Goal: Task Accomplishment & Management: Use online tool/utility

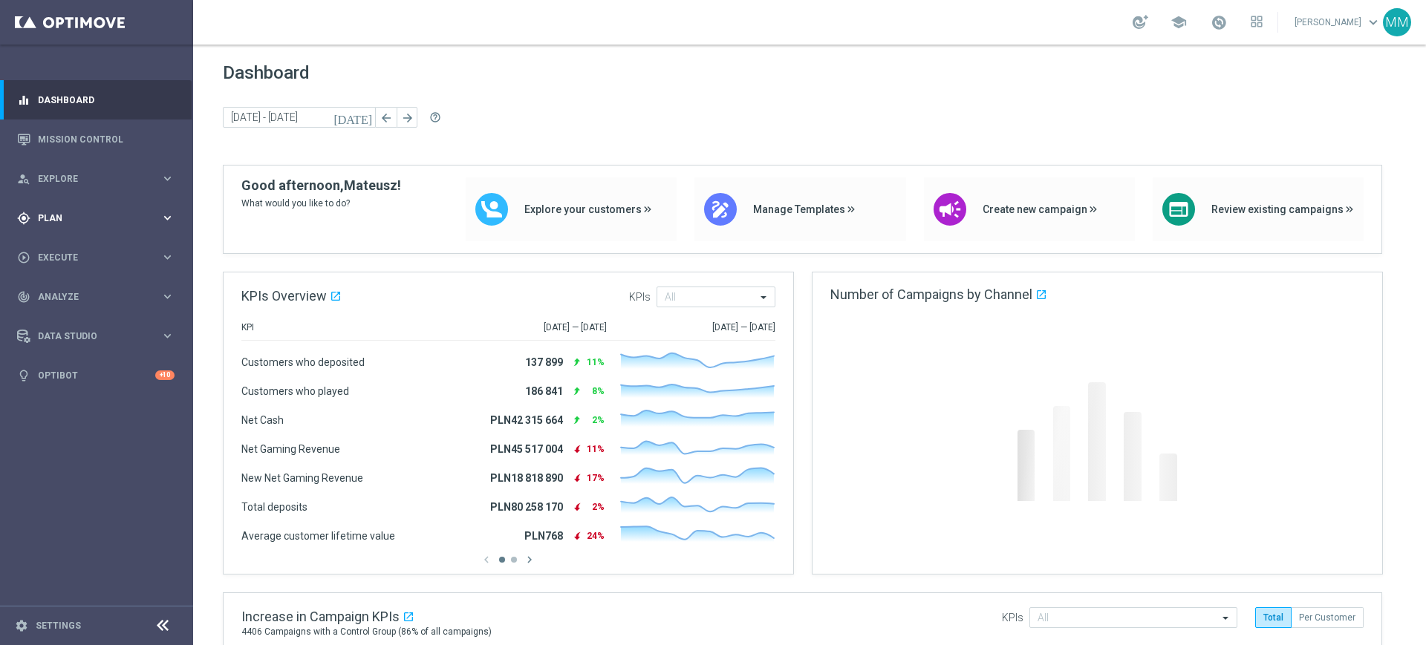
click at [106, 220] on span "Plan" at bounding box center [99, 218] width 123 height 9
click at [78, 245] on link "Target Groups" at bounding box center [97, 249] width 116 height 12
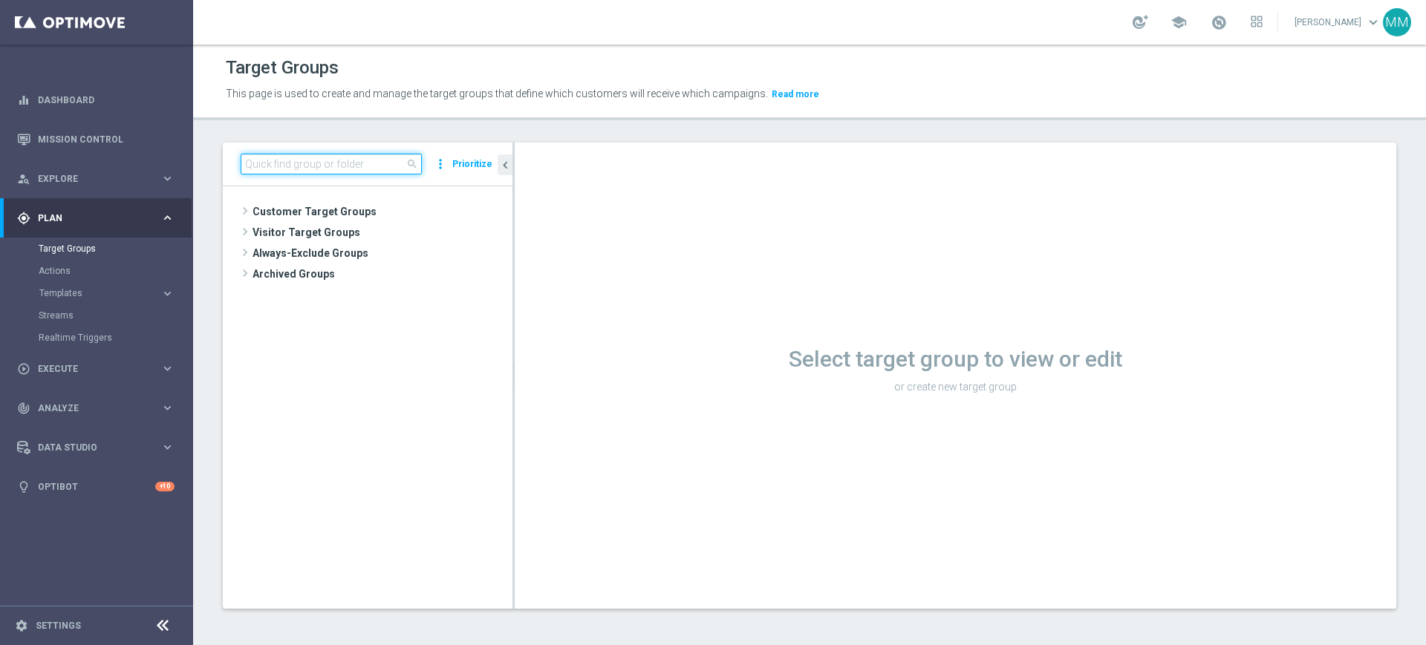
click at [370, 163] on input at bounding box center [331, 164] width 181 height 21
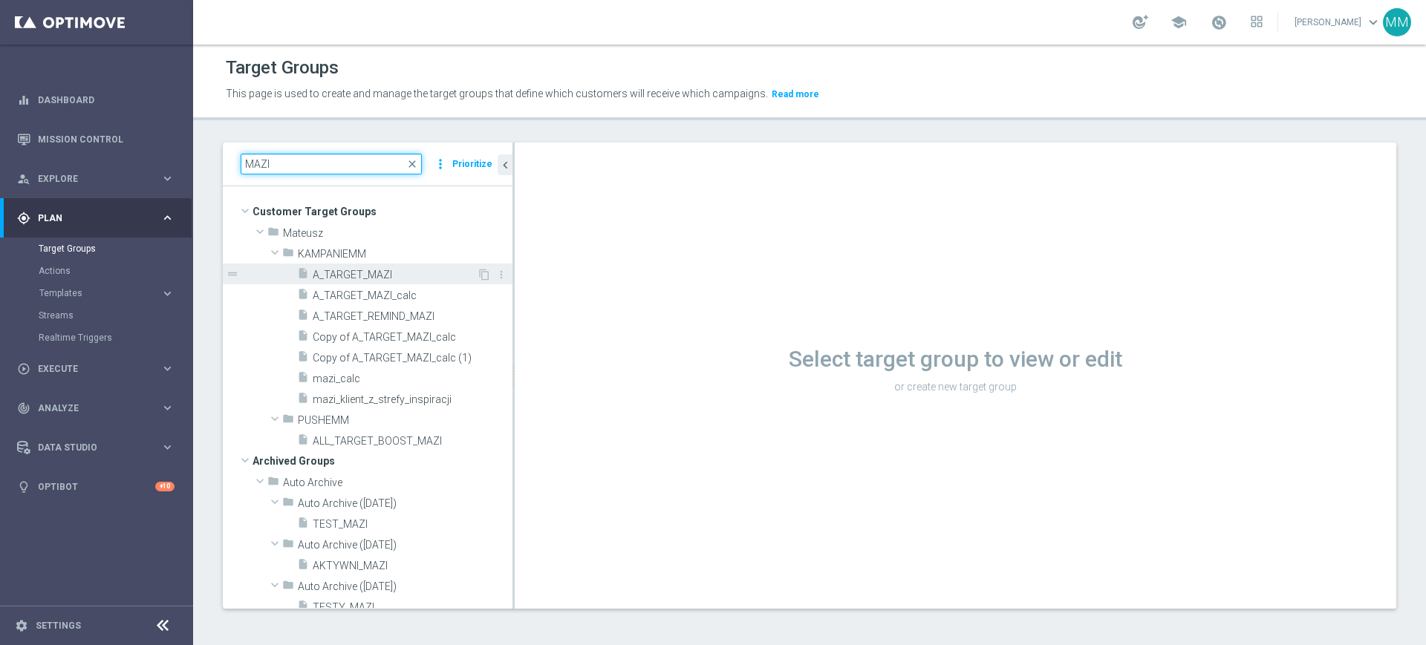
type input "MAZI"
click at [397, 278] on span "A_TARGET_MAZI" at bounding box center [395, 275] width 164 height 13
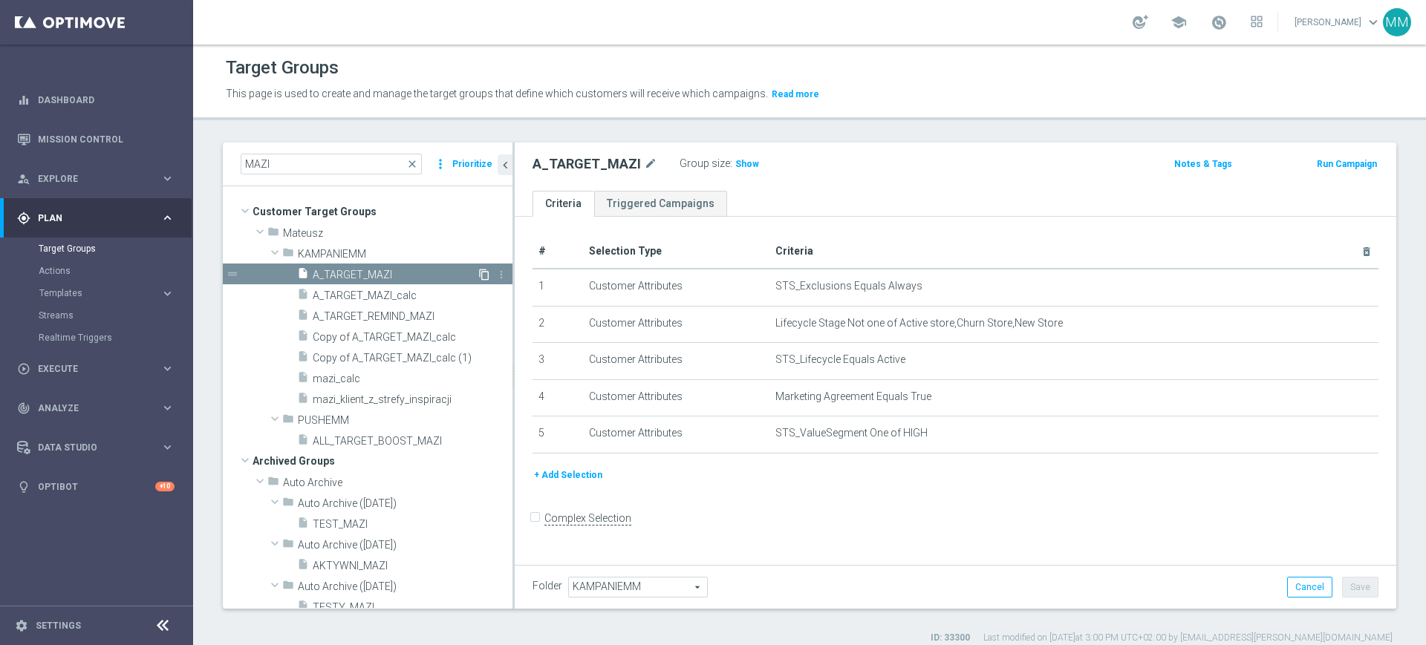
click at [478, 270] on icon "content_copy" at bounding box center [484, 275] width 12 height 12
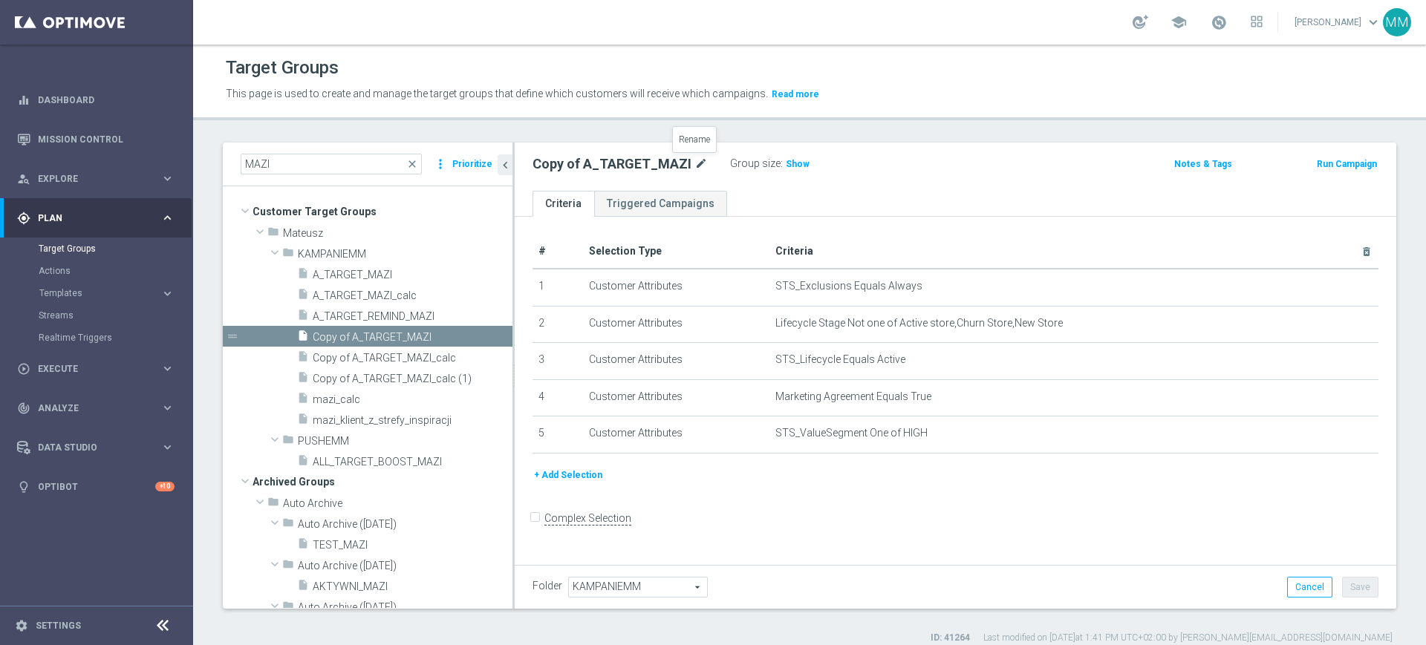
click at [694, 162] on icon "mode_edit" at bounding box center [700, 164] width 13 height 18
click at [662, 172] on input "Copy of A_TARGET_MAZI" at bounding box center [633, 165] width 201 height 21
type input "A_PREM-PEXTRA_TARGET_WIN_"
click at [725, 162] on icon "mode_edit" at bounding box center [726, 164] width 13 height 18
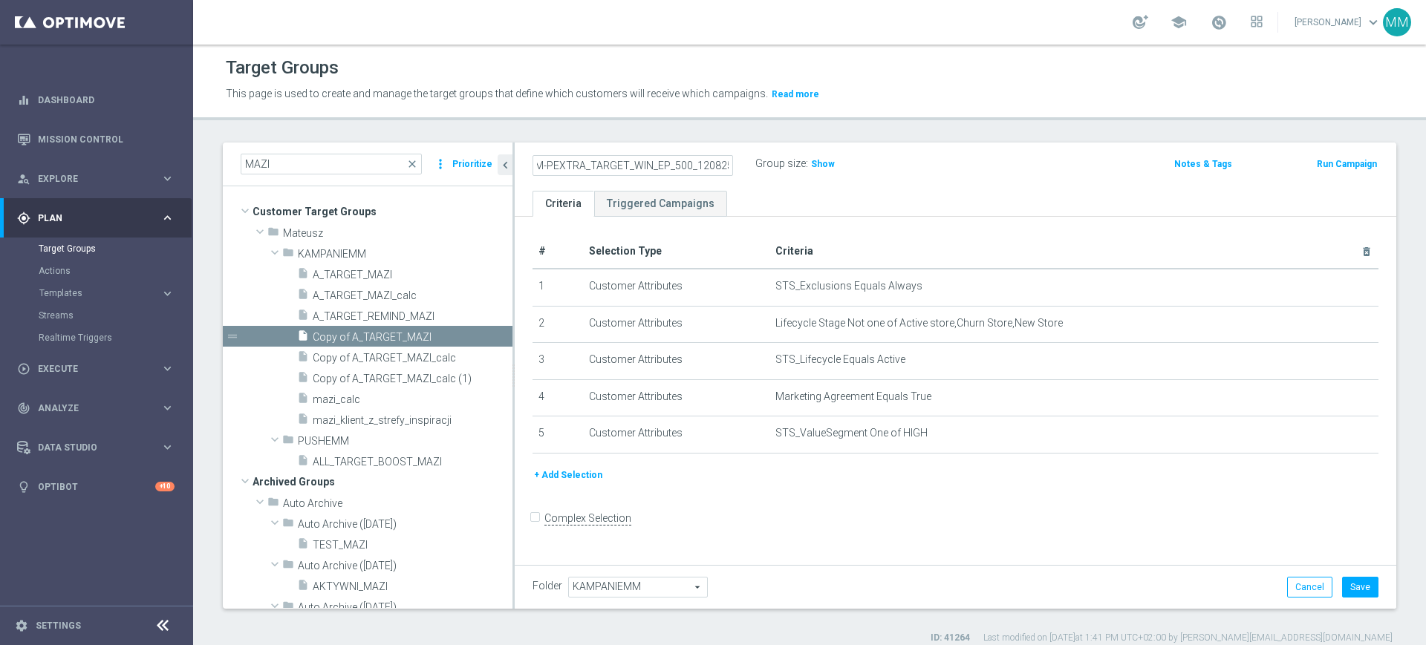
drag, startPoint x: 656, startPoint y: 166, endPoint x: 668, endPoint y: 166, distance: 12.6
click at [668, 166] on input "A_PREM-PEXTRA_TARGET_WIN_EP_500_120825" at bounding box center [633, 165] width 201 height 21
drag, startPoint x: 720, startPoint y: 163, endPoint x: 740, endPoint y: 163, distance: 19.3
click at [740, 163] on div "A_PREM-PEXTRA_TARGET_WIN_PN_500_120825" at bounding box center [632, 165] width 223 height 21
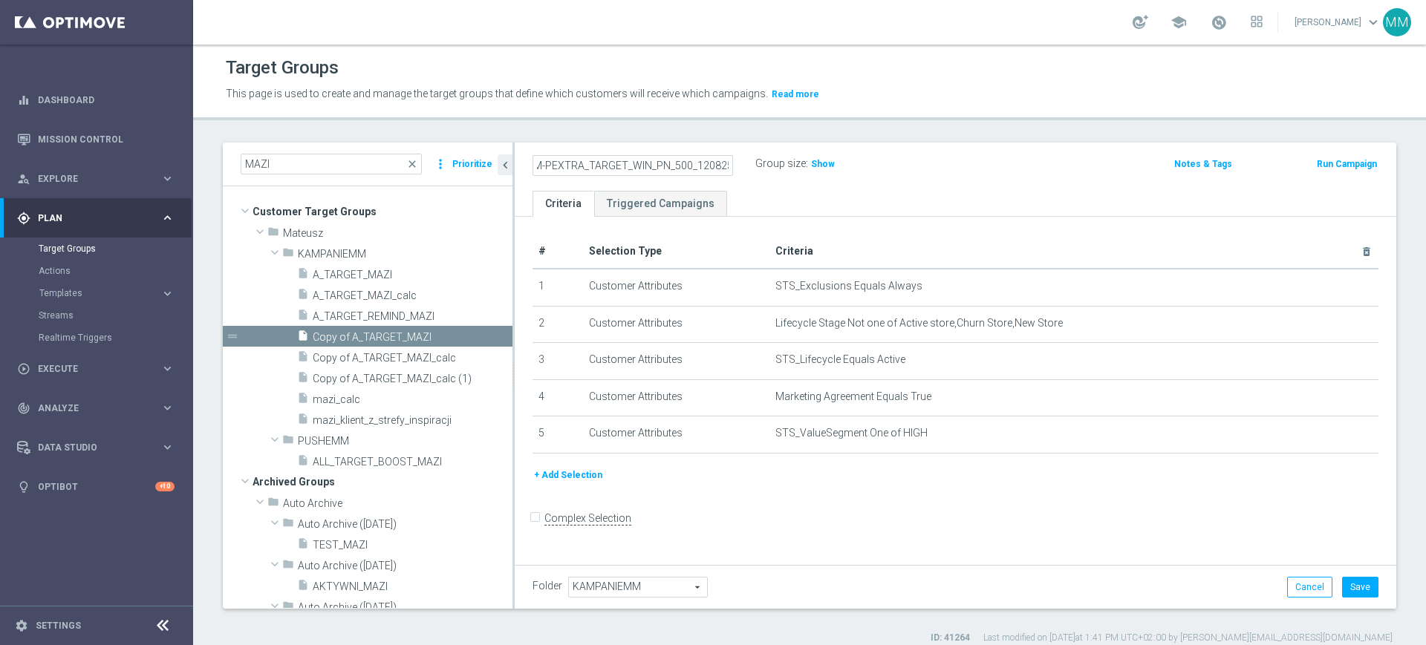
click at [704, 165] on input "A_PREM-PEXTRA_TARGET_WIN_PN_500_120825" at bounding box center [633, 165] width 201 height 21
drag, startPoint x: 694, startPoint y: 169, endPoint x: 781, endPoint y: 175, distance: 87.1
click at [781, 175] on div "A_PREM-PEXTRA_TARGET_WIN_PN_500_120825 Group size : Show" at bounding box center [810, 165] width 579 height 22
type input "A_PREM-PEXTRA_TARGET_WIN_PN_500_190925"
click at [876, 203] on ul "Criteria Triggered Campaigns" at bounding box center [956, 204] width 882 height 26
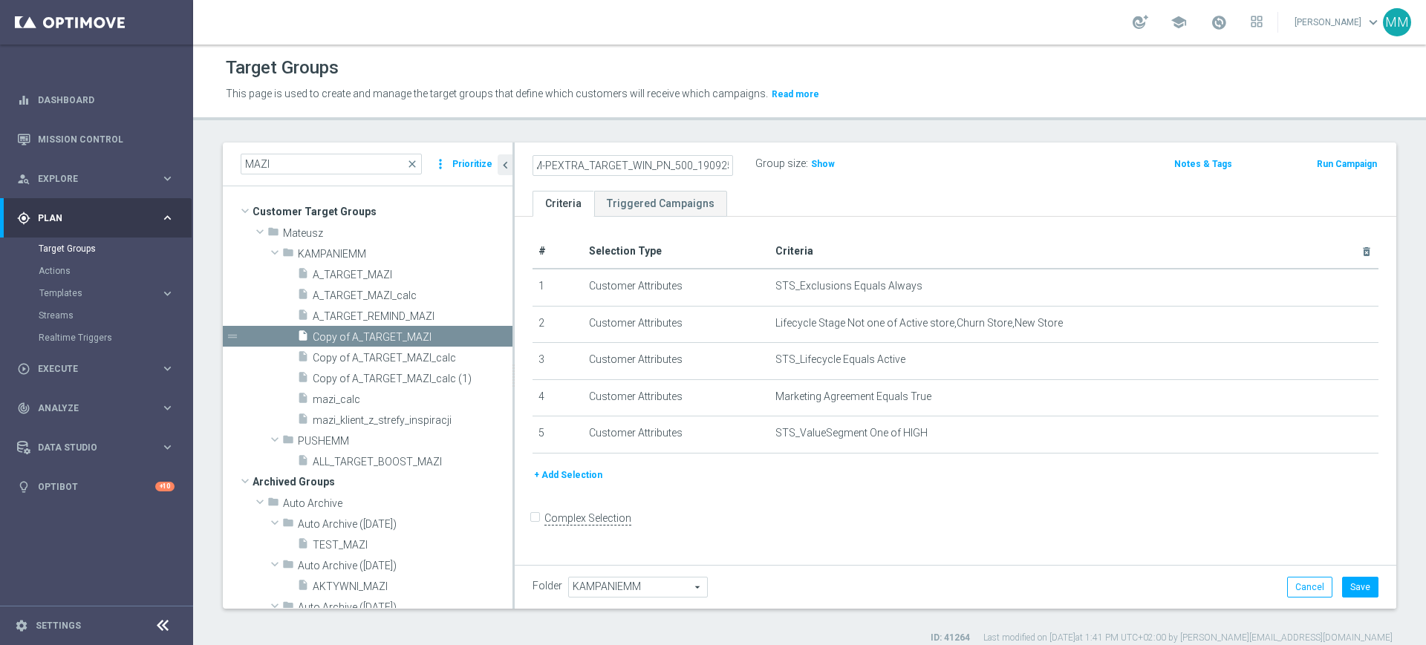
scroll to position [0, 0]
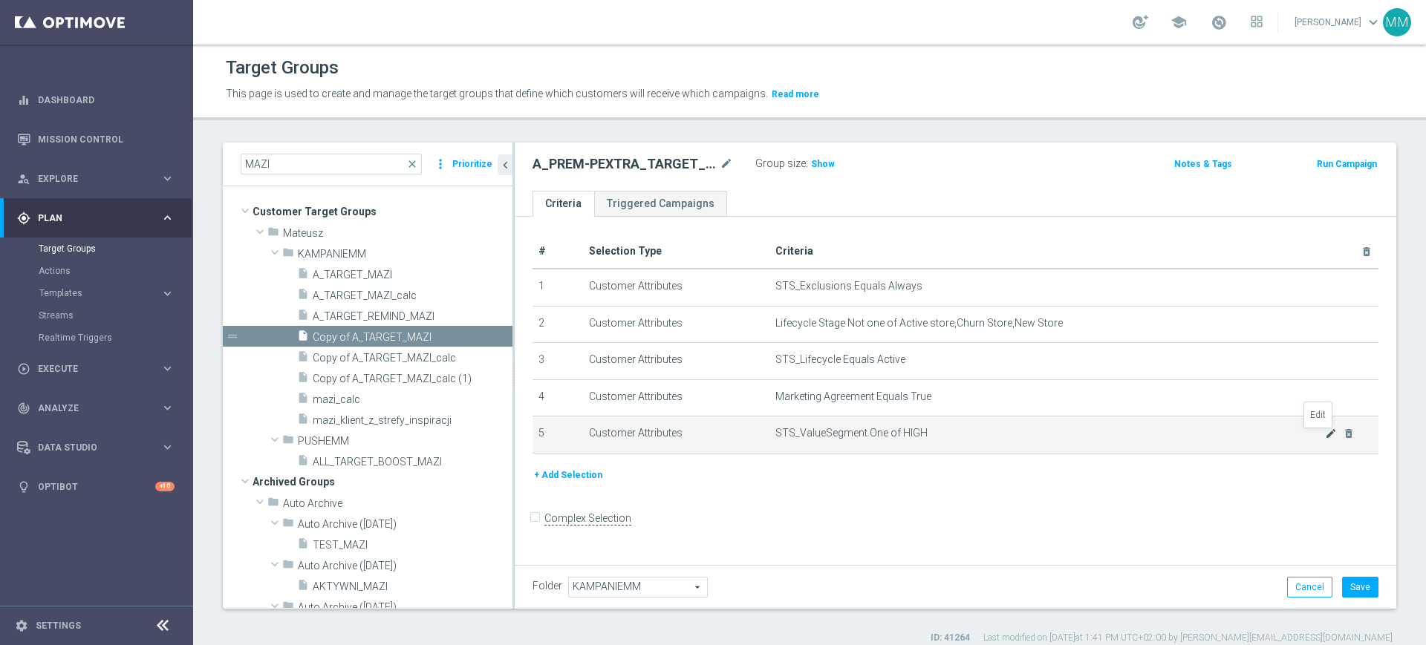
click at [1325, 439] on icon "mode_edit" at bounding box center [1331, 434] width 12 height 12
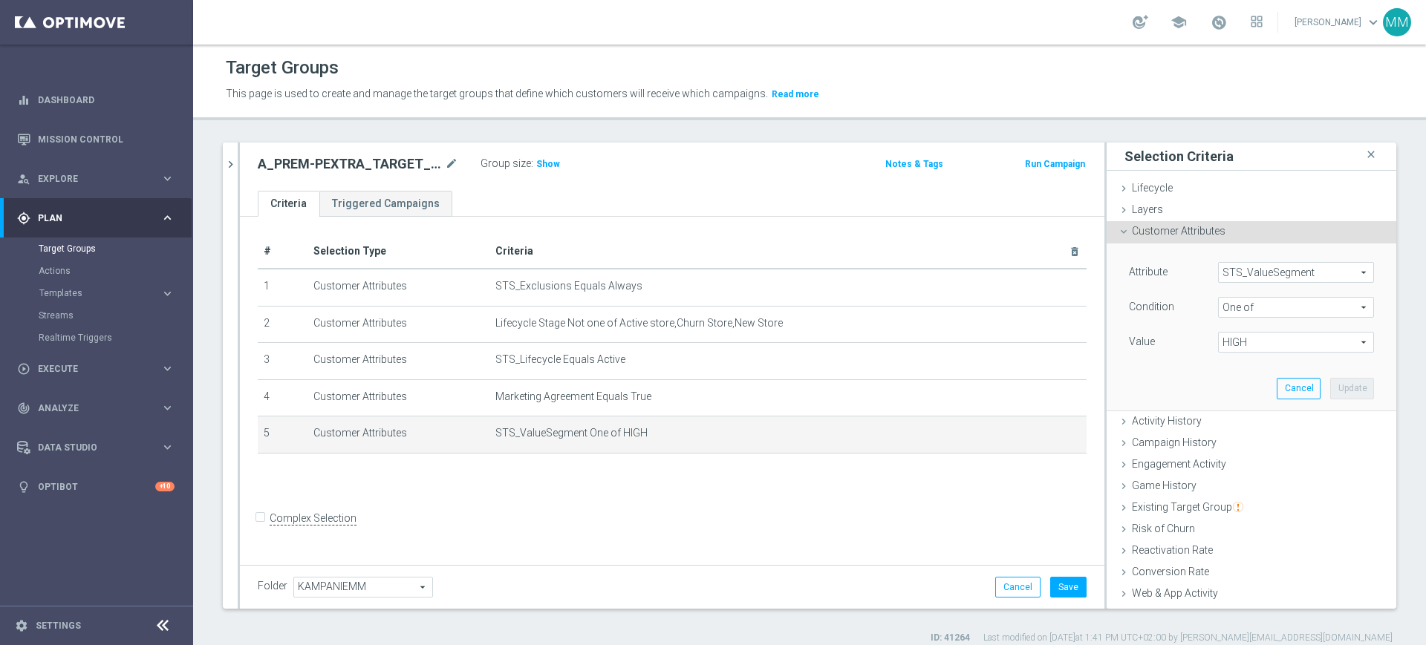
click at [1266, 336] on span "HIGH" at bounding box center [1296, 342] width 154 height 19
click at [1241, 385] on span "HIGH" at bounding box center [1306, 384] width 135 height 12
click at [1239, 385] on input "HIGH" at bounding box center [1234, 385] width 10 height 10
checkbox input "false"
type input "Select"
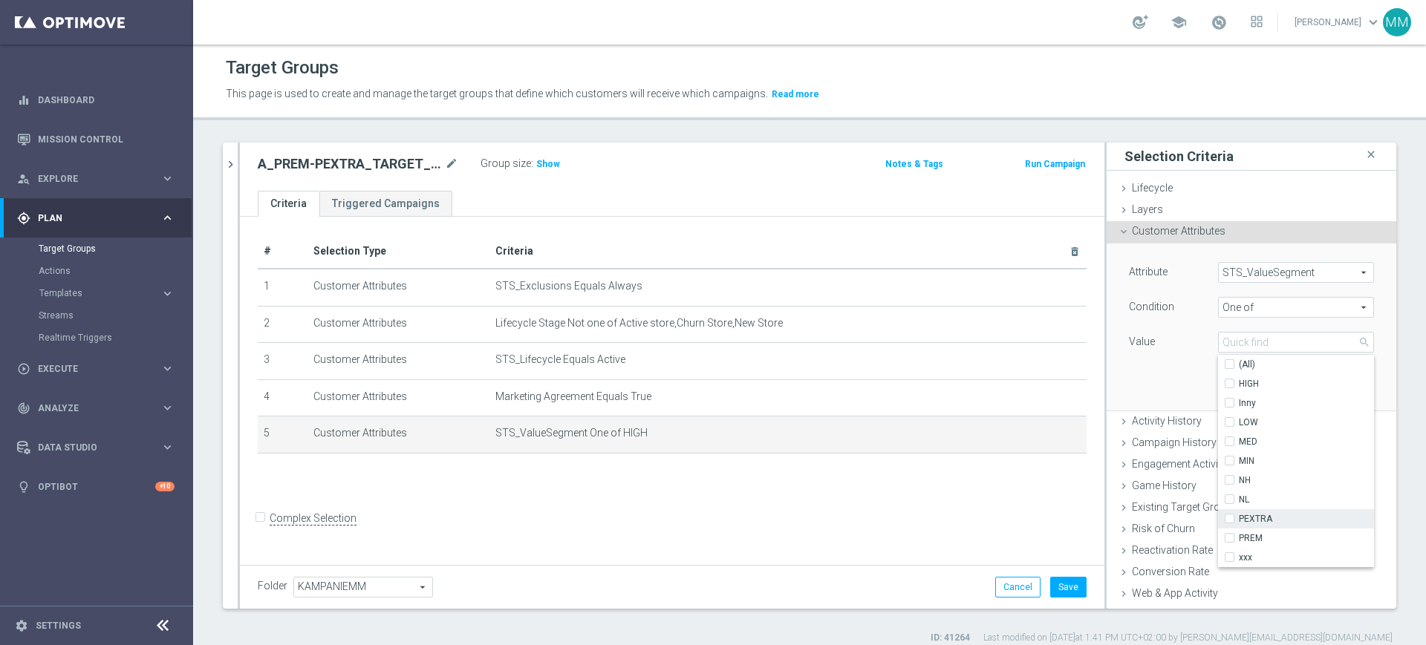
drag, startPoint x: 1253, startPoint y: 537, endPoint x: 1251, endPoint y: 509, distance: 27.6
click at [1253, 538] on span "PREM" at bounding box center [1306, 539] width 135 height 12
click at [1239, 538] on input "PREM" at bounding box center [1234, 539] width 10 height 10
checkbox input "true"
type input "PREM"
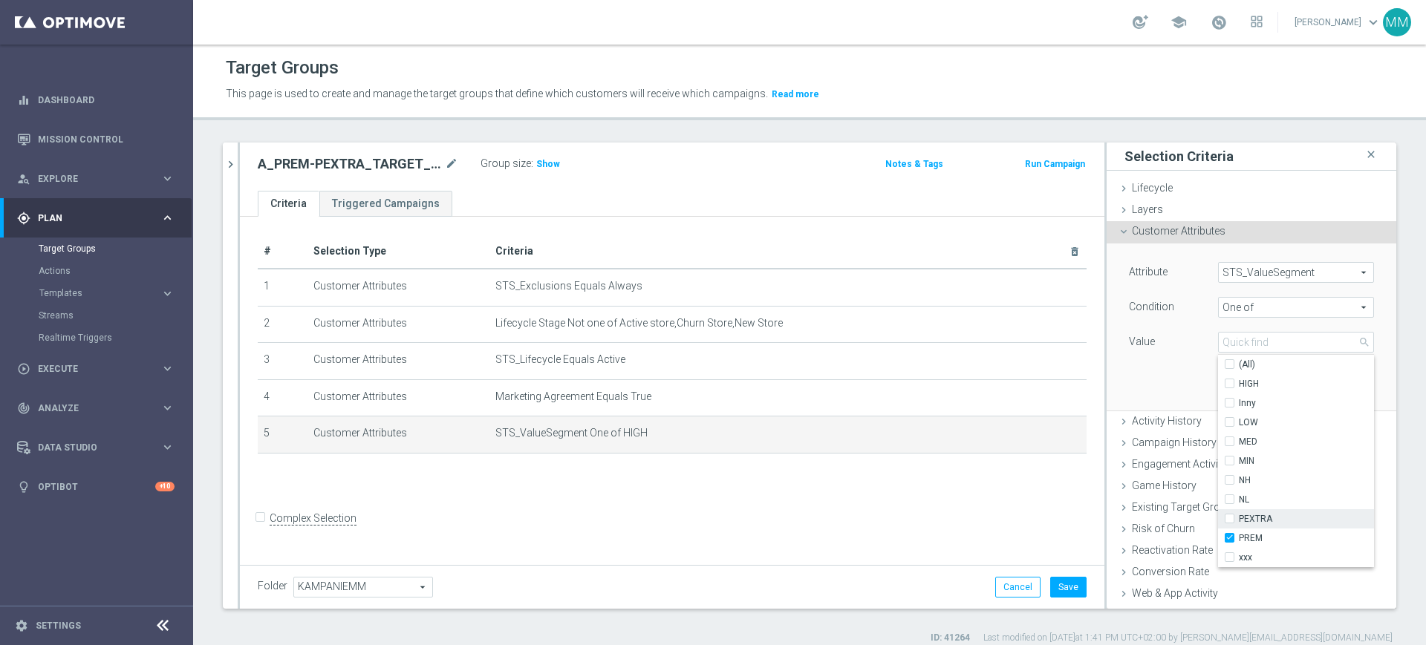
click at [1251, 509] on label "PEXTRA" at bounding box center [1306, 518] width 135 height 19
click at [1239, 515] on input "PEXTRA" at bounding box center [1234, 520] width 10 height 10
checkbox input "true"
type input "Selected 2 of 10"
click at [1166, 380] on div "Attribute STS_ValueSegment STS_ValueSegment arrow_drop_down search Condition On…" at bounding box center [1251, 327] width 267 height 166
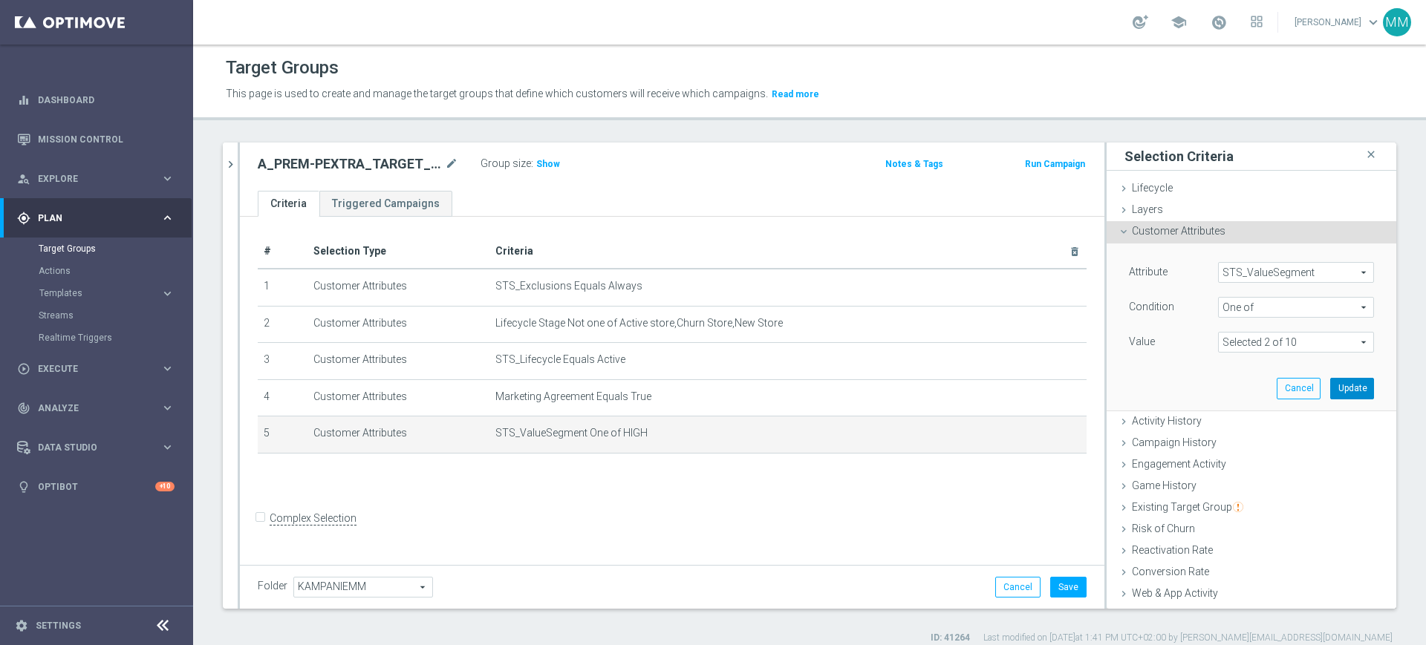
click at [1338, 385] on button "Update" at bounding box center [1352, 388] width 44 height 21
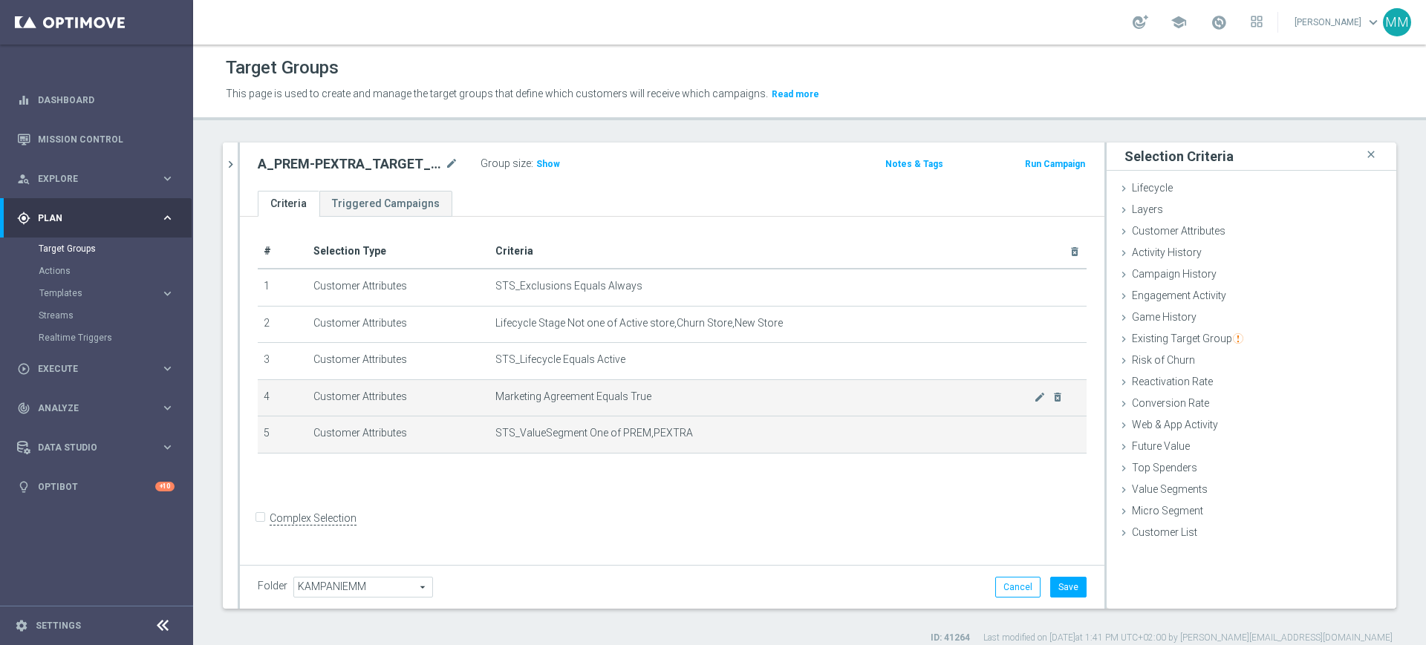
click at [712, 406] on td "Marketing Agreement Equals True mode_edit delete_forever" at bounding box center [787, 398] width 597 height 37
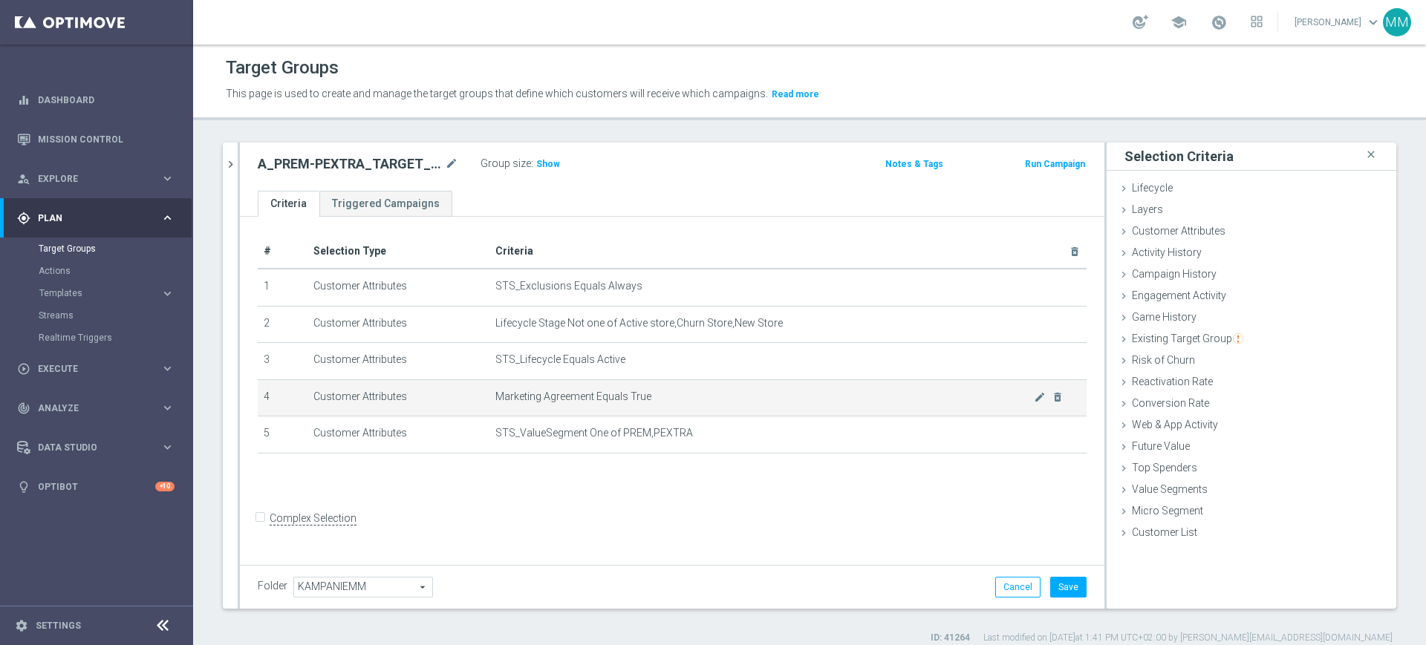
click at [706, 389] on td "Marketing Agreement Equals True mode_edit delete_forever" at bounding box center [787, 398] width 597 height 37
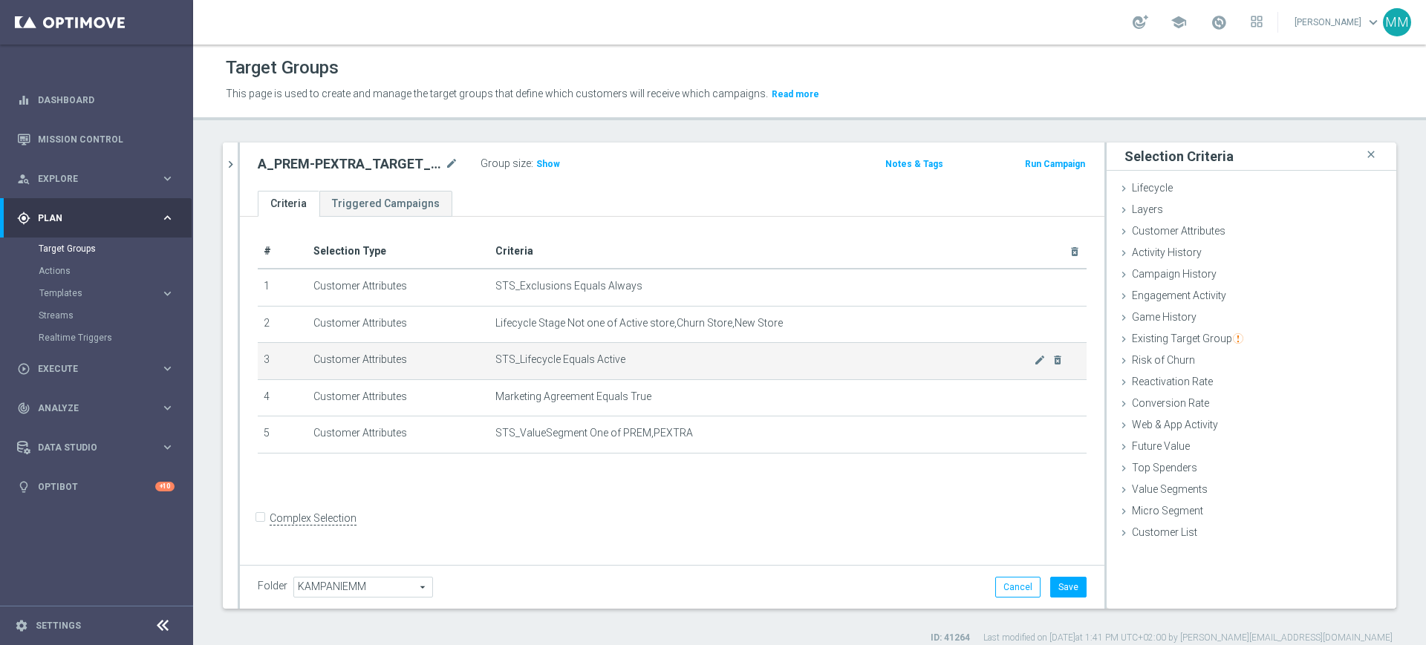
click at [671, 368] on td "STS_Lifecycle Equals Active mode_edit delete_forever" at bounding box center [787, 361] width 597 height 37
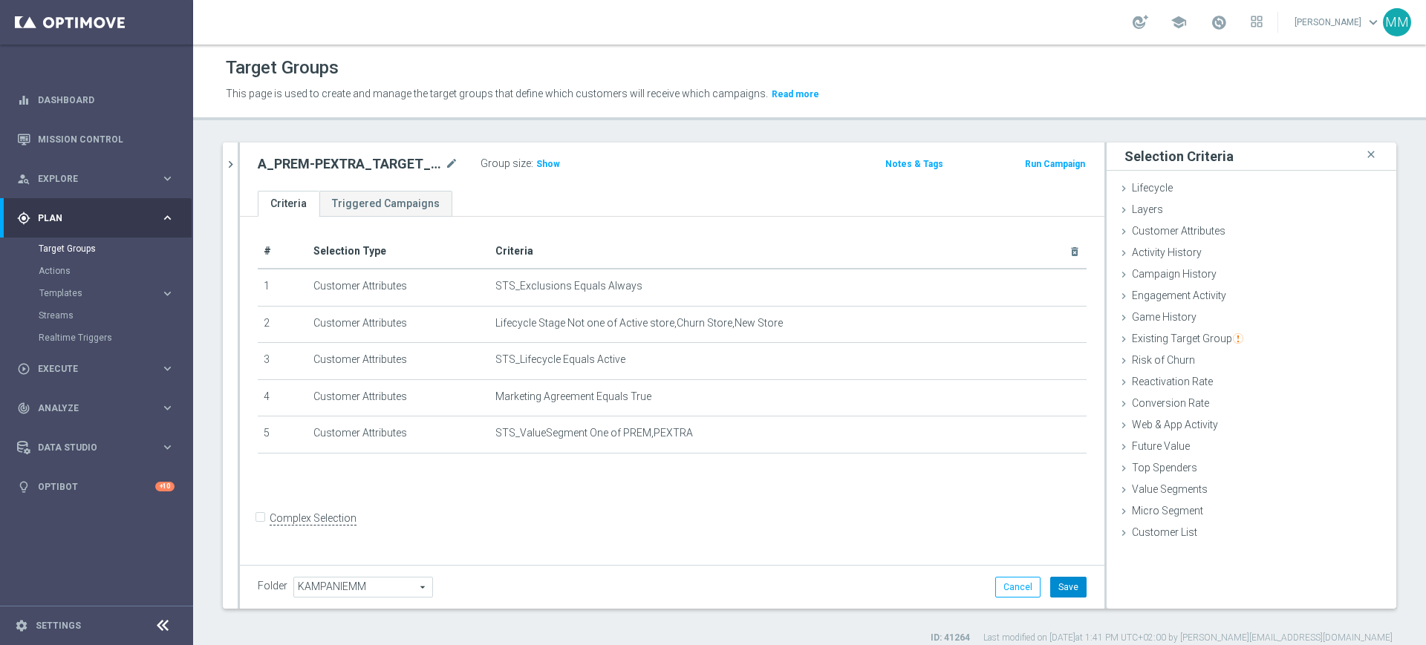
click at [1061, 594] on button "Save" at bounding box center [1068, 587] width 36 height 21
click at [540, 164] on h3 "Show" at bounding box center [548, 164] width 27 height 16
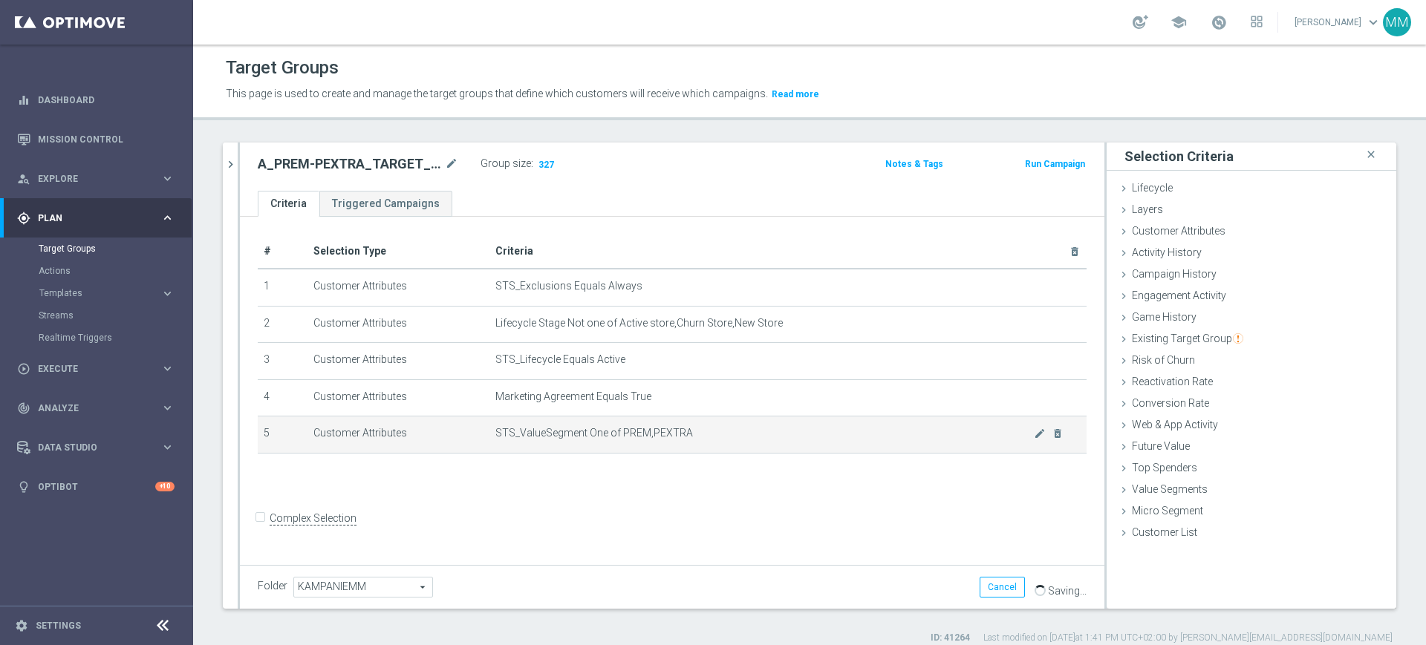
click at [654, 427] on td "STS_ValueSegment One of PREM,PEXTRA mode_edit delete_forever" at bounding box center [787, 435] width 597 height 37
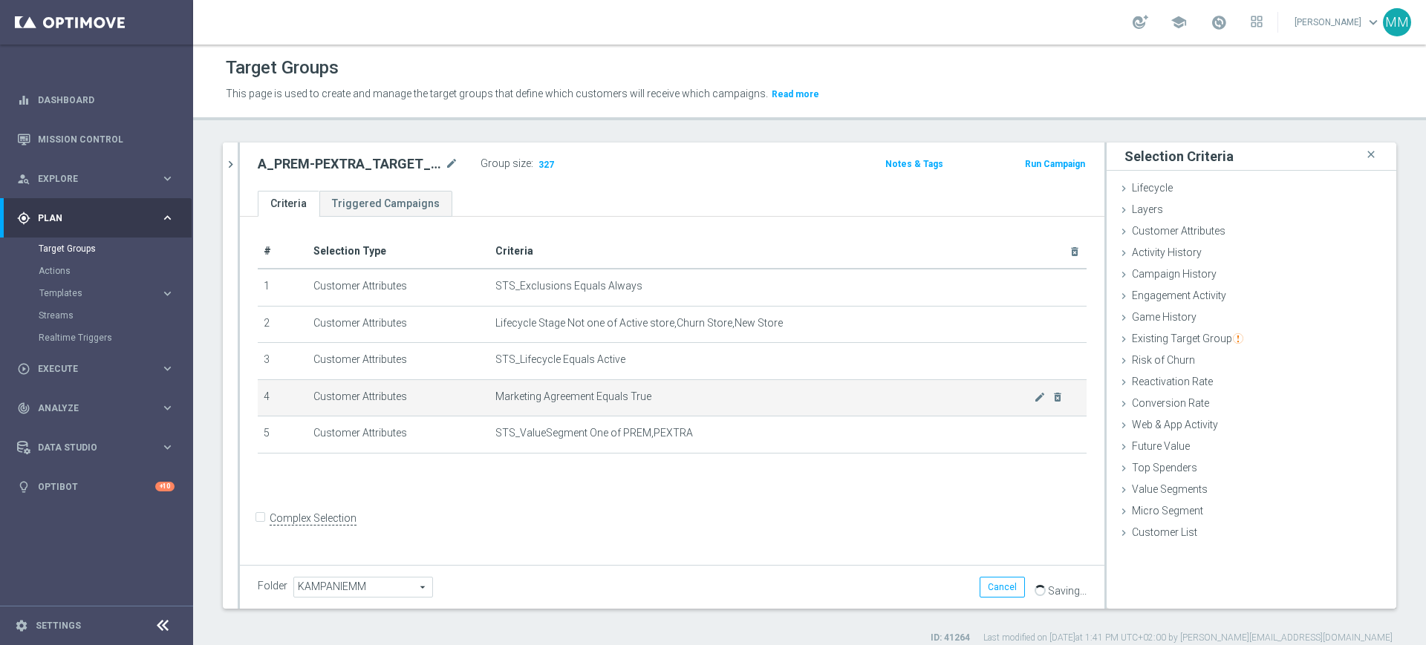
click at [644, 396] on span "Marketing Agreement Equals True" at bounding box center [764, 397] width 538 height 13
click at [683, 411] on td "Marketing Agreement Equals True mode_edit delete_forever" at bounding box center [787, 398] width 597 height 37
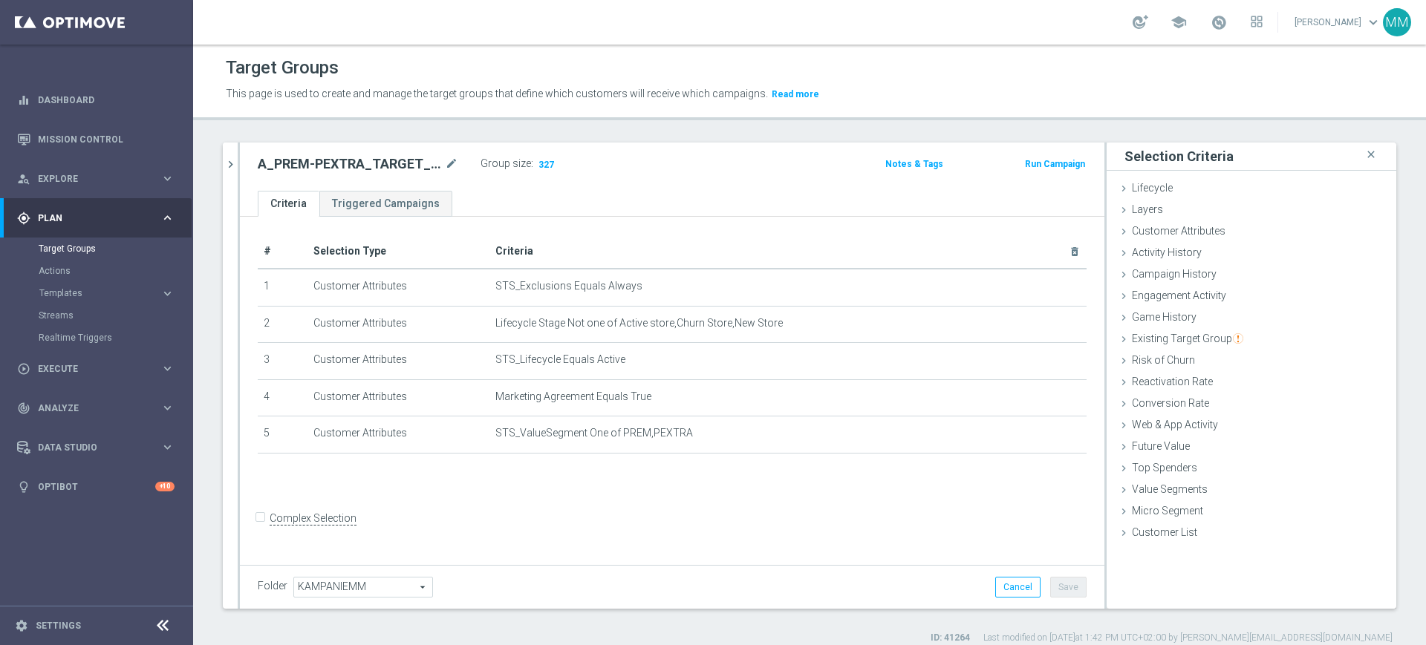
click at [387, 172] on h2 "A_PREM-PEXTRA_TARGET_WIN_PN_500_190925" at bounding box center [350, 164] width 184 height 18
copy div "A_PREM-PEXTRA_TARGET_WIN_PN_500_190925"
click at [539, 217] on div "# Selection Type Criteria delete_forever 1 Customer Attributes STS_Exclusions E…" at bounding box center [672, 389] width 864 height 345
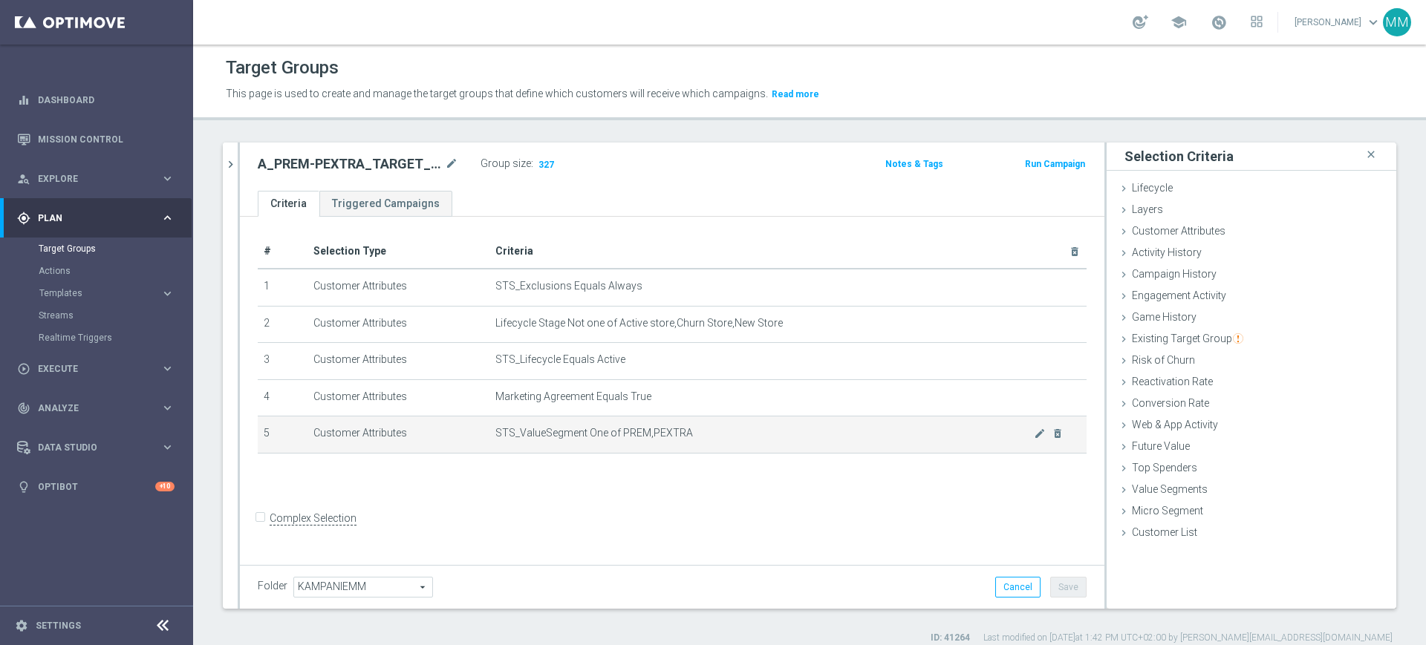
click at [595, 421] on td "STS_ValueSegment One of PREM,PEXTRA mode_edit delete_forever" at bounding box center [787, 435] width 597 height 37
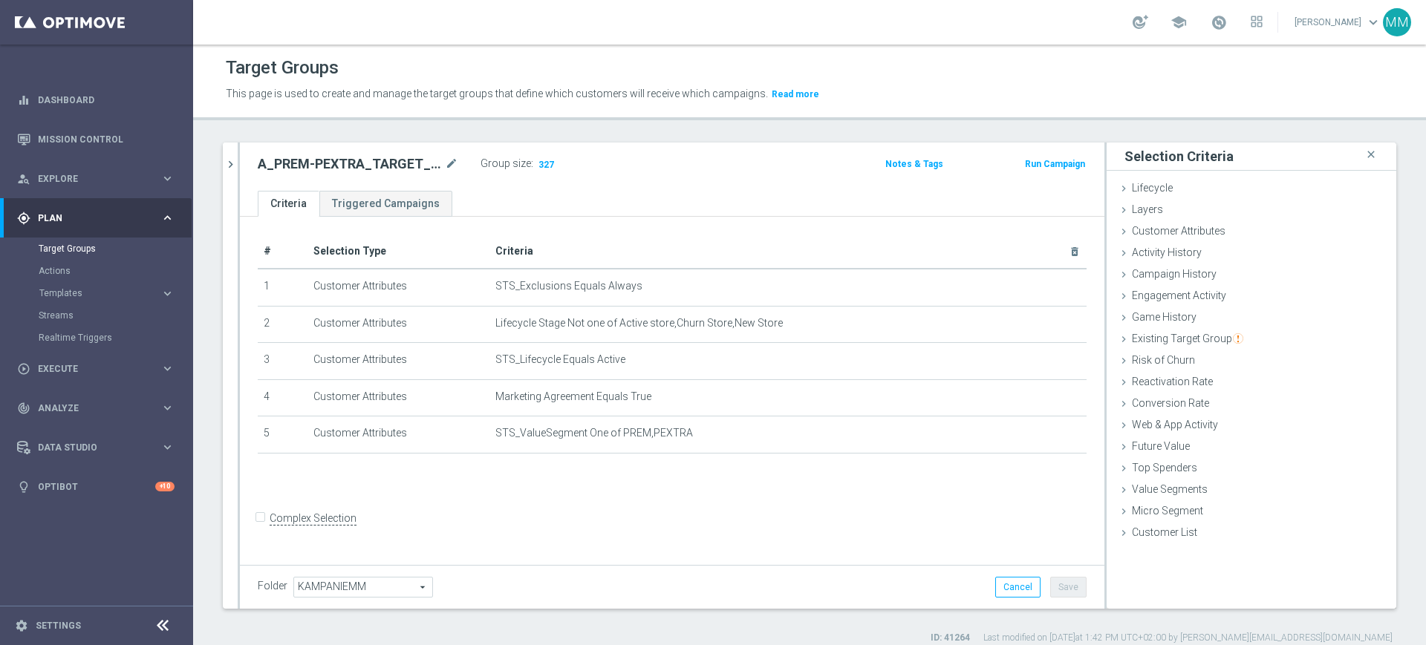
click at [373, 154] on div "A_PREM-PEXTRA_TARGET_WIN_PN_500_190925 mode_edit" at bounding box center [369, 164] width 223 height 21
click at [372, 160] on h2 "A_PREM-PEXTRA_TARGET_WIN_PN_500_190925" at bounding box center [350, 164] width 184 height 18
copy div "A_PREM-PEXTRA_TARGET_WIN_PN_500_190925"
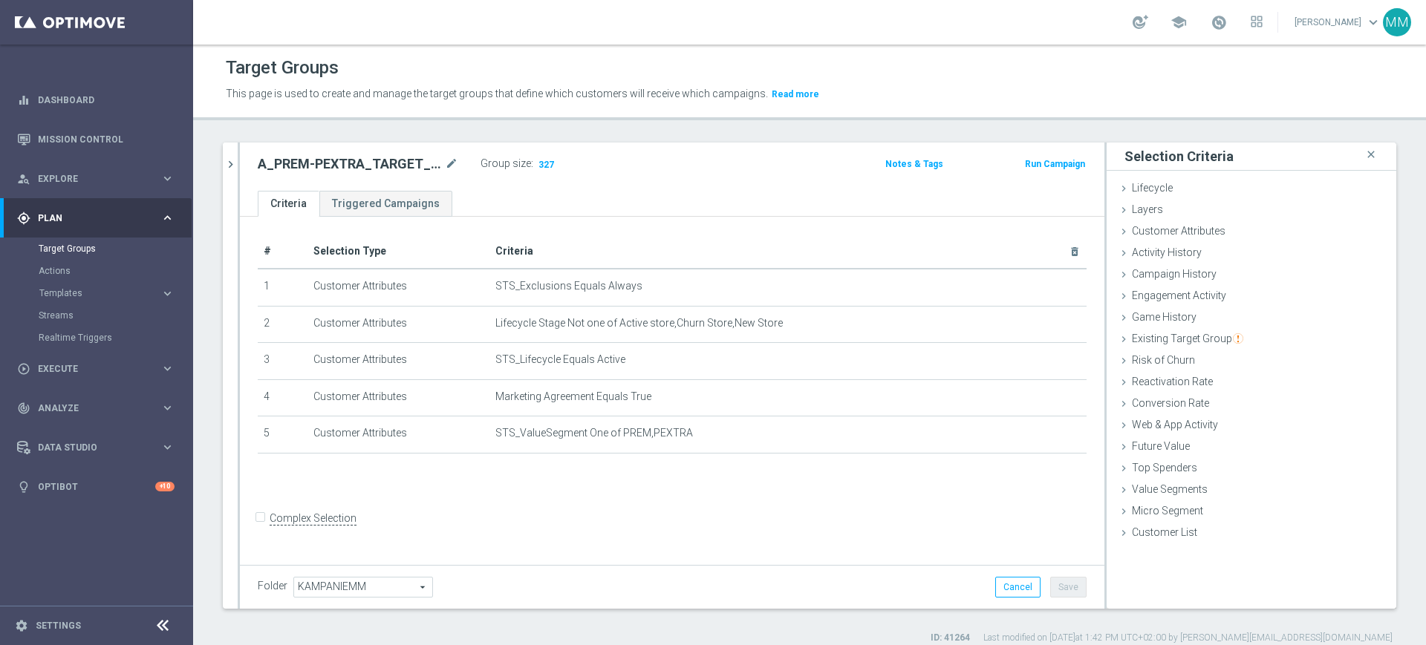
click at [359, 148] on div "A_PREM-PEXTRA_TARGET_WIN_PN_500_190925 mode_edit Group size : 327 Notes & Tags …" at bounding box center [672, 167] width 864 height 48
click at [355, 161] on h2 "A_PREM-PEXTRA_TARGET_WIN_PN_500_190925" at bounding box center [350, 164] width 184 height 18
copy div "A_PREM-PEXTRA_TARGET_WIN_PN_500_190925"
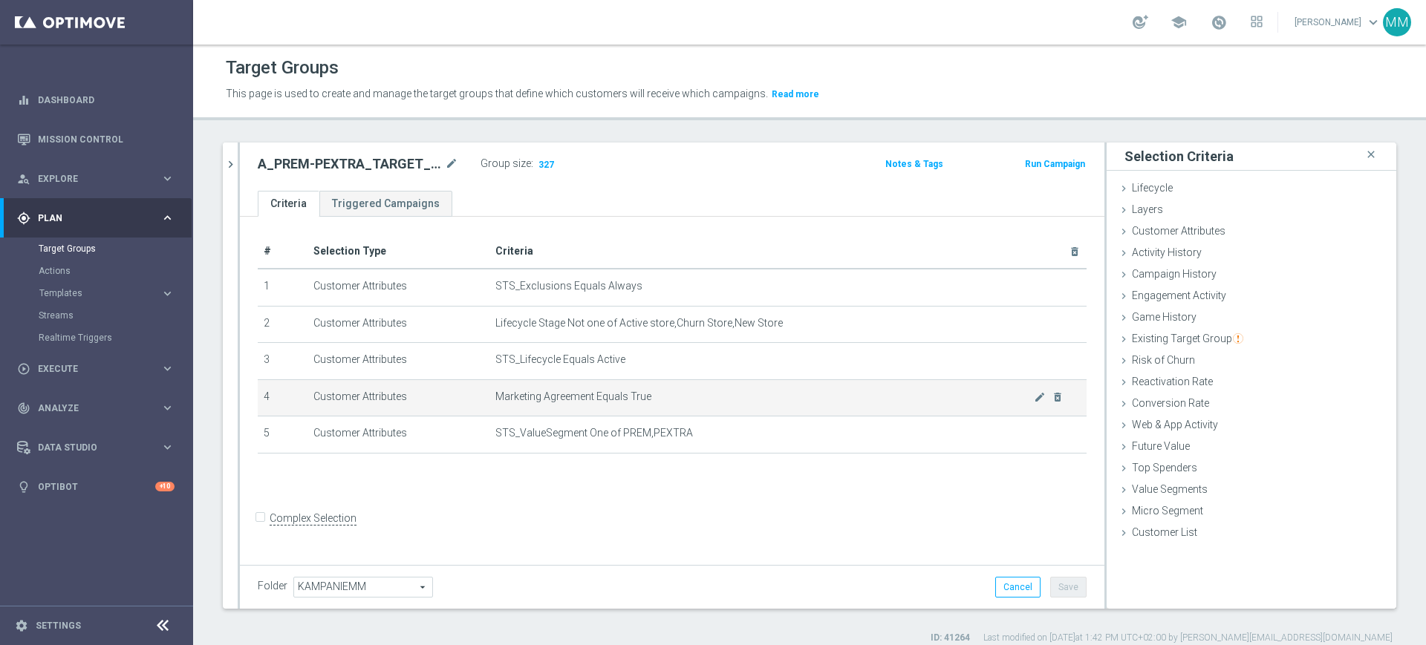
click at [470, 386] on td "Customer Attributes" at bounding box center [398, 398] width 183 height 37
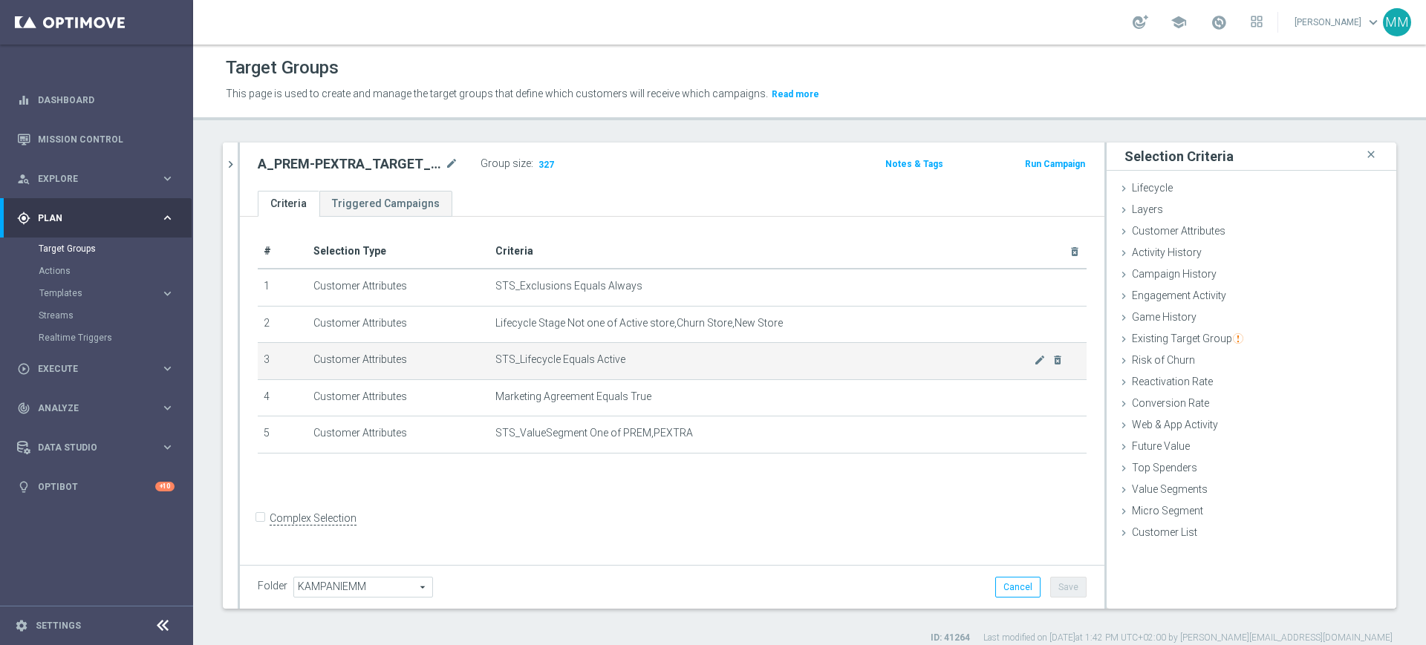
click at [524, 362] on span "STS_Lifecycle Equals Active" at bounding box center [764, 360] width 538 height 13
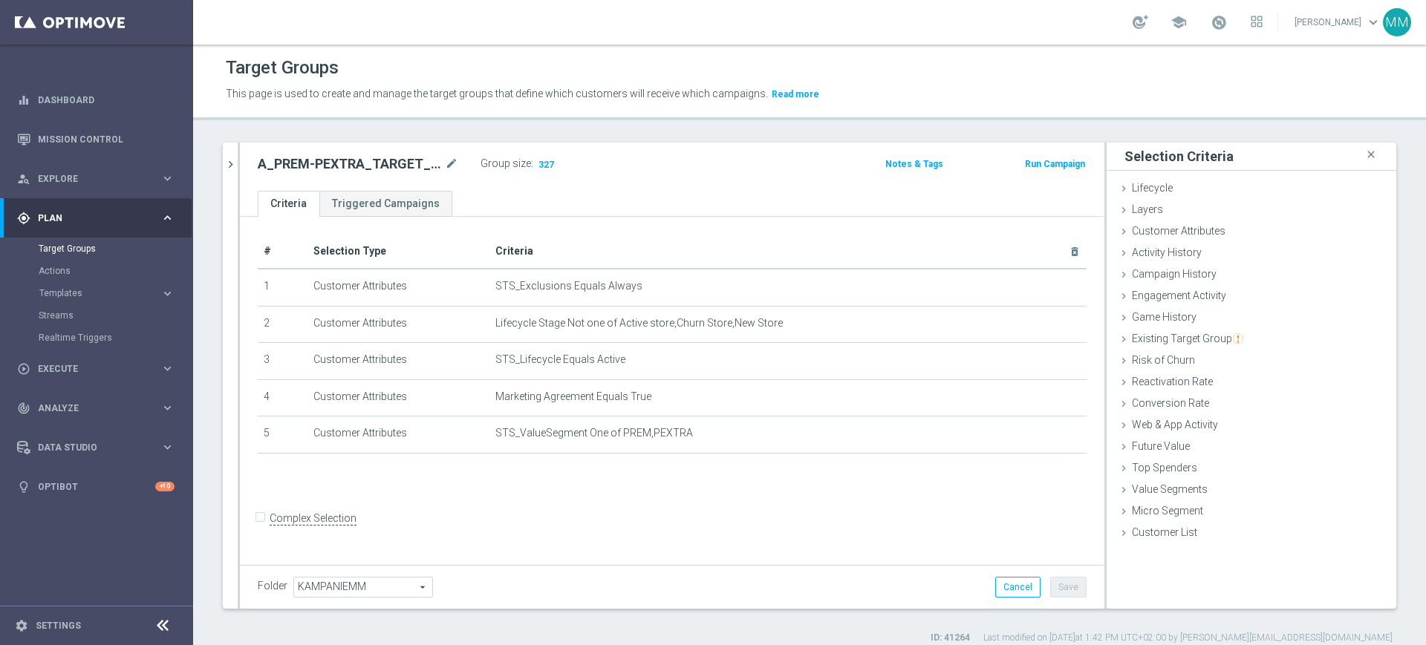
click at [356, 168] on h2 "A_PREM-PEXTRA_TARGET_WIN_PN_500_190925" at bounding box center [350, 164] width 184 height 18
click at [358, 168] on h2 "A_PREM-PEXTRA_TARGET_WIN_PN_500_190925" at bounding box center [350, 164] width 184 height 18
copy div "A_PREM-PEXTRA_TARGET_WIN_PN_500_190925"
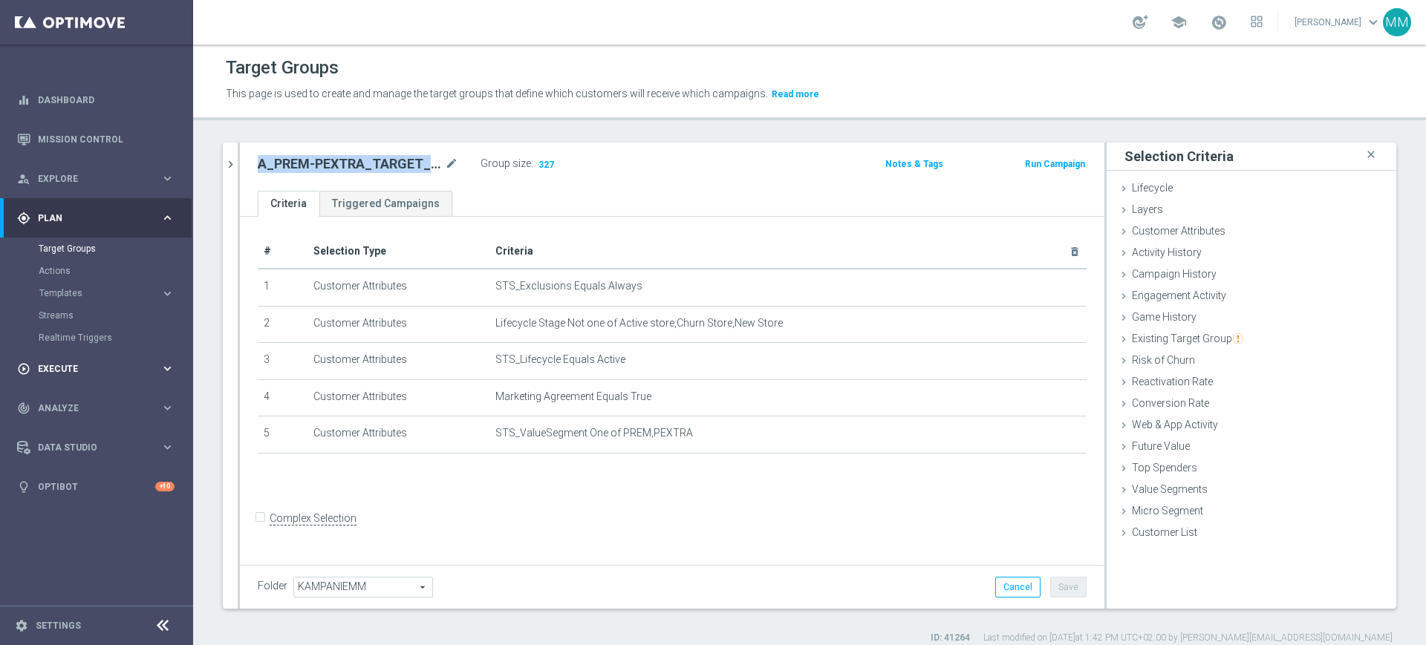
click at [72, 377] on div "play_circle_outline Execute keyboard_arrow_right" at bounding box center [96, 368] width 192 height 39
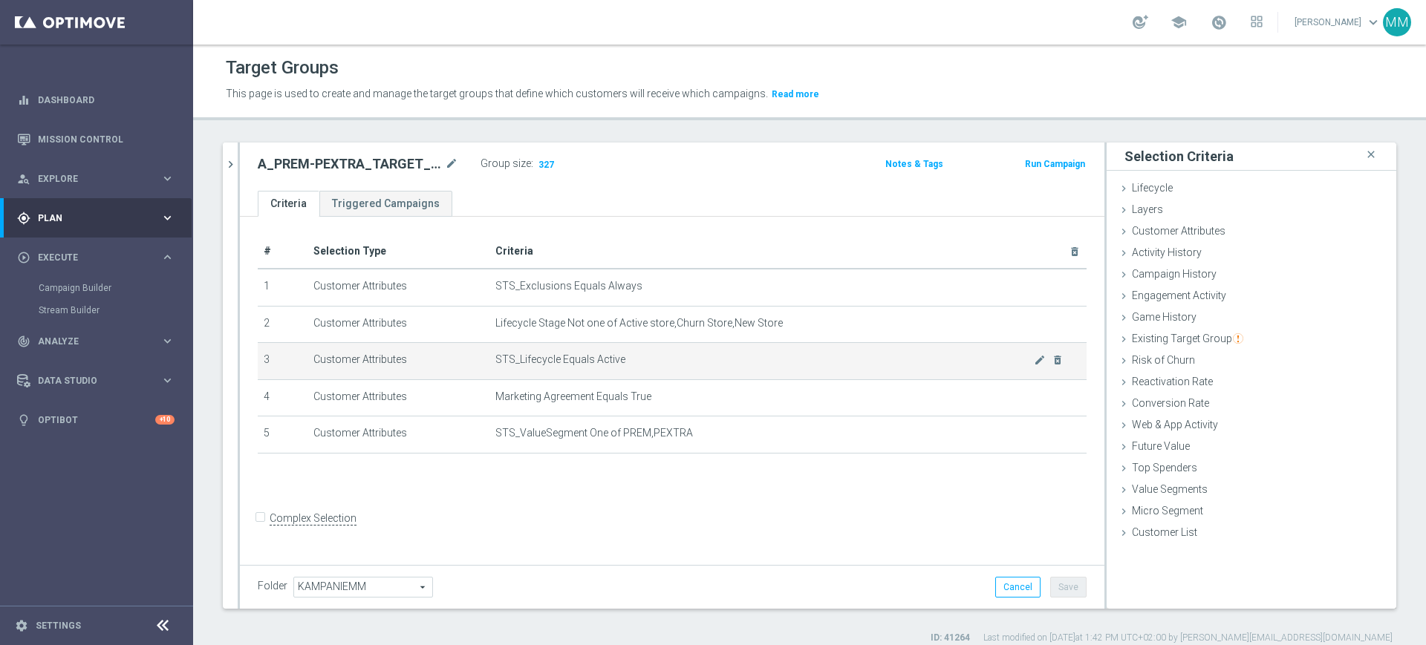
click at [564, 356] on span "STS_Lifecycle Equals Active" at bounding box center [764, 360] width 538 height 13
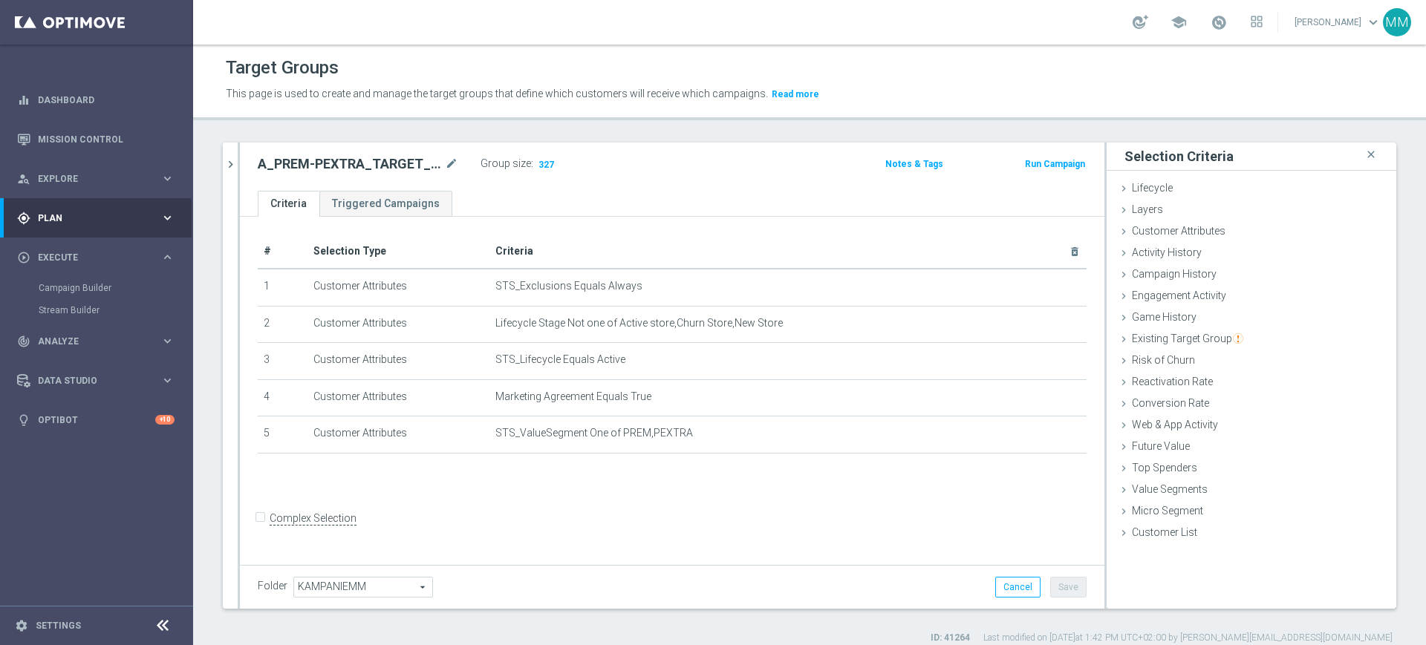
click at [407, 232] on div "# Selection Type Criteria delete_forever 1 Customer Attributes STS_Exclusions E…" at bounding box center [672, 389] width 864 height 345
click at [400, 171] on h2 "A_PREM-PEXTRA_TARGET_WIN_PN_500_190925" at bounding box center [350, 164] width 184 height 18
click at [400, 170] on h2 "A_PREM-PEXTRA_TARGET_WIN_PN_500_190925" at bounding box center [350, 164] width 184 height 18
copy div "A_PREM-PEXTRA_TARGET_WIN_PN_500_190925"
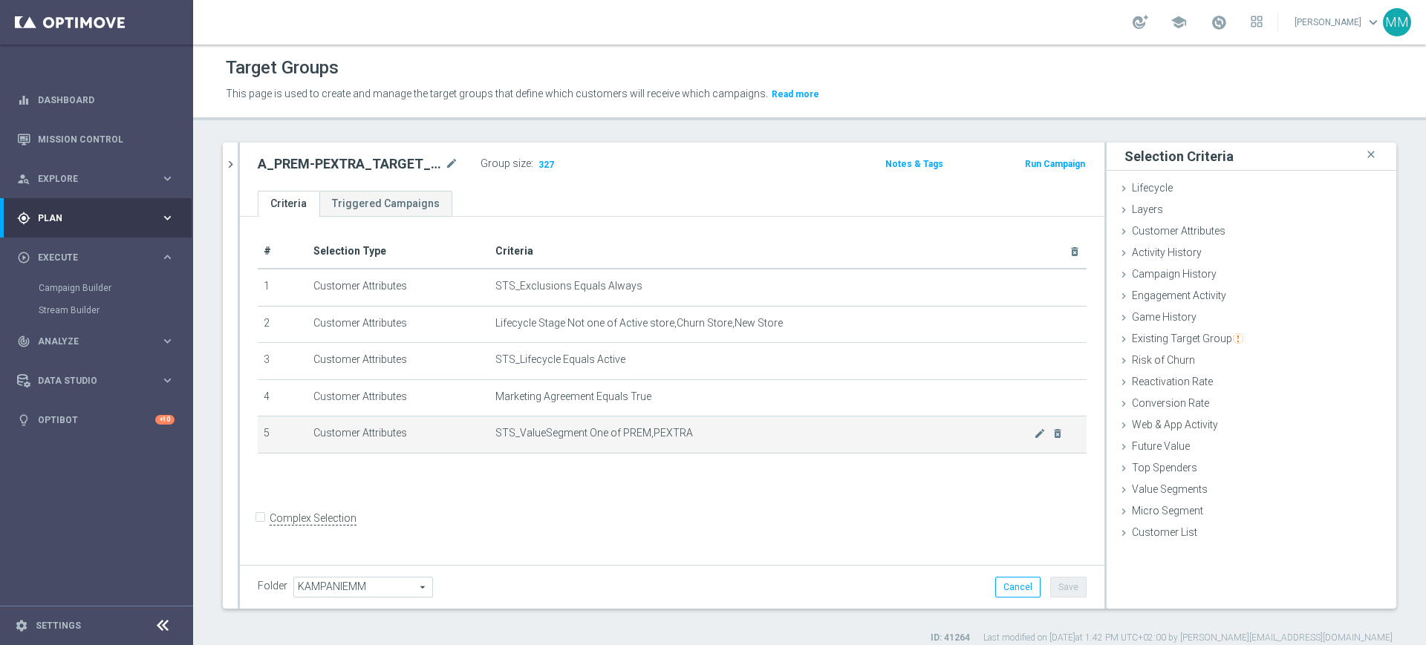
click at [631, 417] on td "Marketing Agreement Equals True mode_edit delete_forever" at bounding box center [787, 398] width 597 height 37
click at [631, 419] on td "STS_ValueSegment One of PREM,PEXTRA mode_edit delete_forever" at bounding box center [787, 435] width 597 height 37
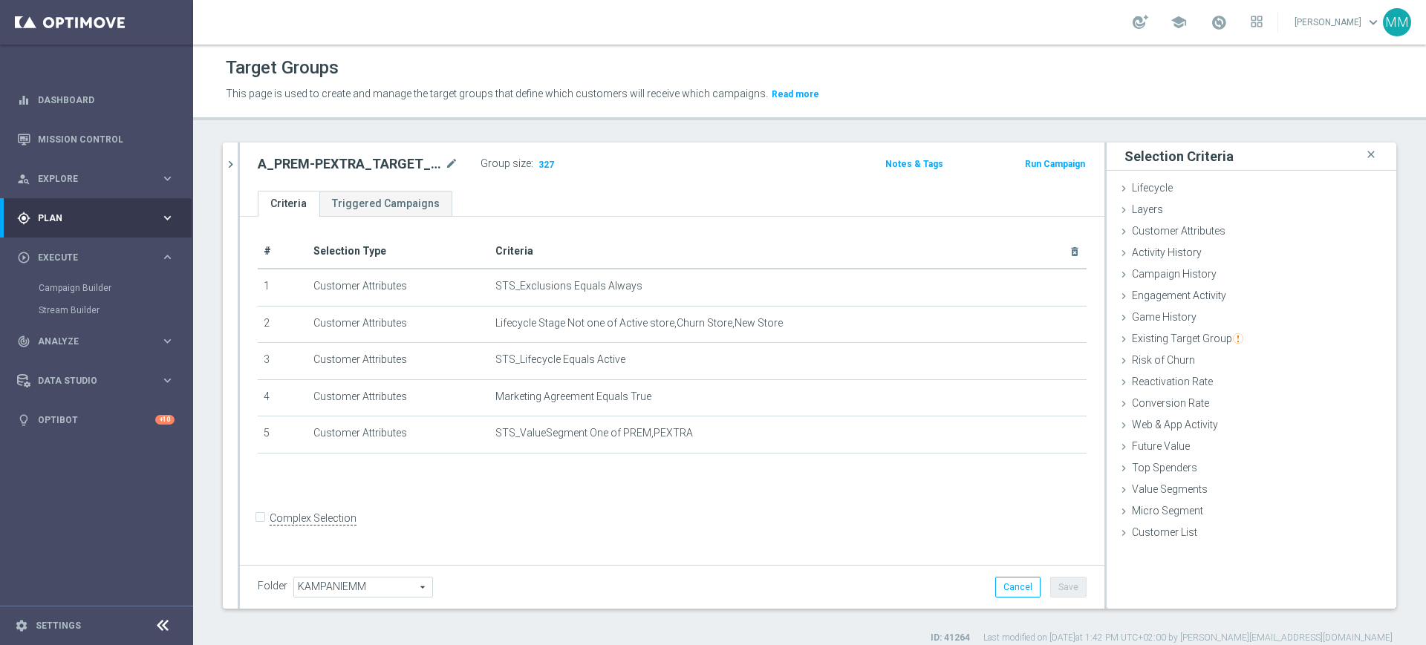
click at [368, 156] on h2 "A_PREM-PEXTRA_TARGET_WIN_PN_500_190925" at bounding box center [350, 164] width 184 height 18
copy div "A_PREM-PEXTRA_TARGET_WIN_PN_500_190925"
click at [512, 176] on div "Group size : 327" at bounding box center [555, 166] width 149 height 24
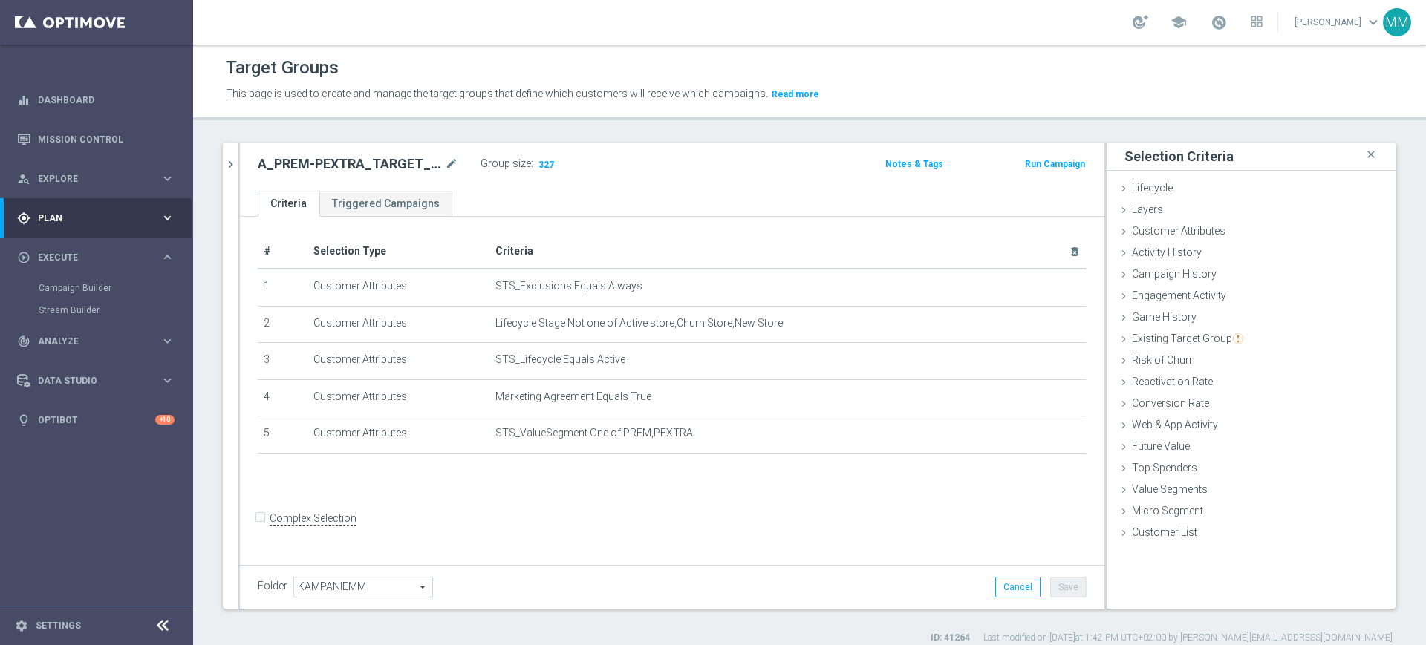
click at [376, 166] on h2 "A_PREM-PEXTRA_TARGET_WIN_PN_500_190925" at bounding box center [350, 164] width 184 height 18
copy div "A_PREM-PEXTRA_TARGET_WIN_PN_500_190925"
click at [553, 196] on ul "Criteria Triggered Campaigns" at bounding box center [672, 204] width 864 height 26
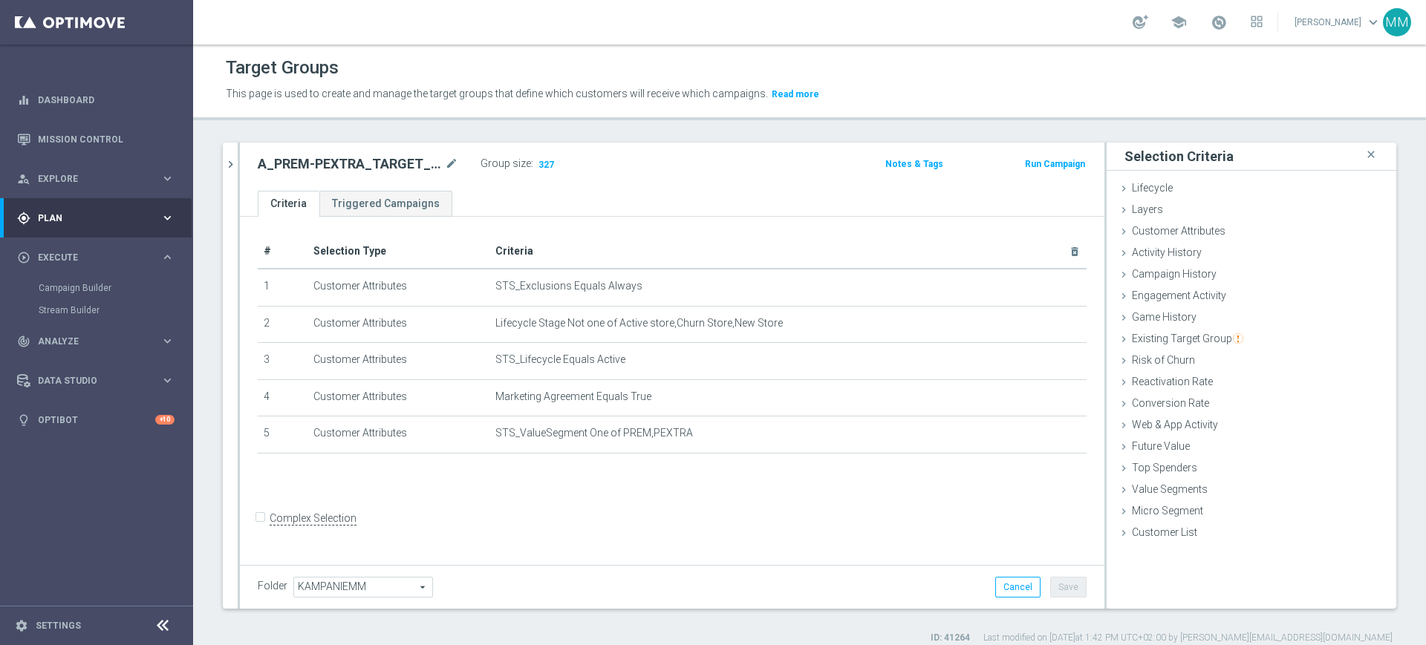
click at [382, 175] on div "A_PREM-PEXTRA_TARGET_WIN_PN_500_190925 mode_edit" at bounding box center [369, 166] width 223 height 24
click at [385, 160] on h2 "A_PREM-PEXTRA_TARGET_WIN_PN_500_190925" at bounding box center [350, 164] width 184 height 18
copy div "A_PREM-PEXTRA_TARGET_WIN_PN_500_190925"
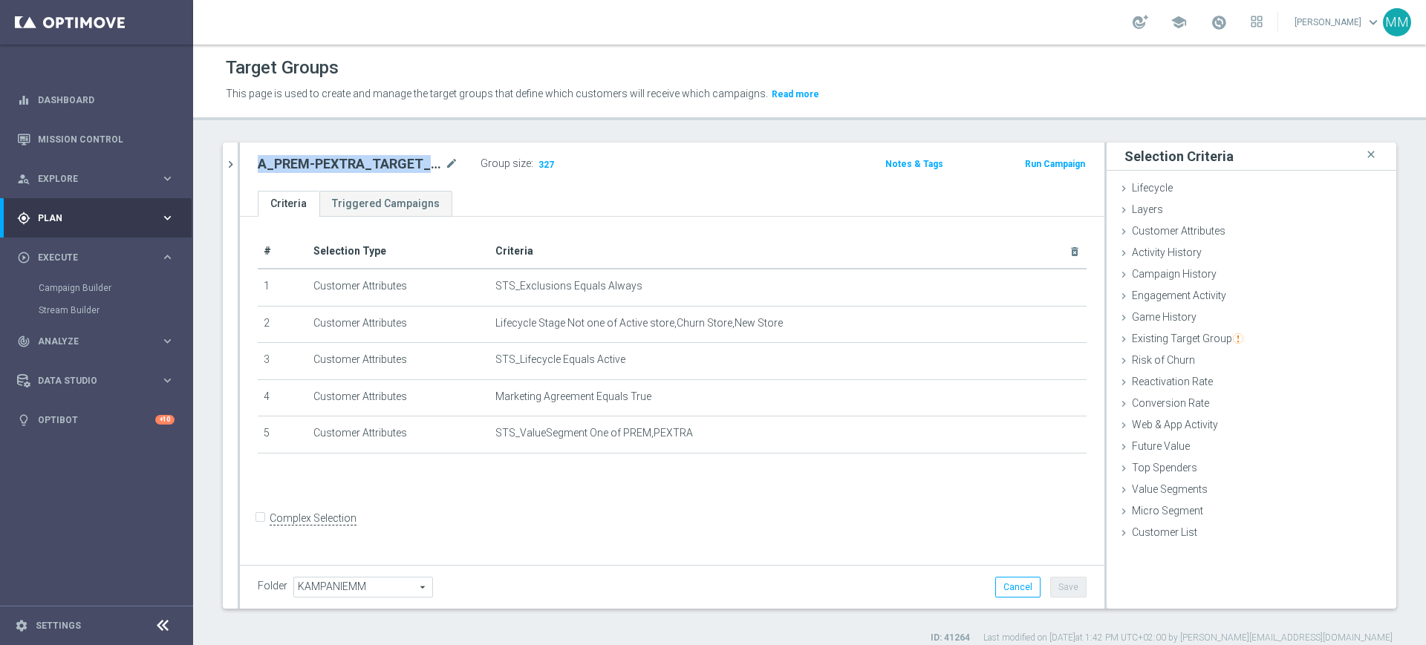
copy div "A_PREM-PEXTRA_TARGET_WIN_PN_500_190925"
click at [120, 99] on link "Dashboard" at bounding box center [106, 99] width 137 height 39
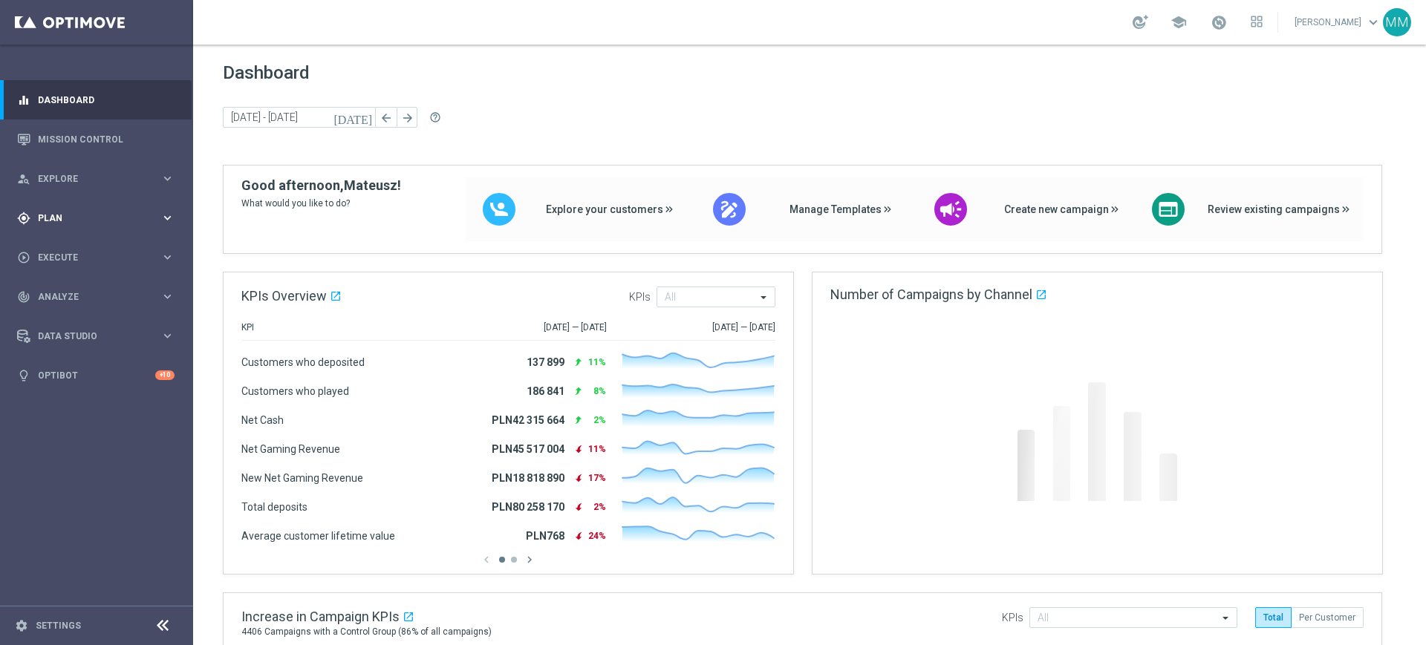
click at [105, 224] on div "gps_fixed Plan keyboard_arrow_right" at bounding box center [96, 217] width 192 height 39
click at [94, 247] on link "Target Groups" at bounding box center [97, 249] width 116 height 12
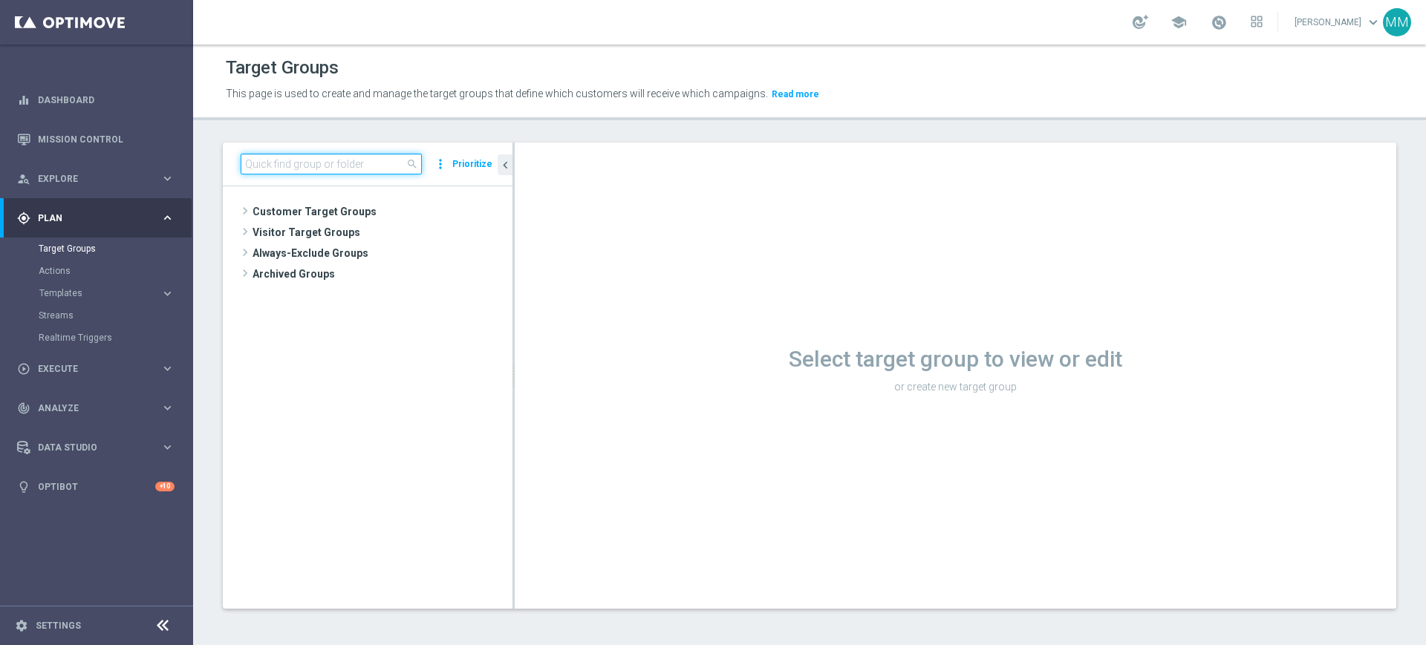
click at [358, 162] on input at bounding box center [331, 164] width 181 height 21
paste input "A_PREM-PEXTRA_TARGET_WIN_PN_500_190925"
type input "A_PREM-PEXTRA_TARGET_WIN_PN_500_190925"
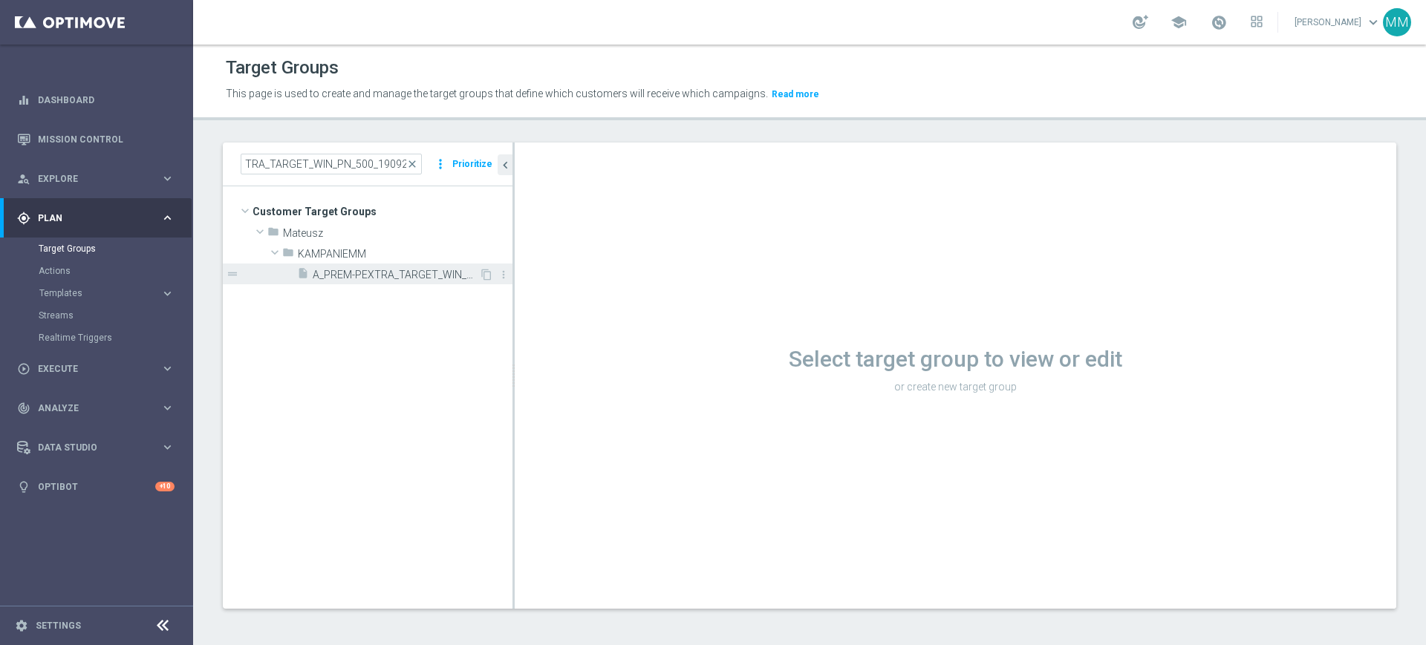
click at [381, 277] on span "A_PREM-PEXTRA_TARGET_WIN_PN_500_190925" at bounding box center [396, 275] width 166 height 13
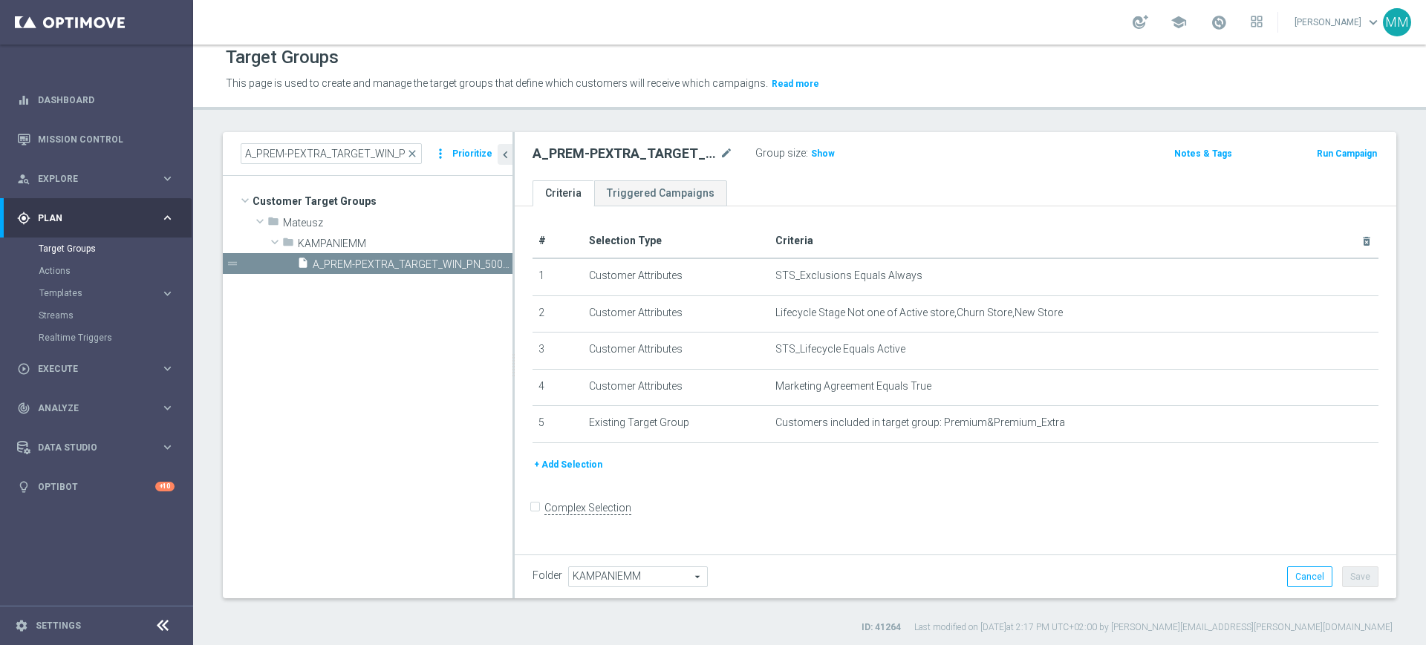
scroll to position [13, 0]
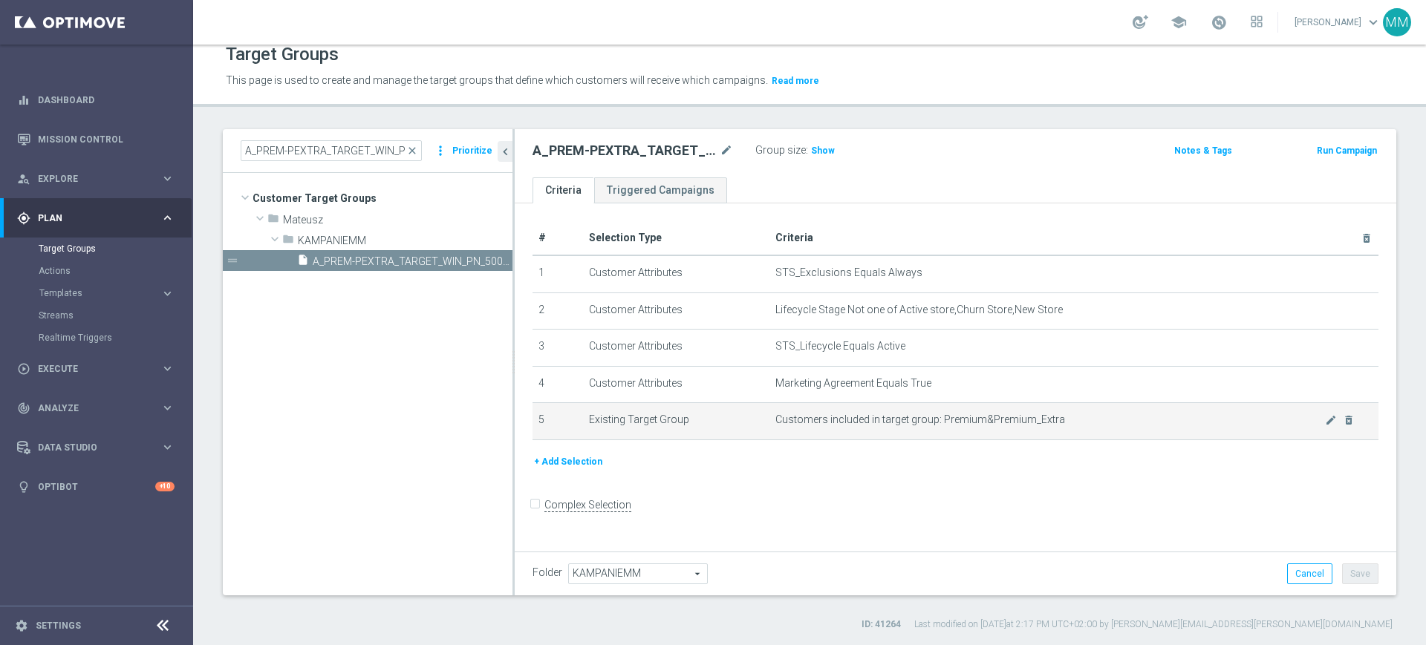
click at [959, 418] on span "Customers included in target group: Premium&Premium_Extra" at bounding box center [1050, 420] width 550 height 13
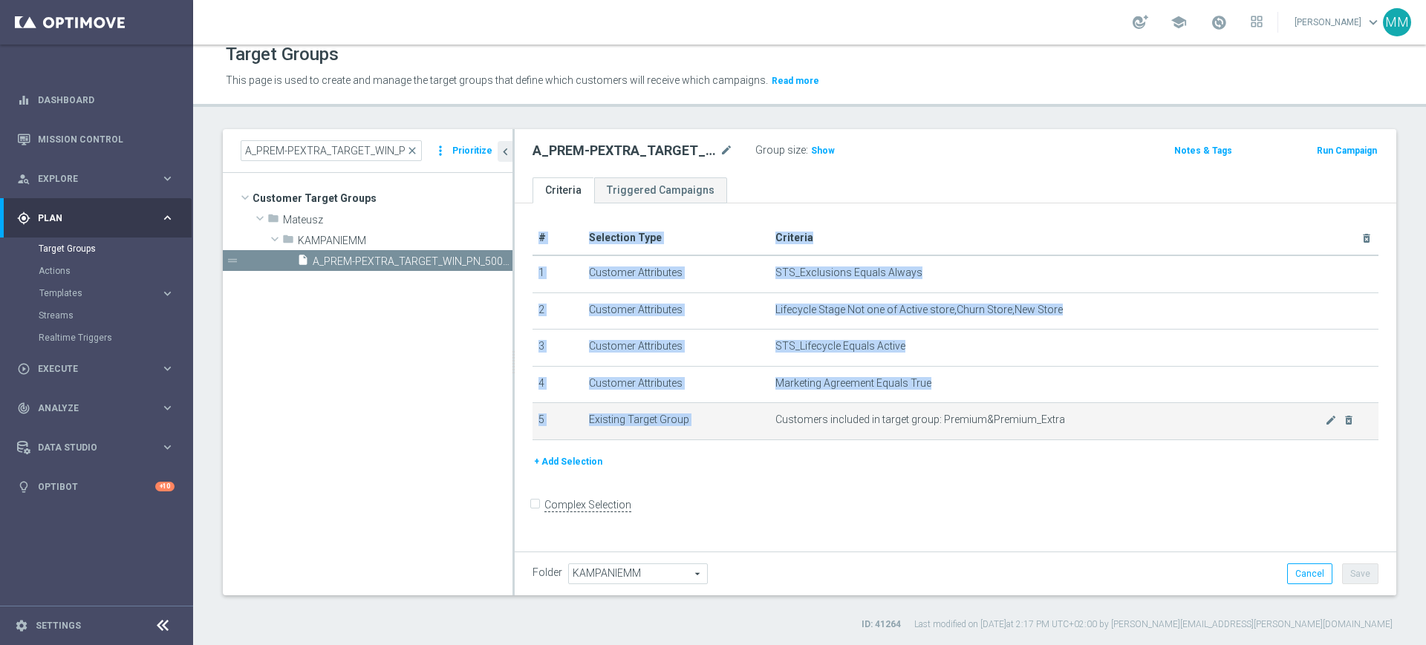
click at [959, 418] on span "Customers included in target group: Premium&Premium_Extra" at bounding box center [1050, 420] width 550 height 13
click at [956, 426] on span "Customers included in target group: Premium&Premium_Extra" at bounding box center [1050, 420] width 550 height 13
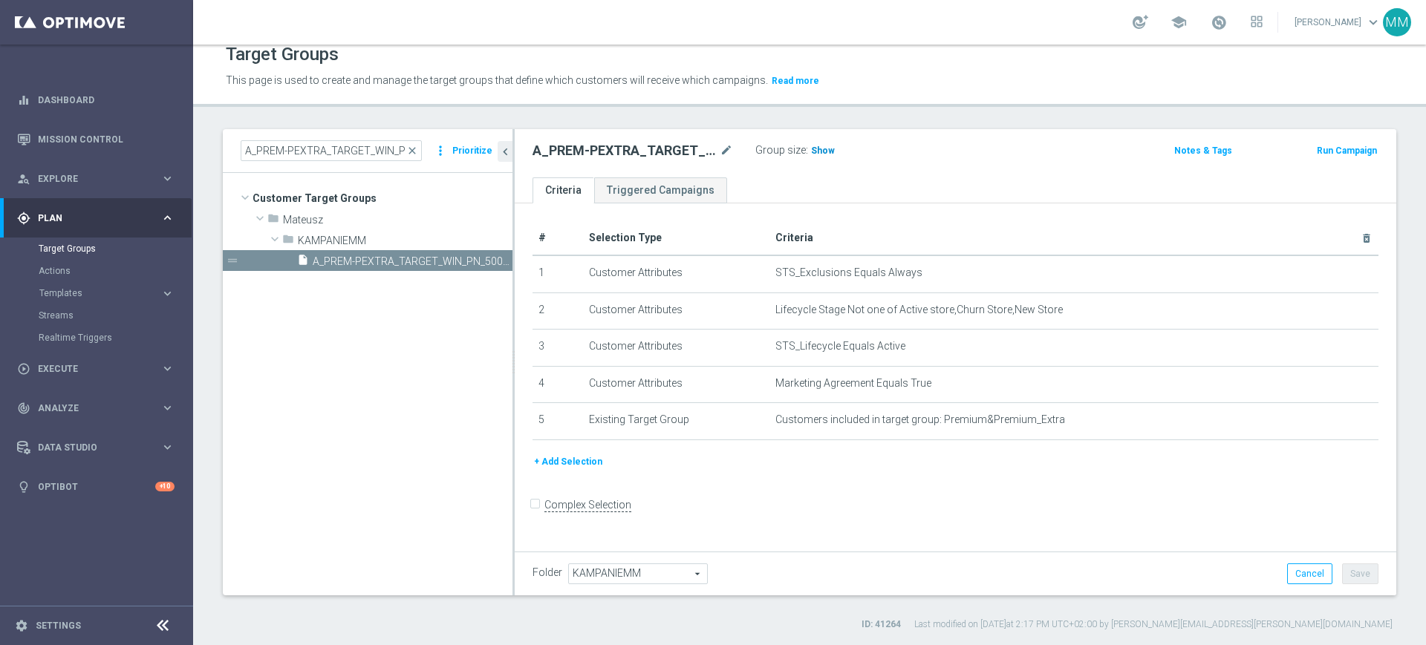
click at [824, 146] on span "Show" at bounding box center [823, 151] width 24 height 10
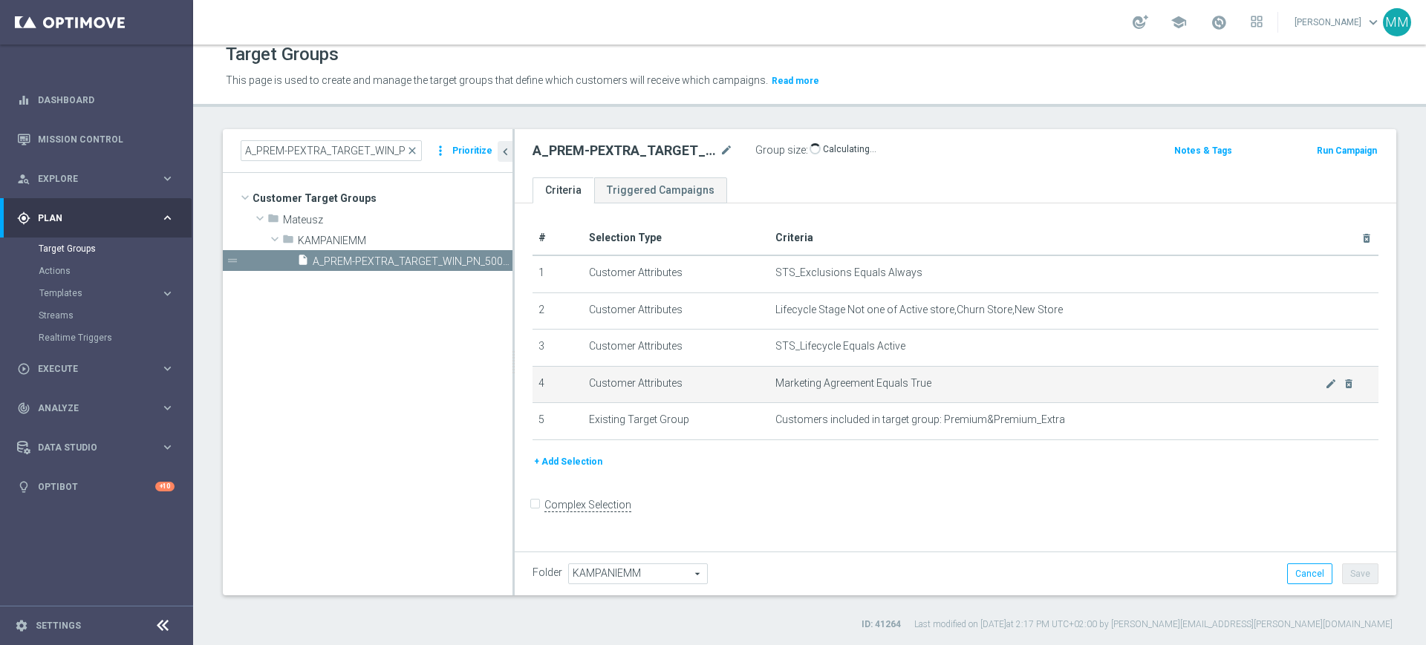
click at [900, 377] on td "Marketing Agreement Equals True mode_edit delete_forever" at bounding box center [1073, 384] width 609 height 37
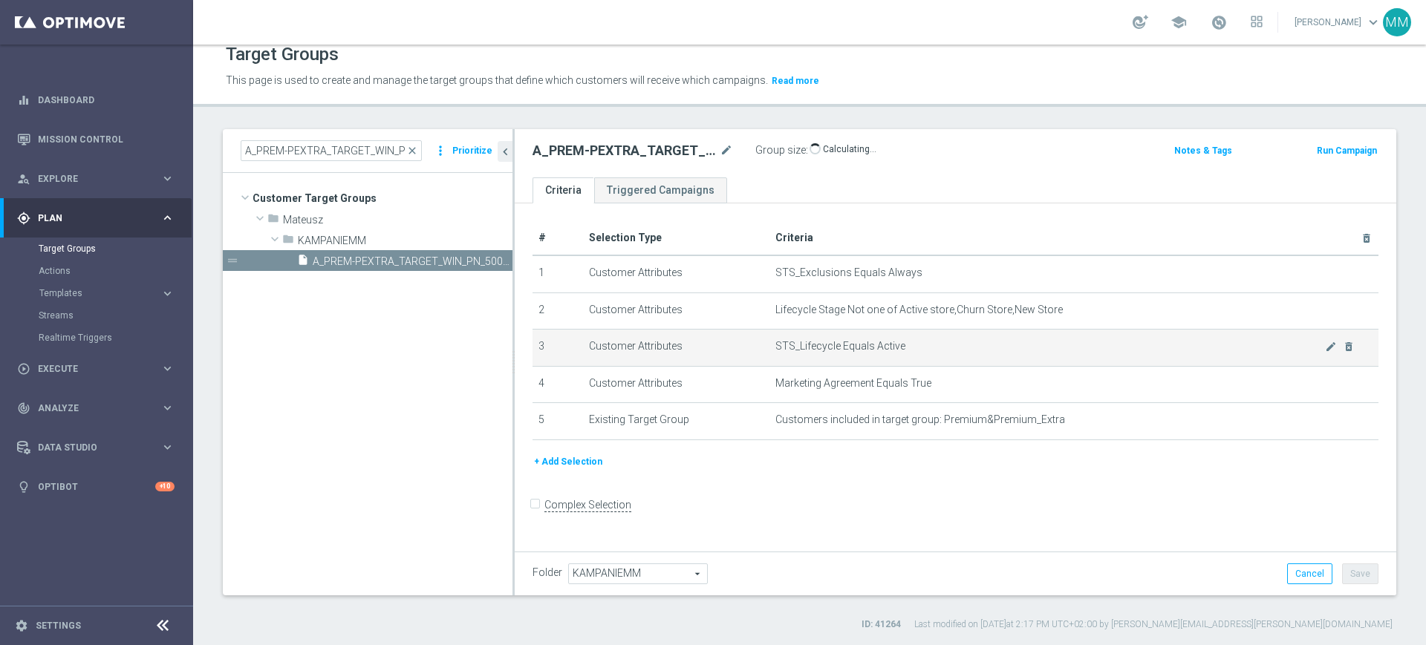
click at [900, 344] on span "STS_Lifecycle Equals Active" at bounding box center [1050, 346] width 550 height 13
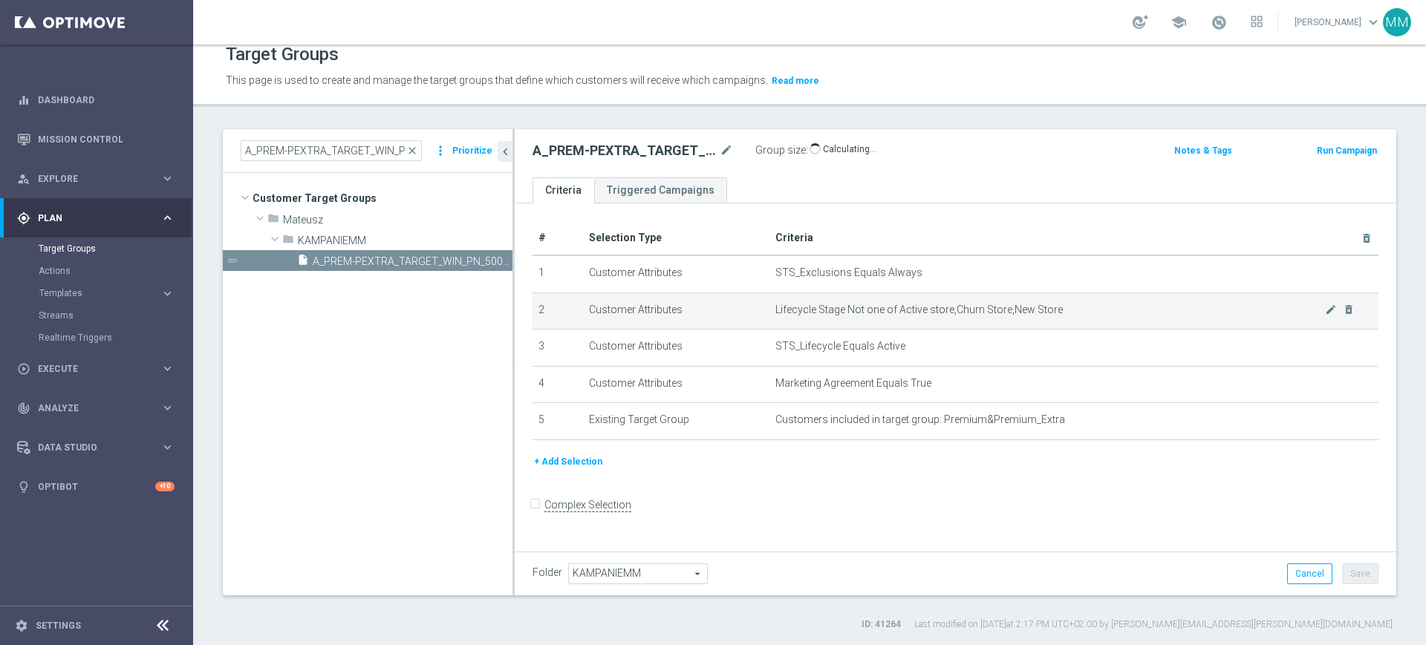
click at [900, 328] on td "Lifecycle Stage Not one of Active store,Churn Store,New Store mode_edit delete_…" at bounding box center [1073, 311] width 609 height 37
click at [798, 295] on td "Lifecycle Stage Not one of Active store,Churn Store,New Store mode_edit delete_…" at bounding box center [1073, 311] width 609 height 37
click at [671, 305] on td "Customer Attributes" at bounding box center [676, 311] width 186 height 37
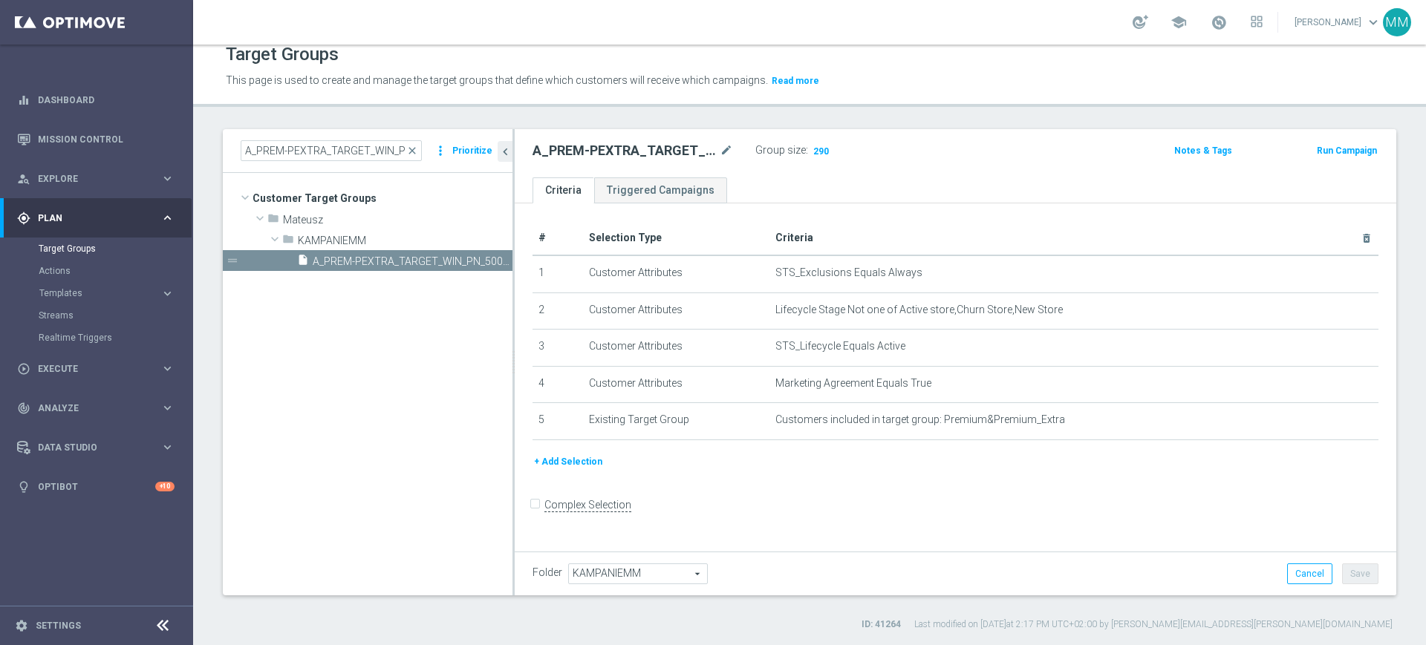
click at [641, 153] on h2 "A_PREM-PEXTRA_TARGET_WIN_PN_500_190925" at bounding box center [625, 151] width 184 height 18
copy div "A_PREM-PEXTRA_TARGET_WIN_PN_500_190925"
click at [608, 154] on h2 "A_PREM-PEXTRA_TARGET_WIN_PN_500_190925" at bounding box center [625, 151] width 184 height 18
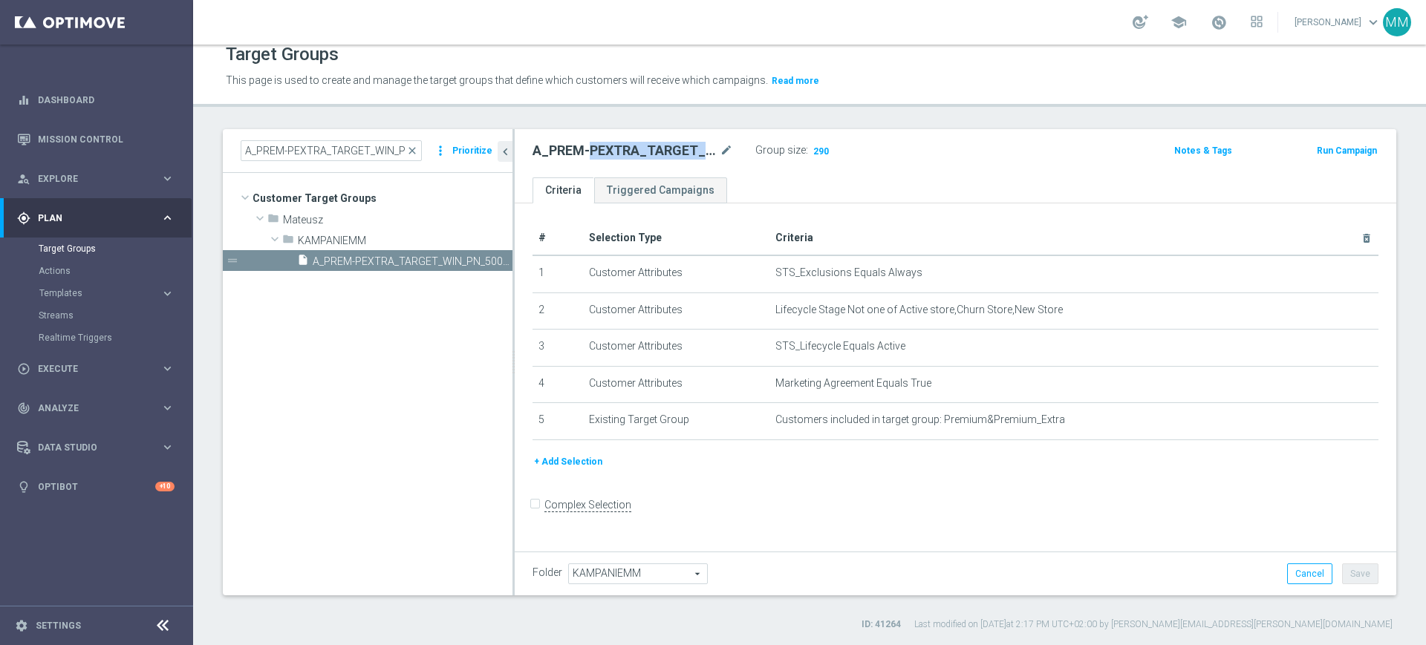
click at [608, 154] on h2 "A_PREM-PEXTRA_TARGET_WIN_PN_500_190925" at bounding box center [625, 151] width 184 height 18
click at [85, 380] on div "play_circle_outline Execute keyboard_arrow_right" at bounding box center [96, 368] width 192 height 39
click at [76, 285] on link "Campaign Builder" at bounding box center [97, 288] width 116 height 12
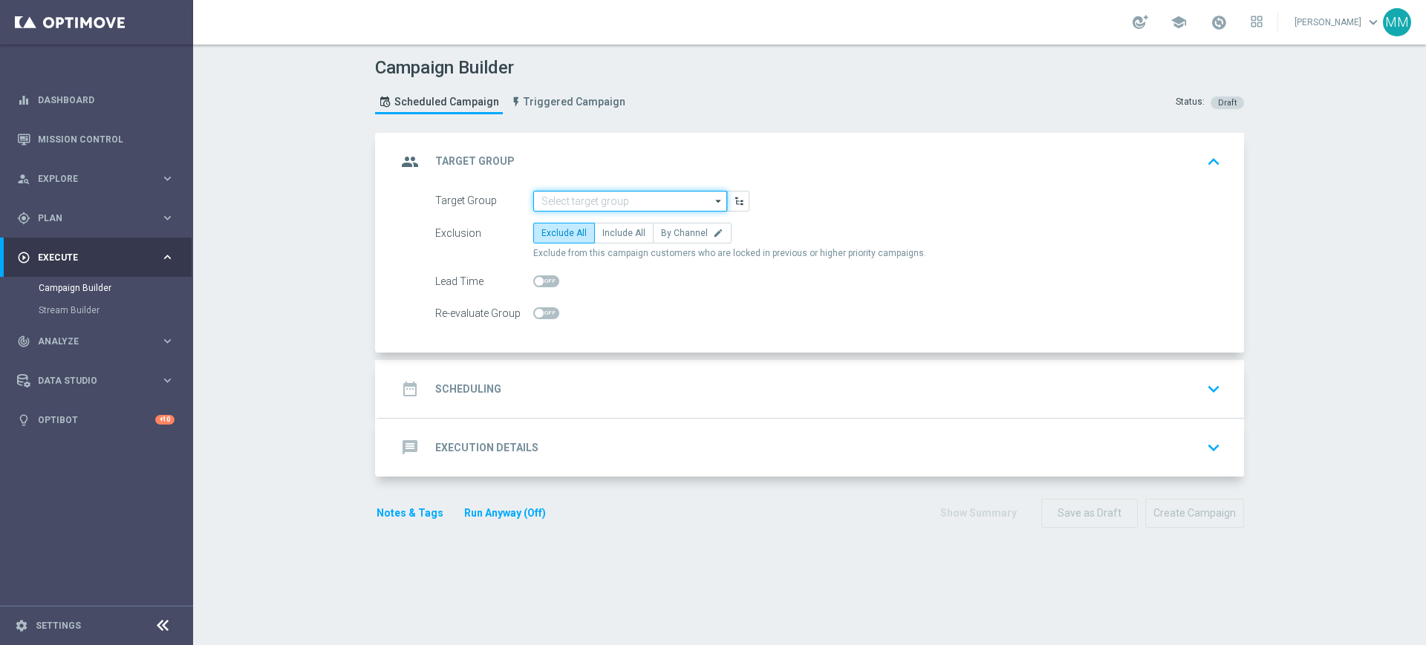
click at [553, 201] on input at bounding box center [630, 201] width 194 height 21
paste input "A_PREM-PEXTRA_TARGET_WIN_PN_500_190925"
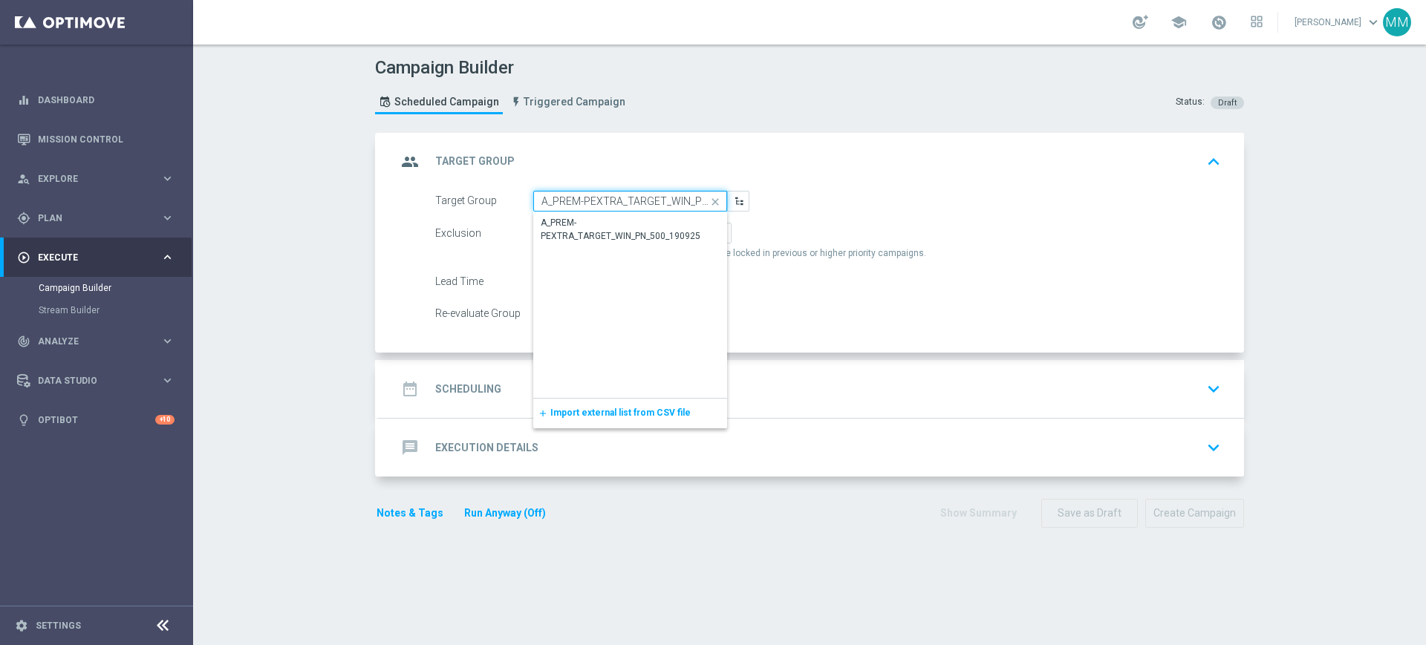
scroll to position [0, 55]
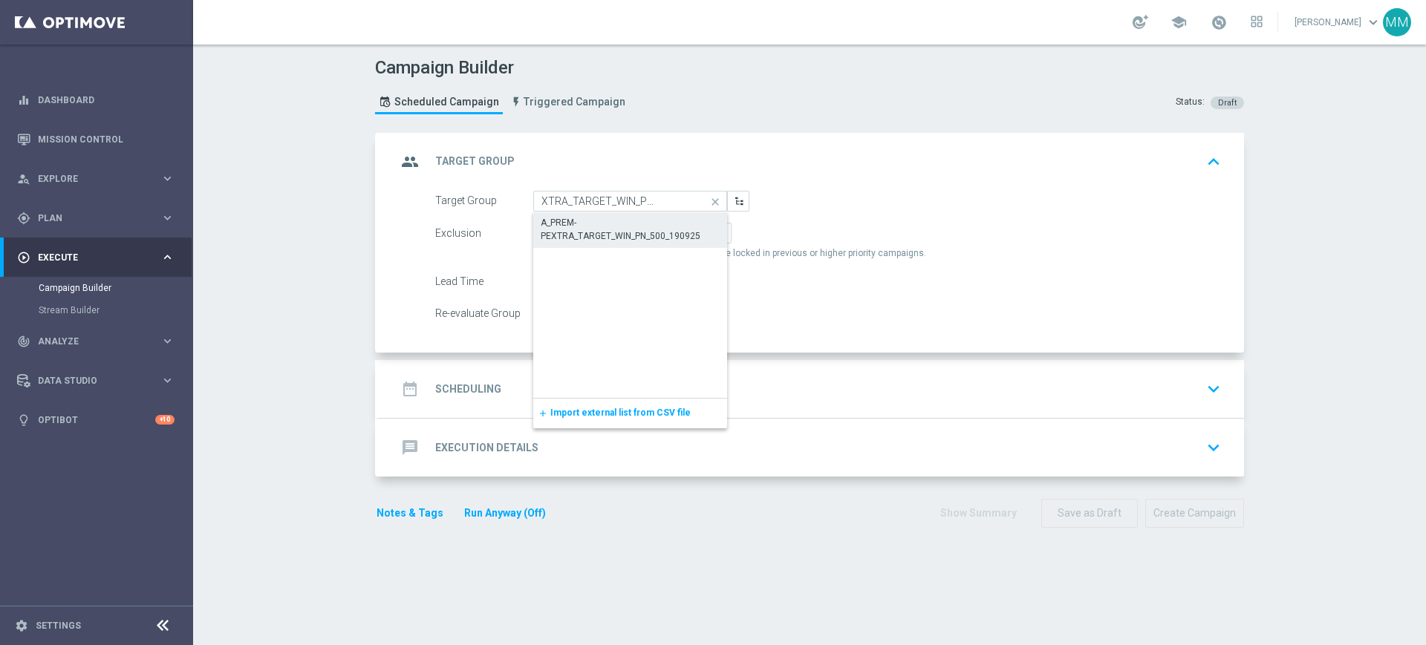
click at [585, 215] on div "A_PREM-PEXTRA_TARGET_WIN_PN_500_190925" at bounding box center [630, 229] width 194 height 34
type input "A_PREM-PEXTRA_TARGET_WIN_PN_500_190925"
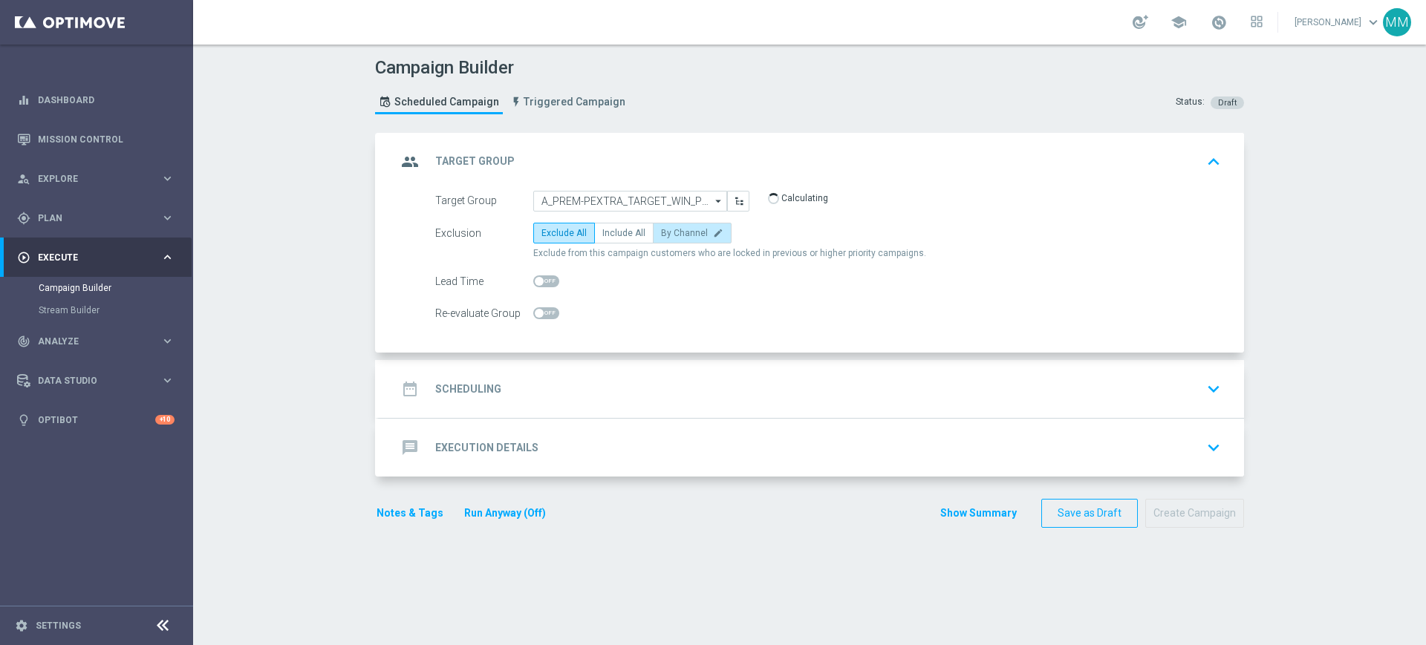
click at [670, 232] on span "By Channel" at bounding box center [684, 233] width 47 height 10
click at [670, 232] on input "By Channel edit" at bounding box center [666, 236] width 10 height 10
radio input "true"
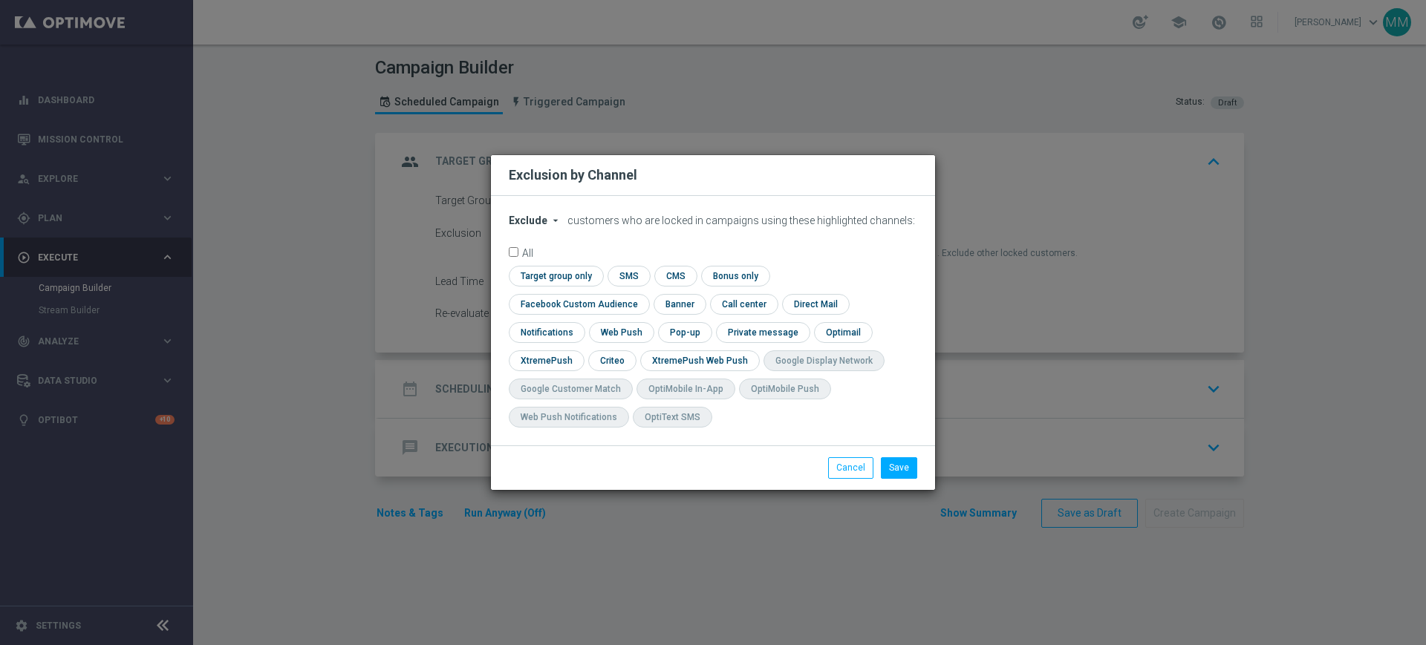
click at [518, 227] on span "Exclude" at bounding box center [528, 221] width 39 height 12
click at [542, 262] on div "Include" at bounding box center [536, 255] width 55 height 18
click at [547, 281] on input "checkbox" at bounding box center [554, 276] width 91 height 20
checkbox input "true"
click at [575, 307] on input "checkbox" at bounding box center [576, 304] width 134 height 20
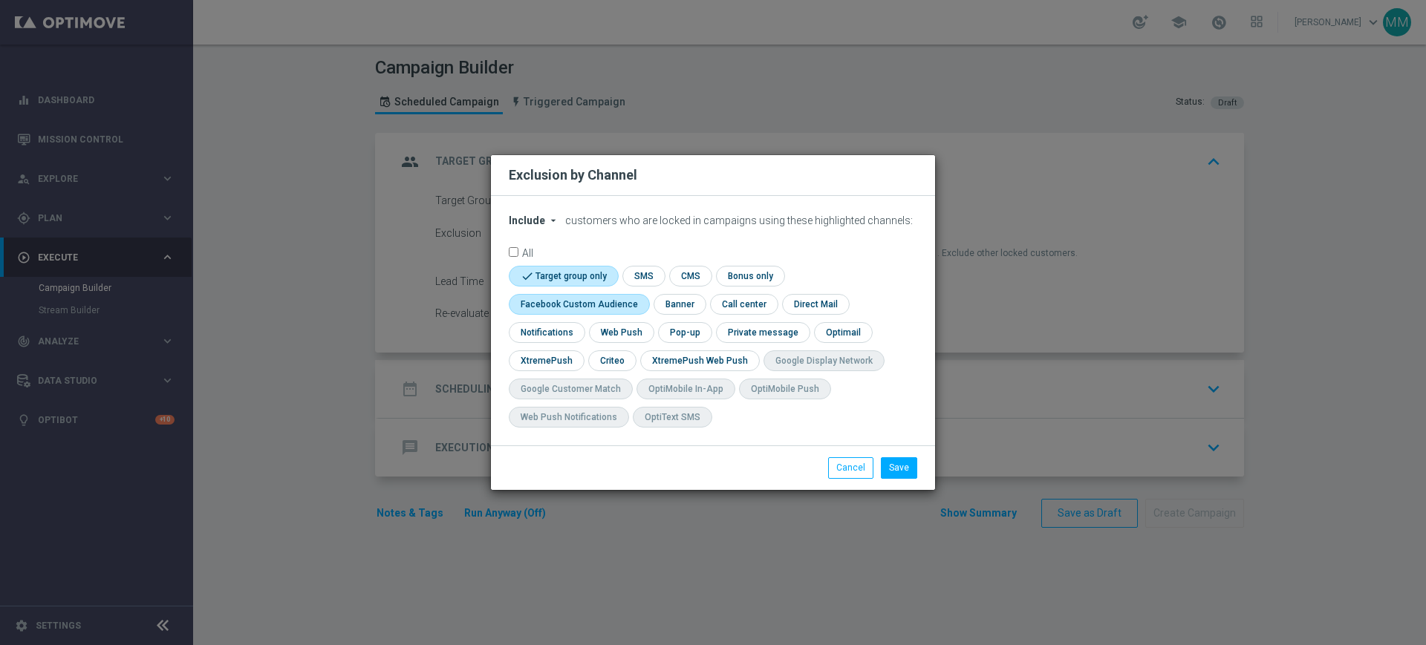
checkbox input "true"
click at [620, 361] on input "checkbox" at bounding box center [611, 361] width 46 height 20
checkbox input "true"
click at [903, 467] on button "Save" at bounding box center [899, 467] width 36 height 21
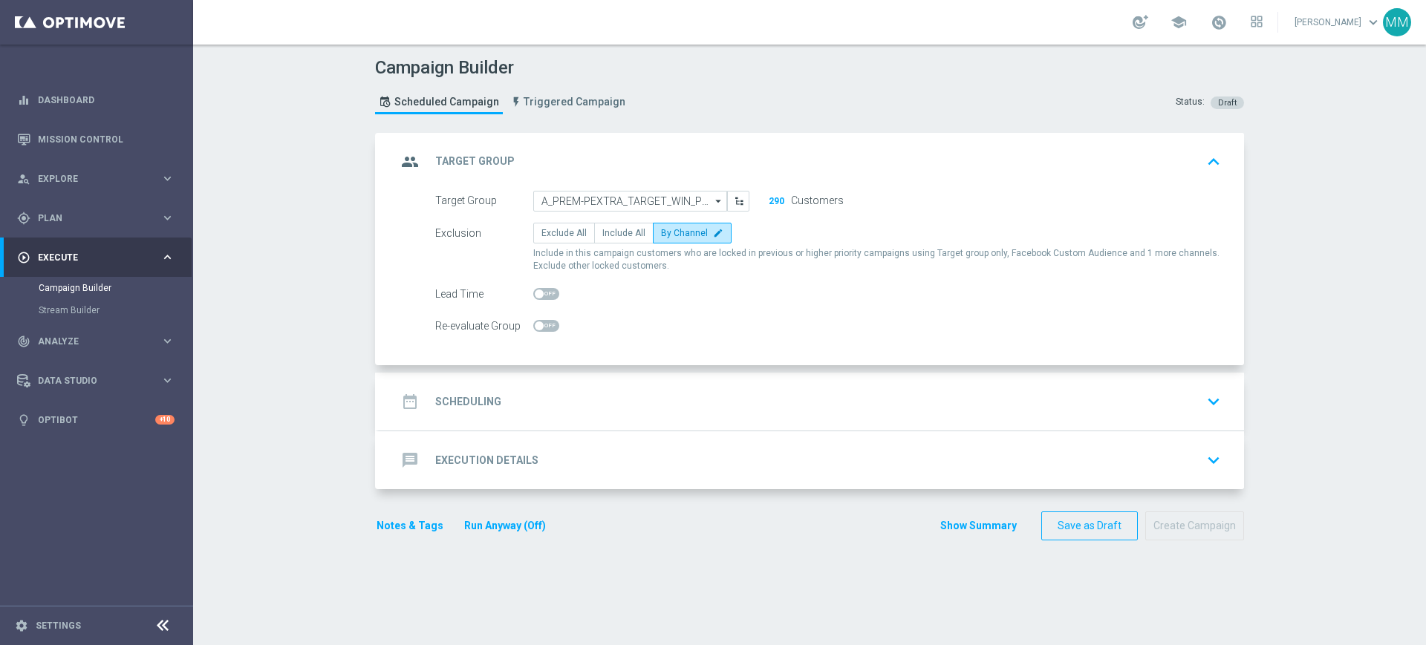
click at [561, 389] on div "date_range Scheduling keyboard_arrow_down" at bounding box center [812, 402] width 830 height 28
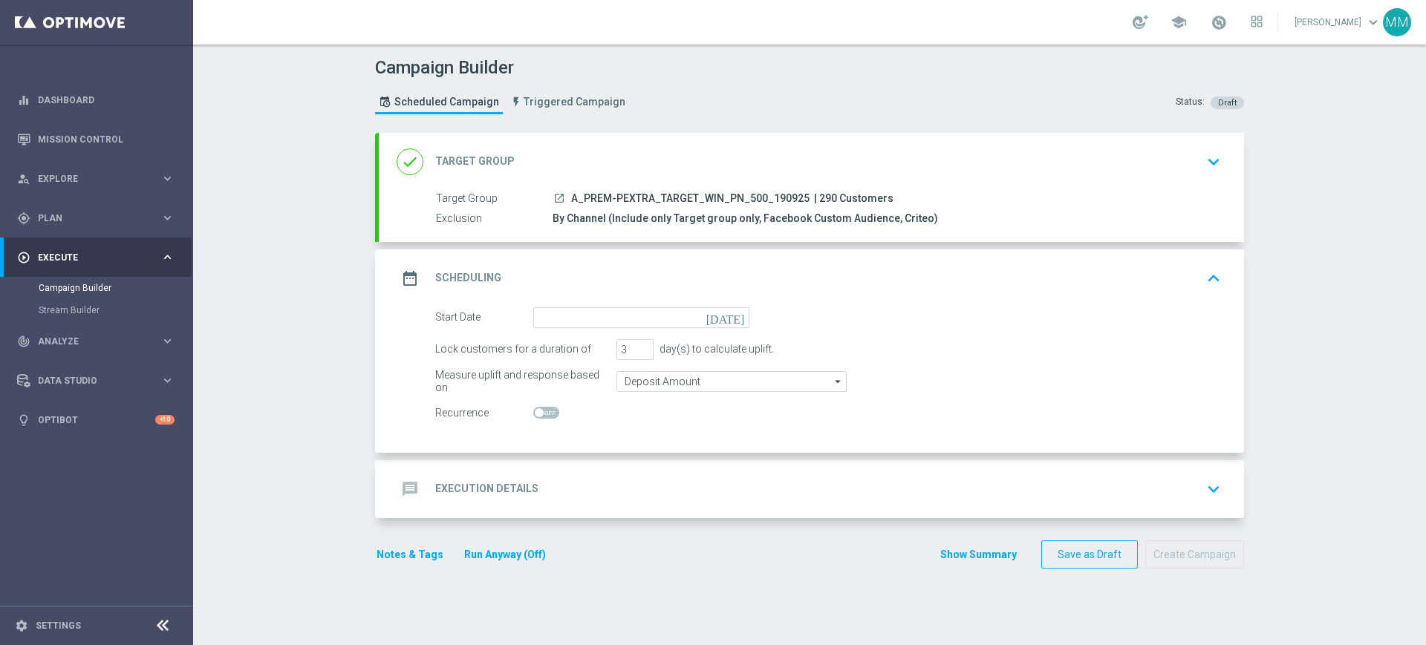
click at [573, 336] on form "Start Date today Lock customers for a duration of 3 day(s) to calculate uplift.…" at bounding box center [828, 365] width 786 height 117
click at [575, 317] on input at bounding box center [641, 317] width 216 height 21
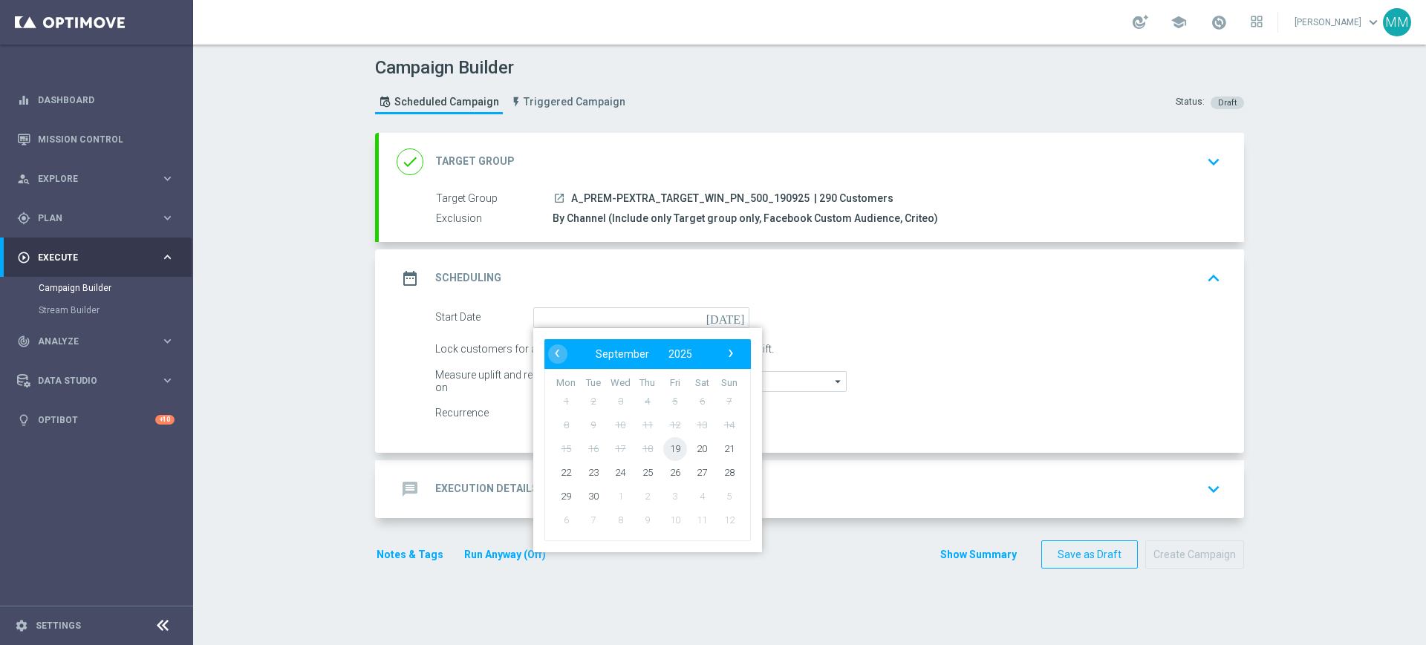
click at [664, 451] on span "19" at bounding box center [675, 449] width 24 height 24
type input "19 Sep 2025"
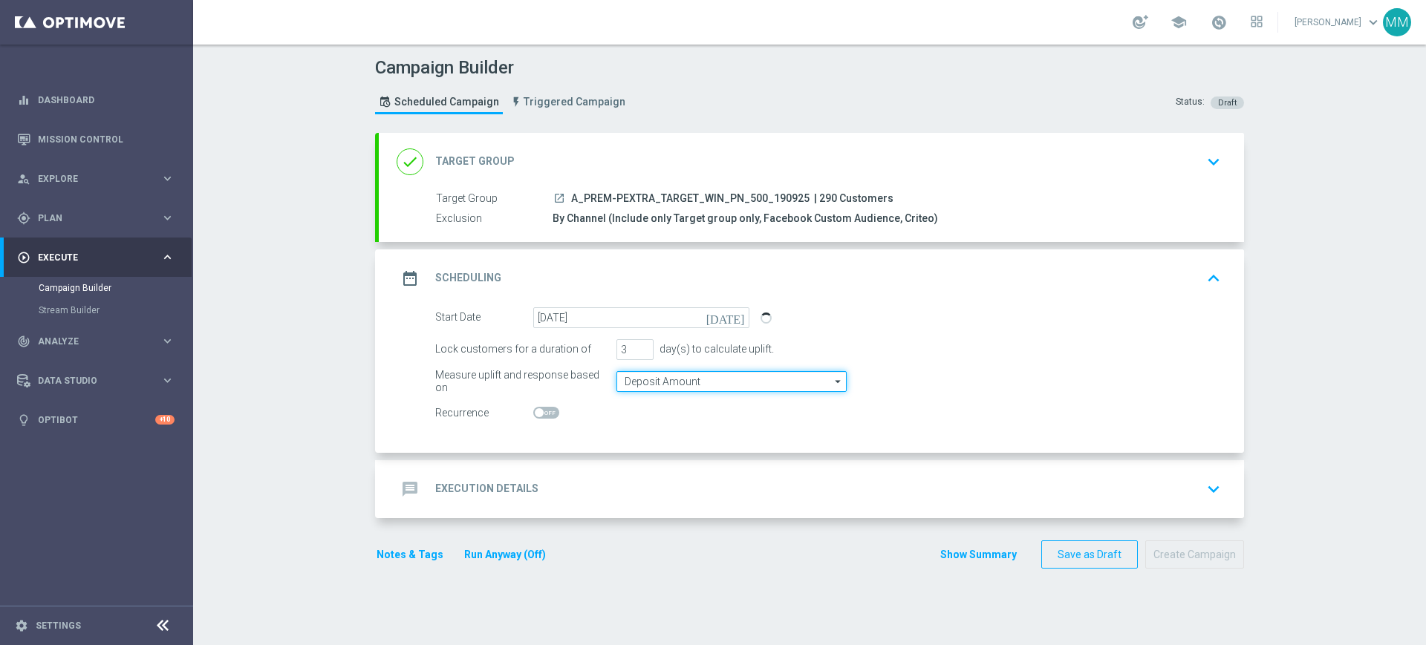
click at [642, 379] on input "Deposit Amount" at bounding box center [731, 381] width 230 height 21
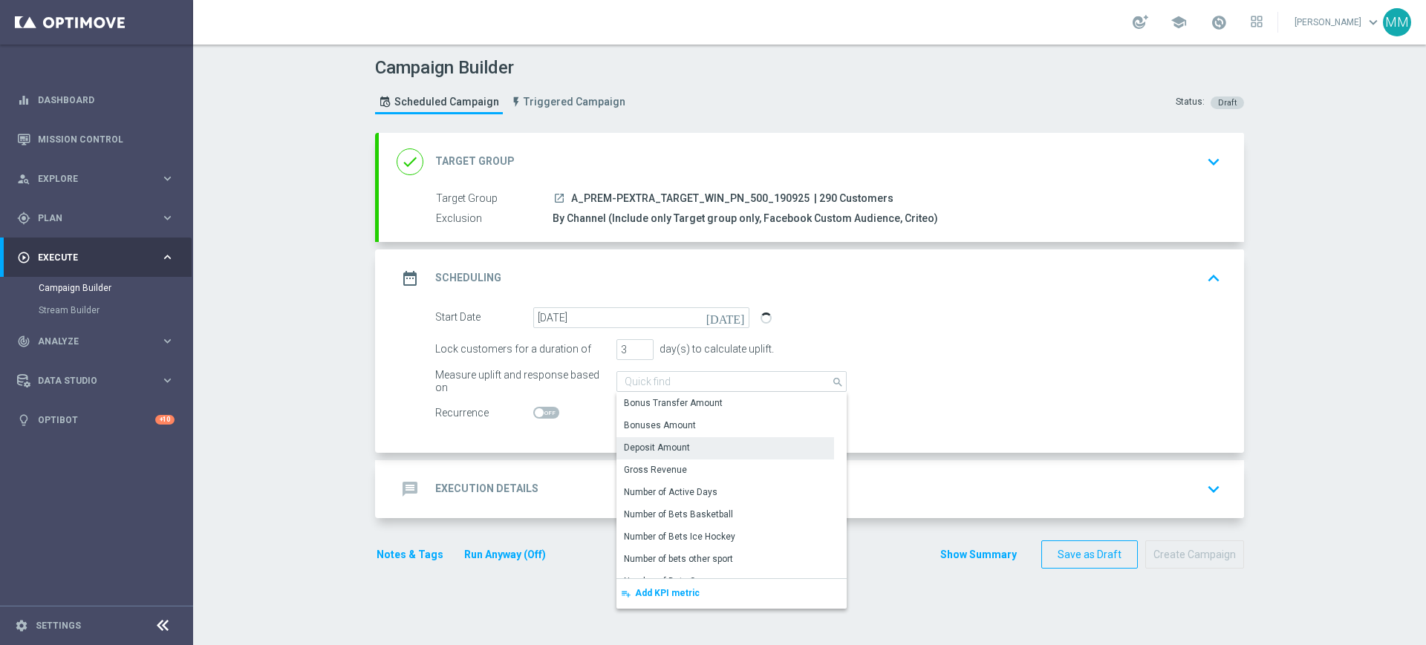
click at [586, 489] on div "message Execution Details keyboard_arrow_down" at bounding box center [812, 489] width 830 height 28
type input "Deposit Amount"
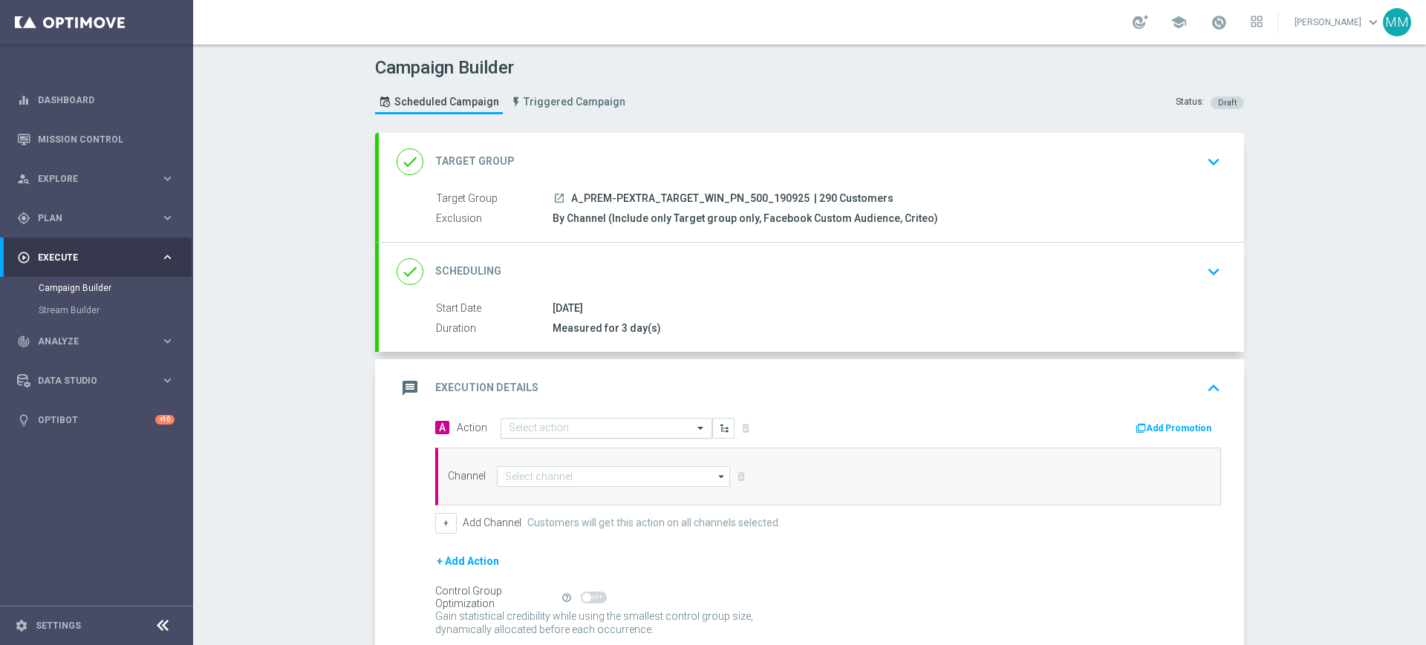
click at [570, 425] on input "text" at bounding box center [592, 429] width 166 height 13
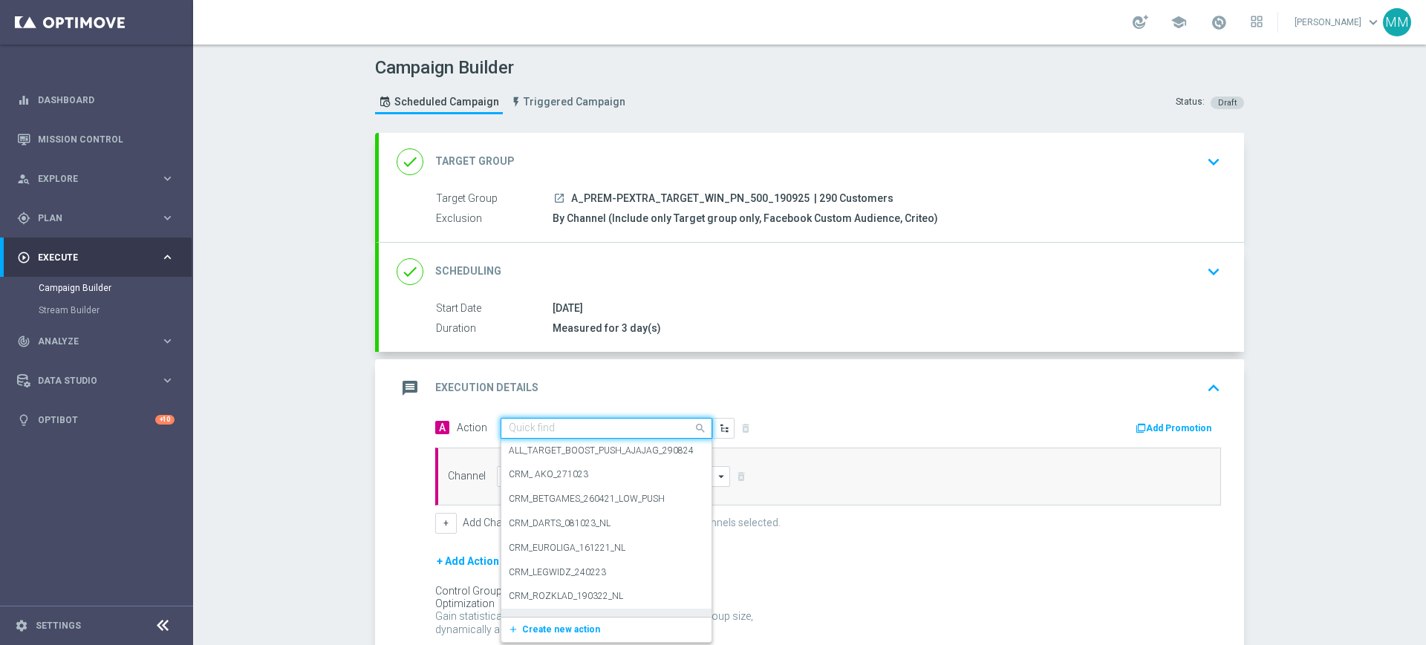
click at [584, 629] on span "Create new action" at bounding box center [561, 630] width 78 height 10
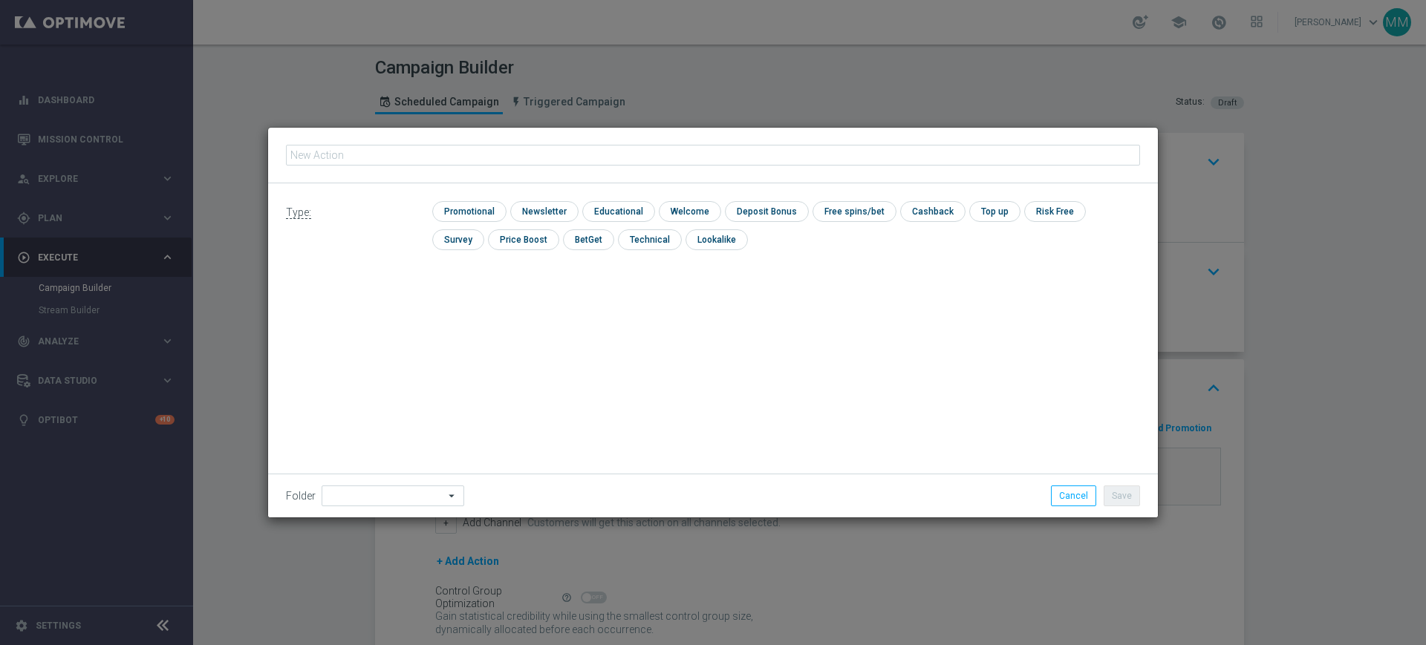
type input "A_PREM-PEXTRA_TARGET_WIN_PN_500_190925"
click at [502, 210] on div "check Promotional" at bounding box center [469, 211] width 74 height 21
click at [498, 210] on input "checkbox" at bounding box center [467, 211] width 71 height 20
checkbox input "true"
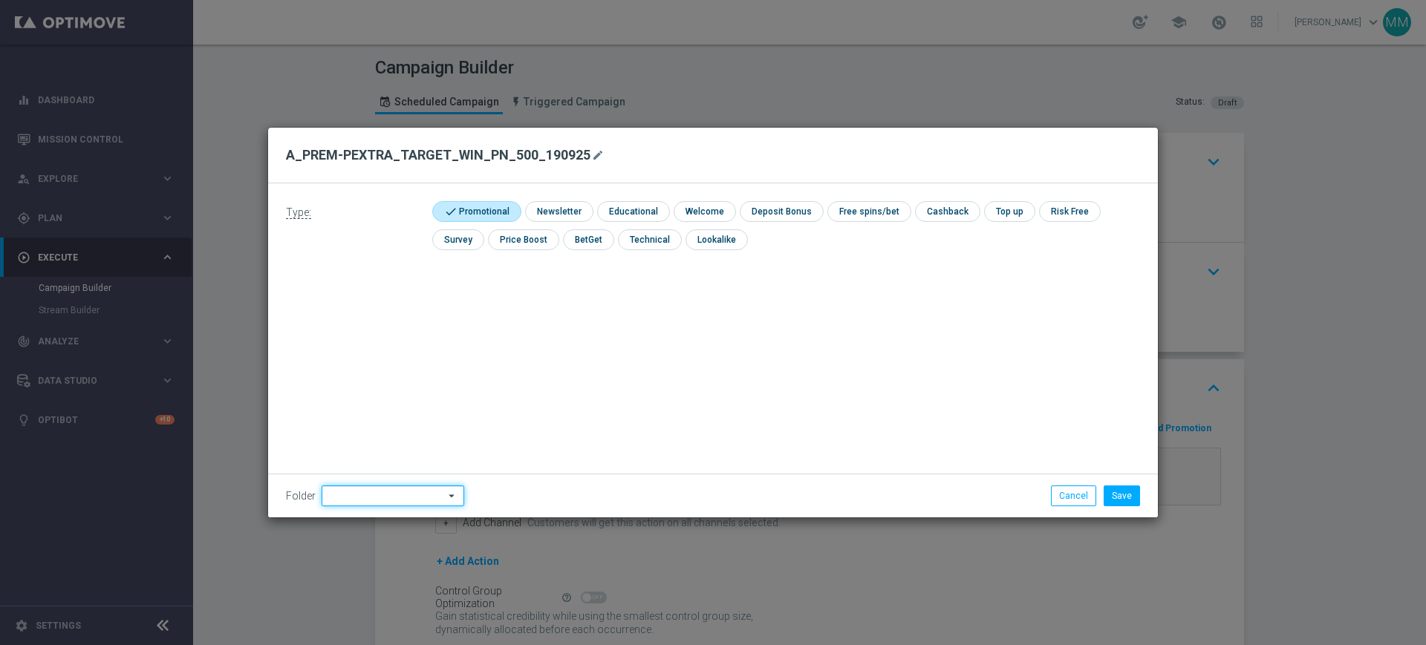
click at [419, 494] on input at bounding box center [393, 496] width 143 height 21
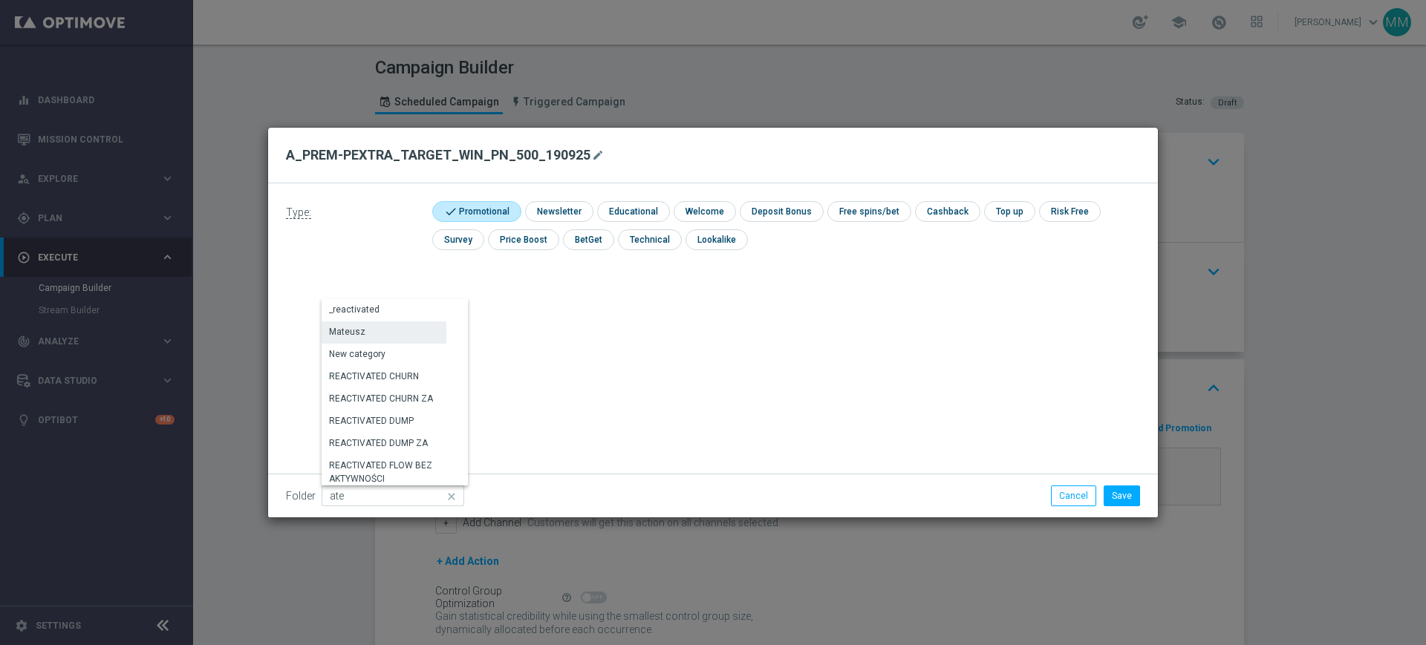
click at [369, 325] on div "Mateusz" at bounding box center [384, 332] width 125 height 21
type input "Mateusz"
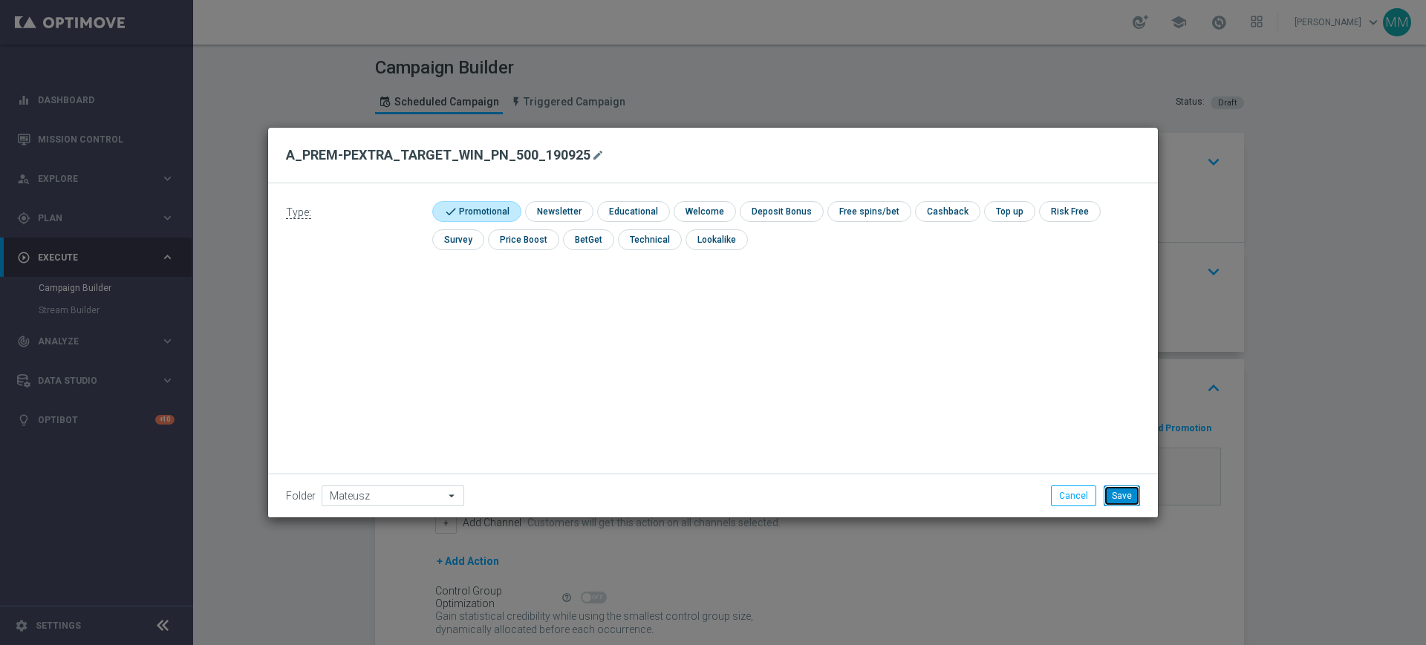
click at [1121, 497] on button "Save" at bounding box center [1122, 496] width 36 height 21
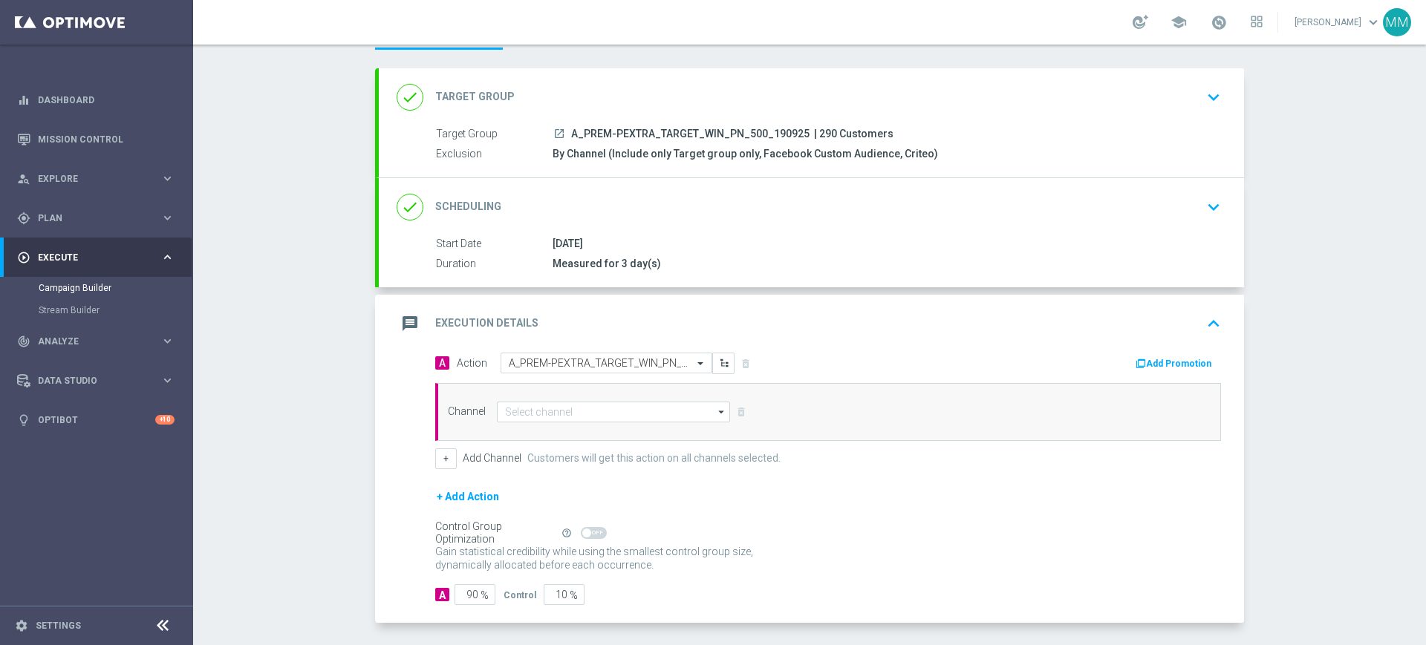
scroll to position [93, 0]
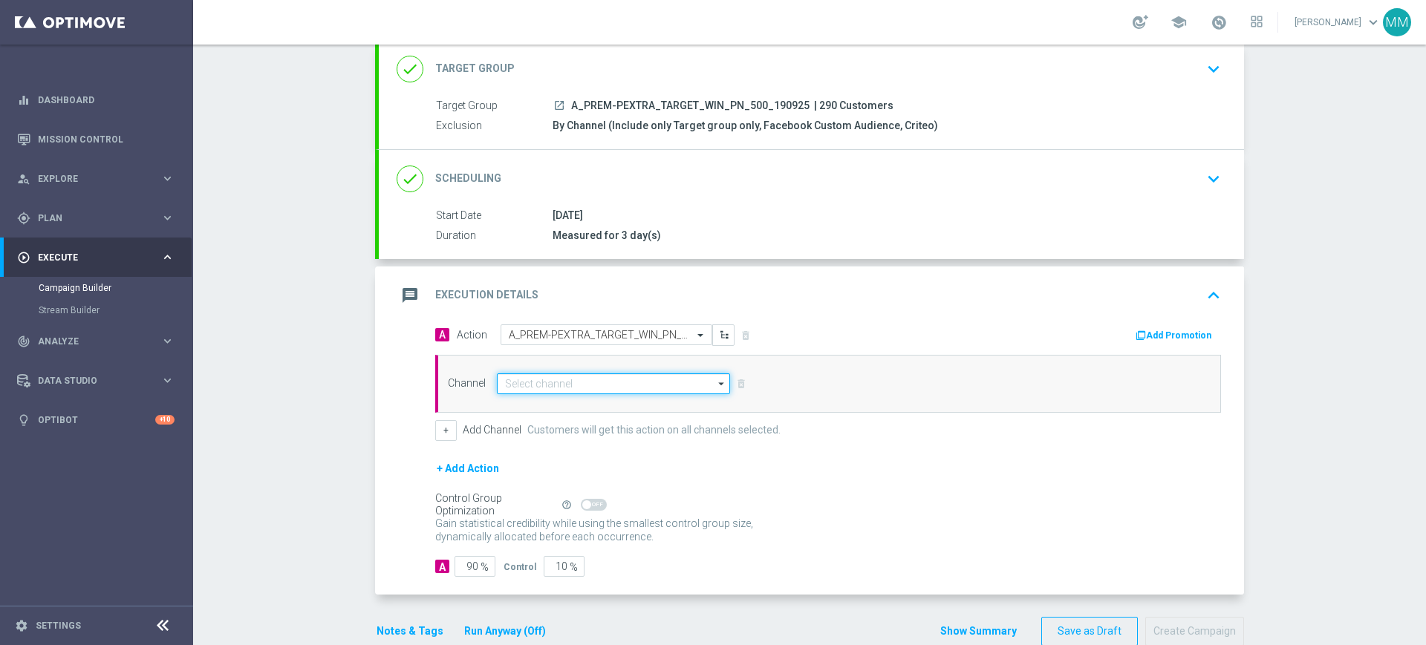
click at [552, 385] on input at bounding box center [613, 384] width 233 height 21
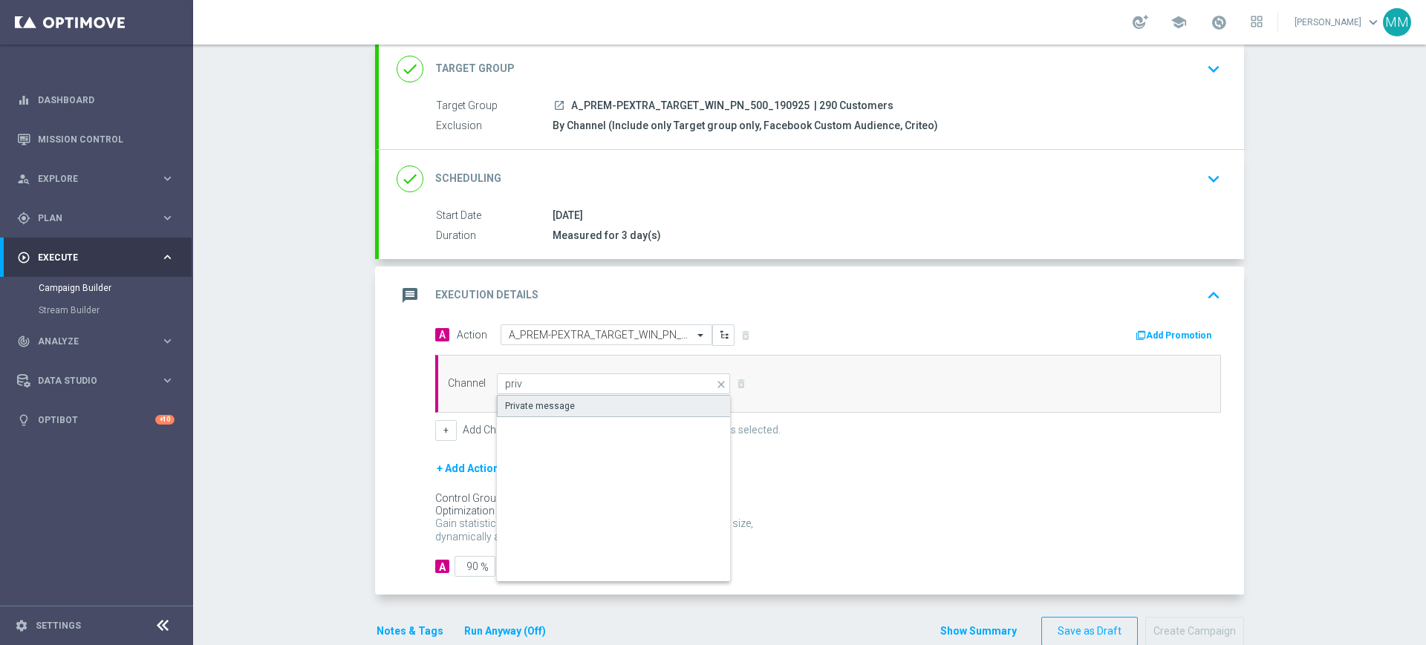
click at [545, 403] on div "Private message" at bounding box center [540, 406] width 70 height 13
type input "Private message"
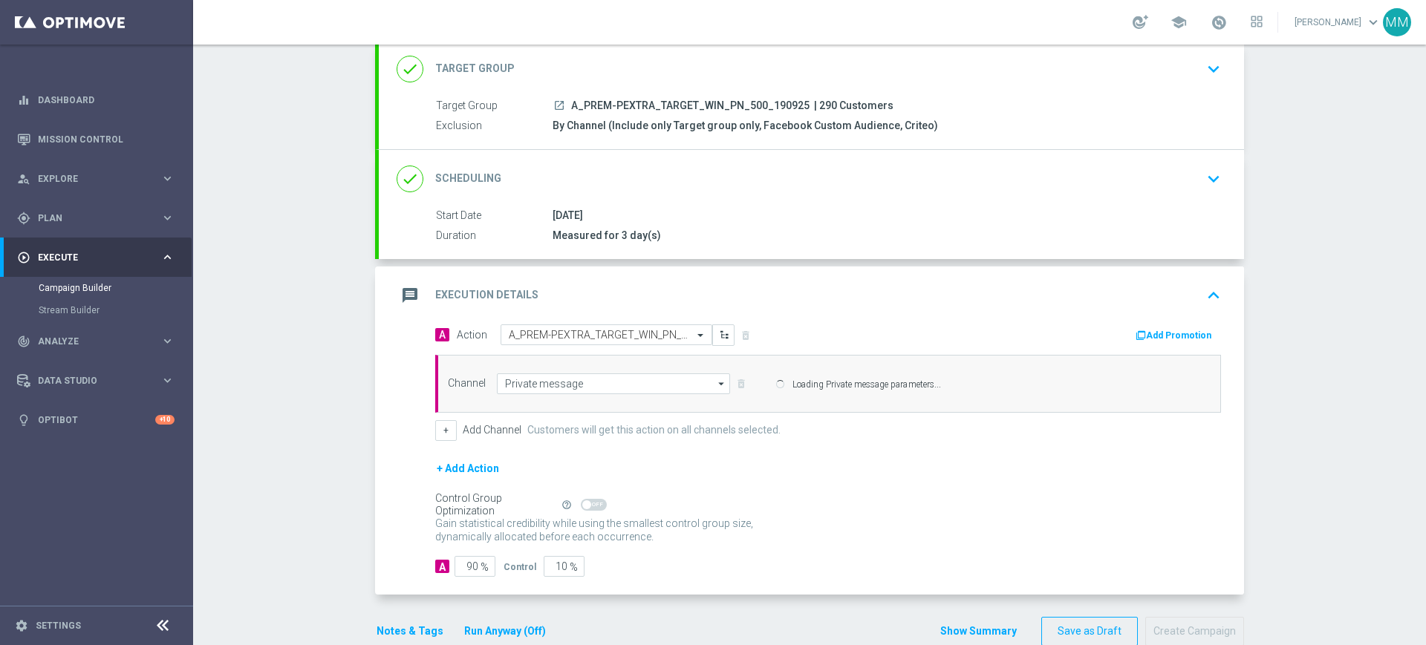
click at [545, 403] on div "Channel Private message Private message arrow_drop_down Show Selected 0 of 22 T…" at bounding box center [828, 384] width 786 height 58
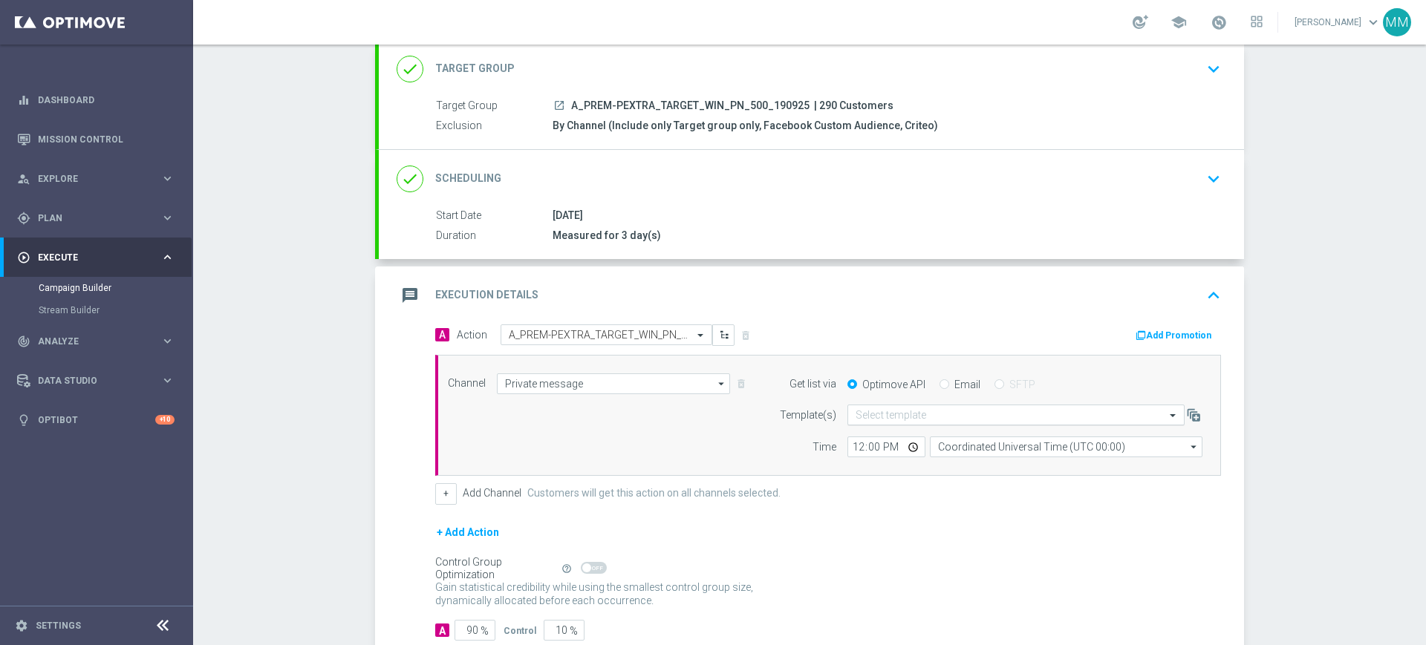
click at [856, 415] on input "text" at bounding box center [1001, 415] width 291 height 13
paste input "A_PREM-PEXTRA_TARGET_WIN_PN_500_190925"
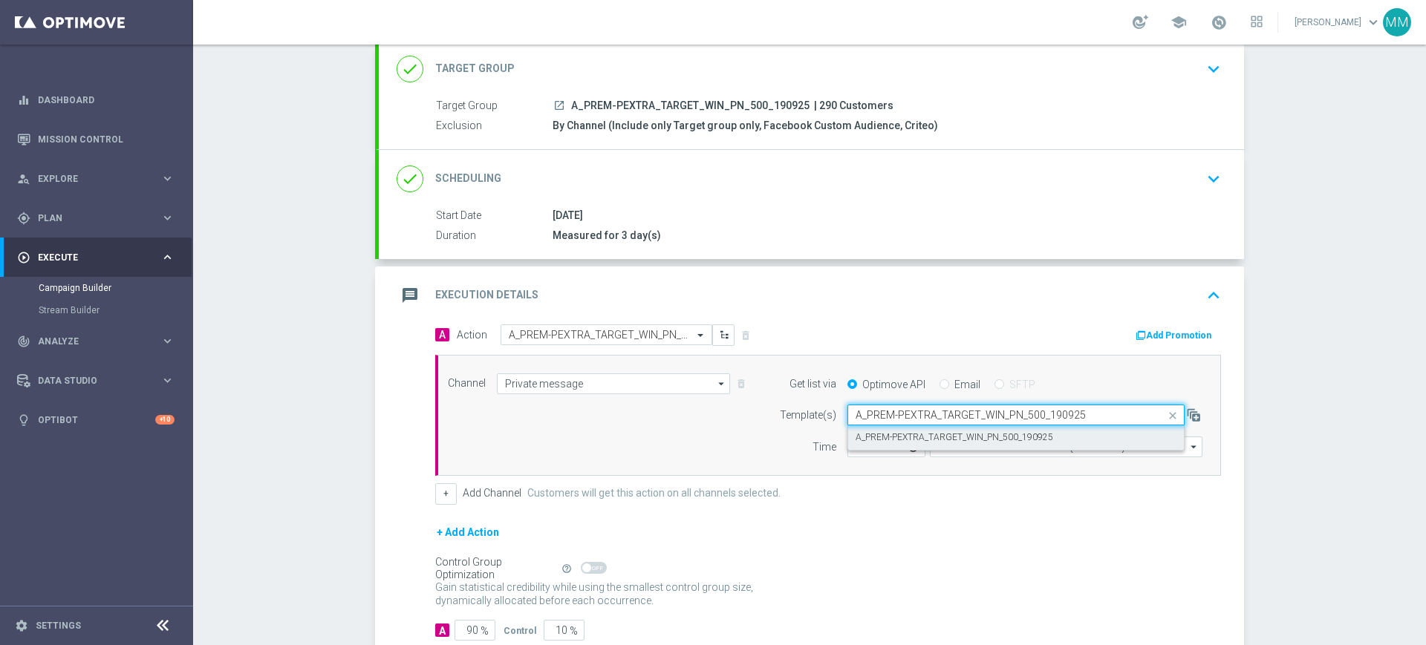
click at [891, 429] on div "A_PREM-PEXTRA_TARGET_WIN_PN_500_190925" at bounding box center [1016, 438] width 321 height 25
type input "A_PREM-PEXTRA_TARGET_WIN_PN_500_190925"
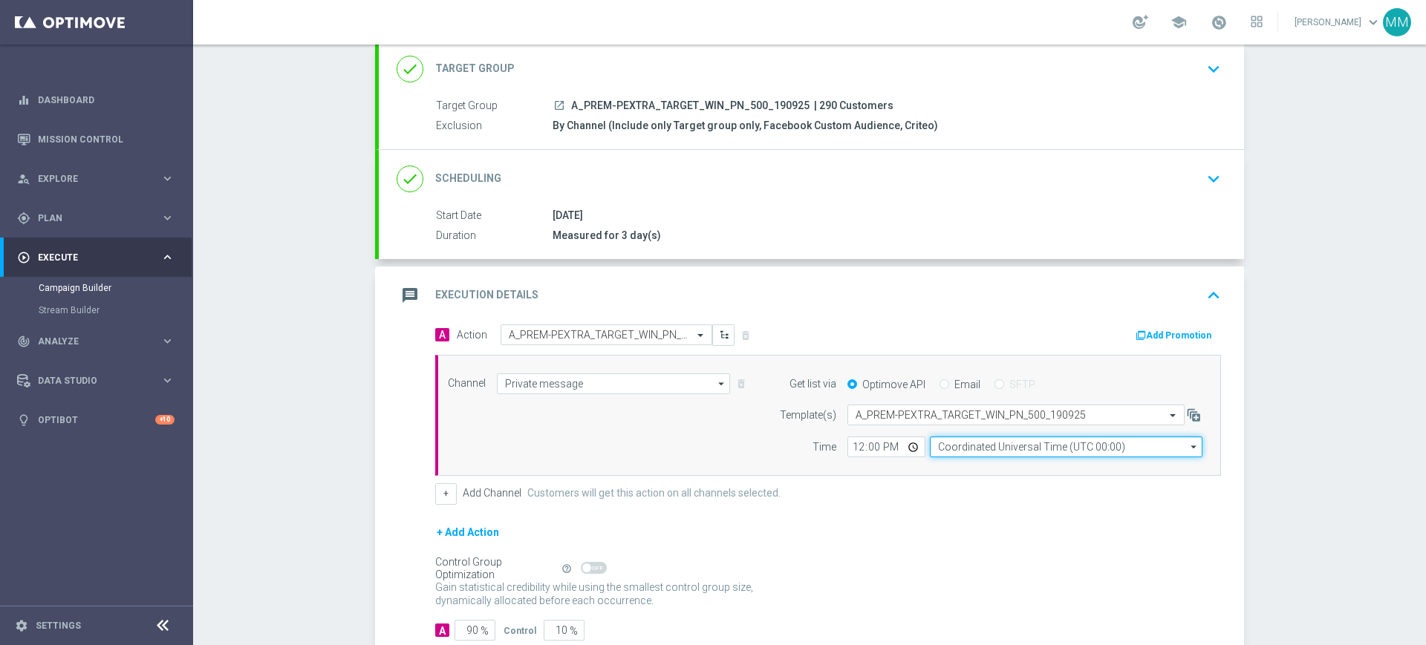
click at [975, 454] on input "Coordinated Universal Time (UTC 00:00)" at bounding box center [1066, 447] width 273 height 21
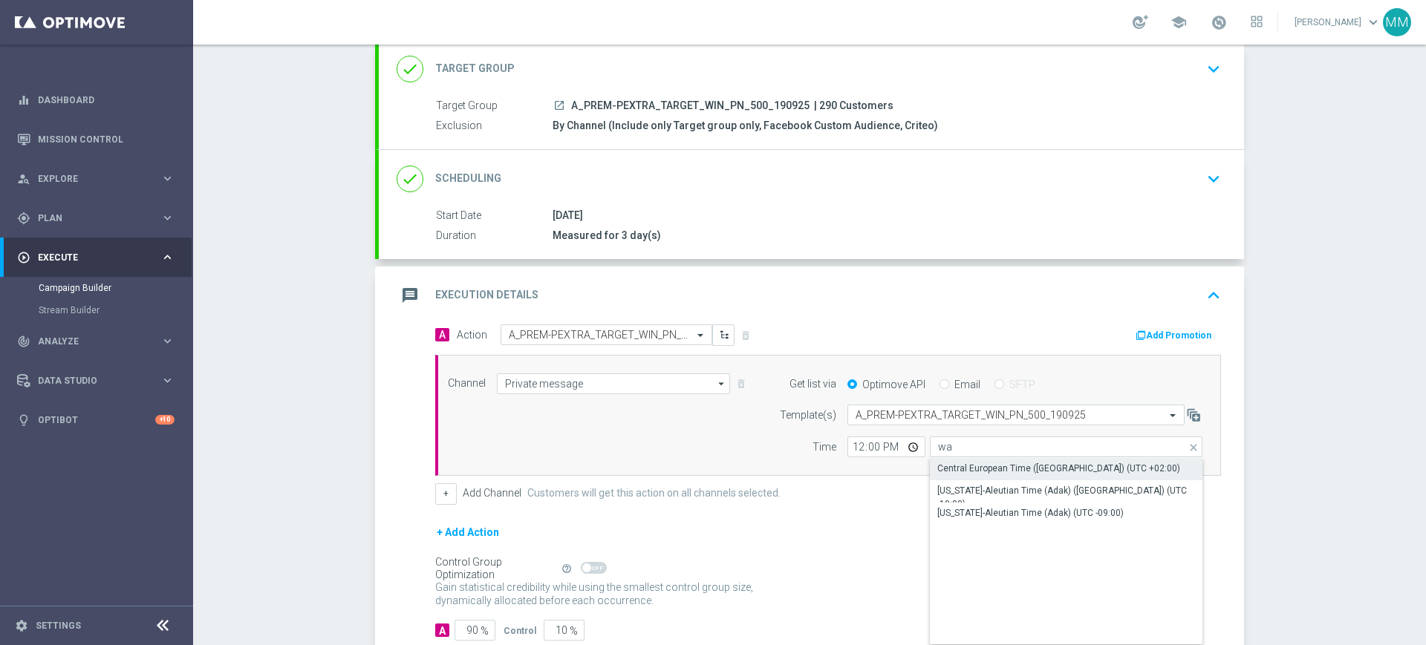
click at [975, 458] on div "Central European Time (Warsaw) (UTC +02:00)" at bounding box center [1066, 468] width 273 height 21
type input "Central European Time (Warsaw) (UTC +02:00)"
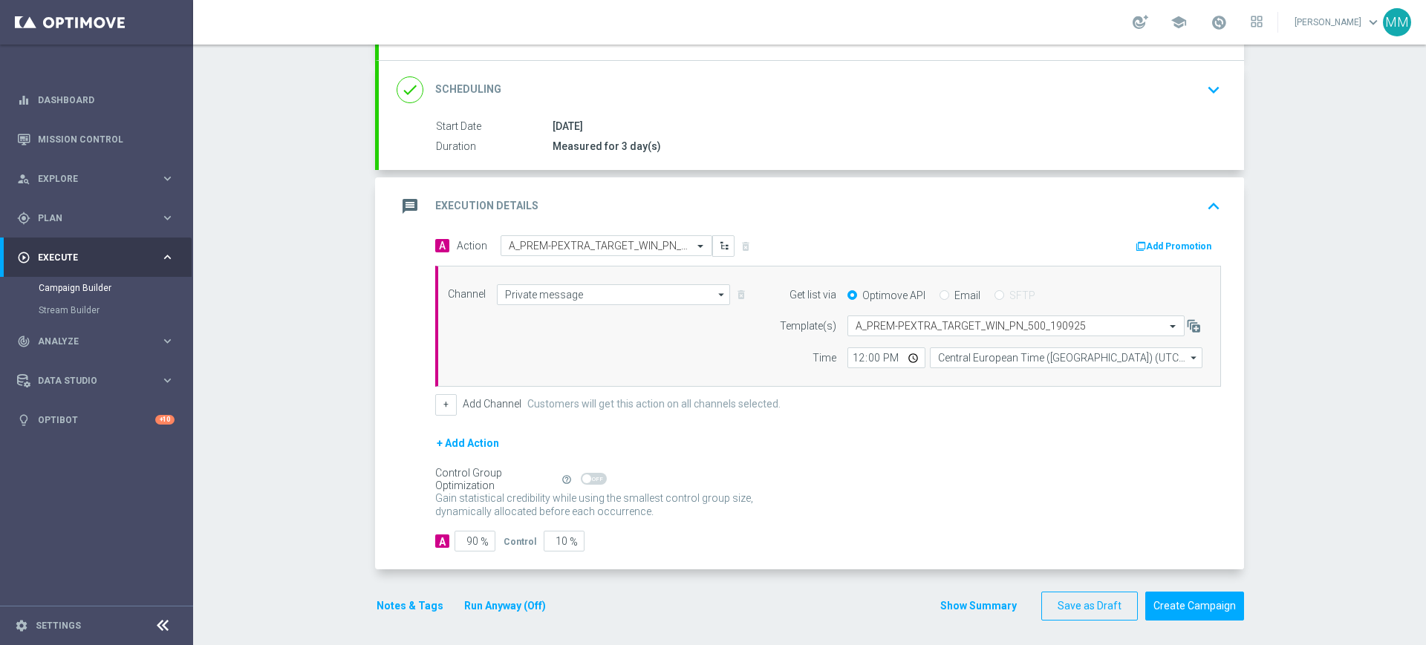
scroll to position [187, 0]
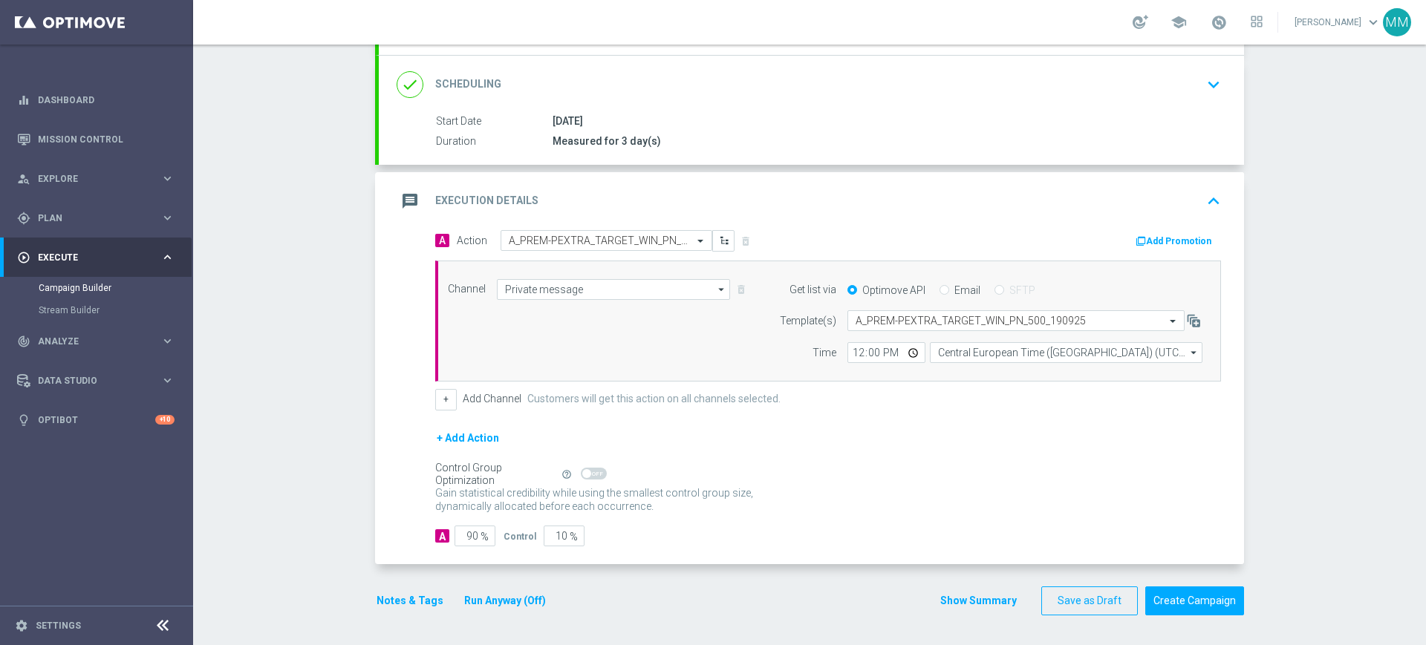
click at [1138, 243] on icon "button" at bounding box center [1141, 241] width 10 height 10
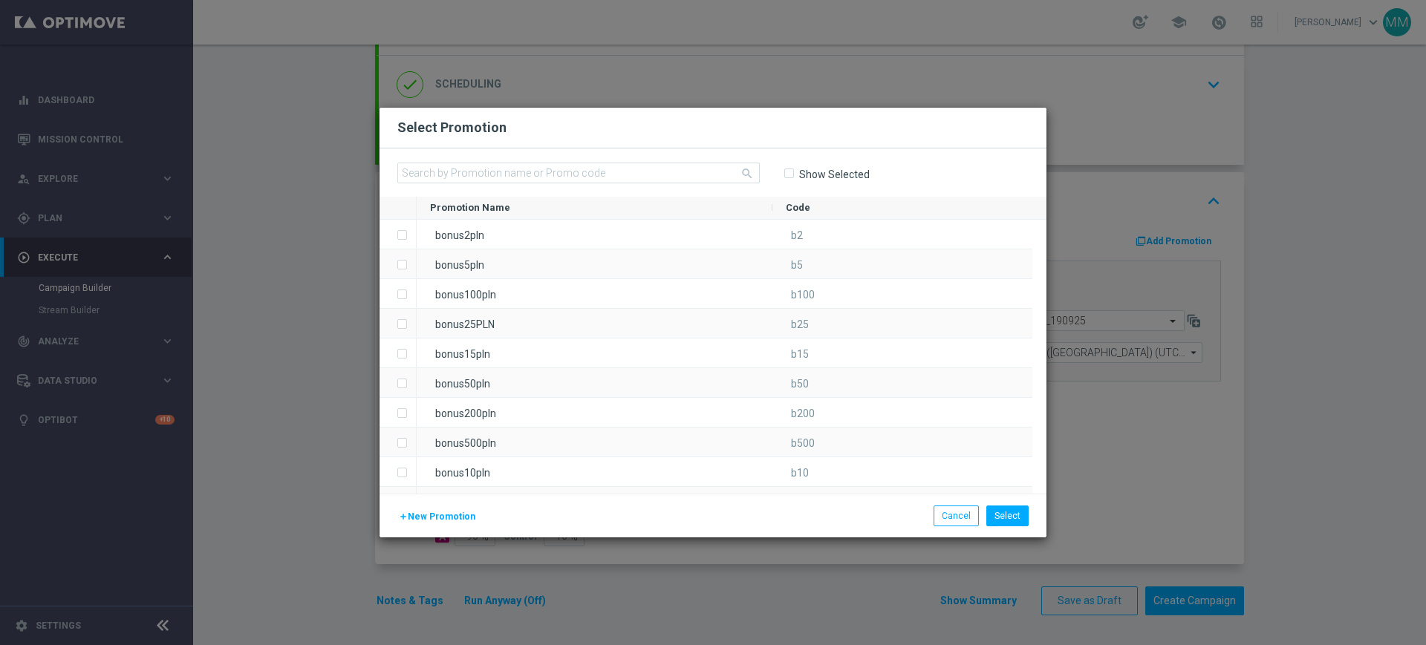
click at [452, 513] on span "New Promotion" at bounding box center [442, 517] width 68 height 10
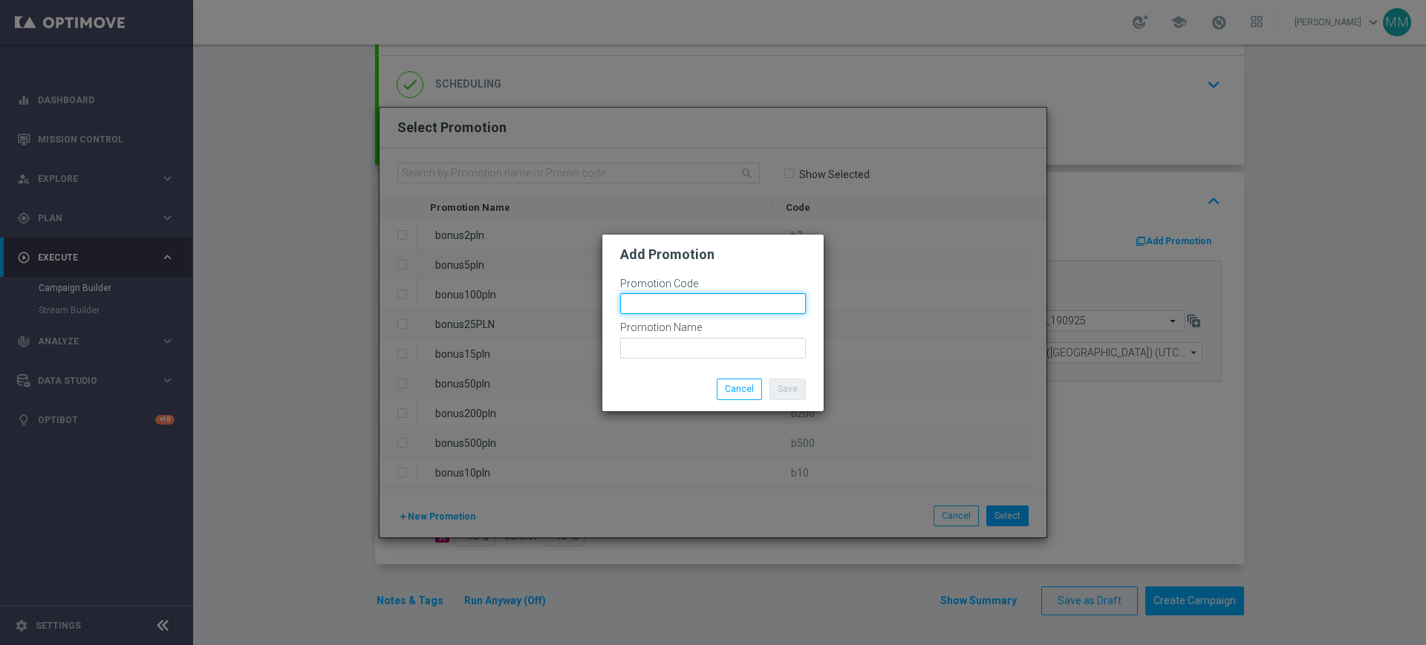
click at [664, 304] on input "text" at bounding box center [713, 303] width 186 height 21
paste input "181291"
type input "bonusapi_tg-181291"
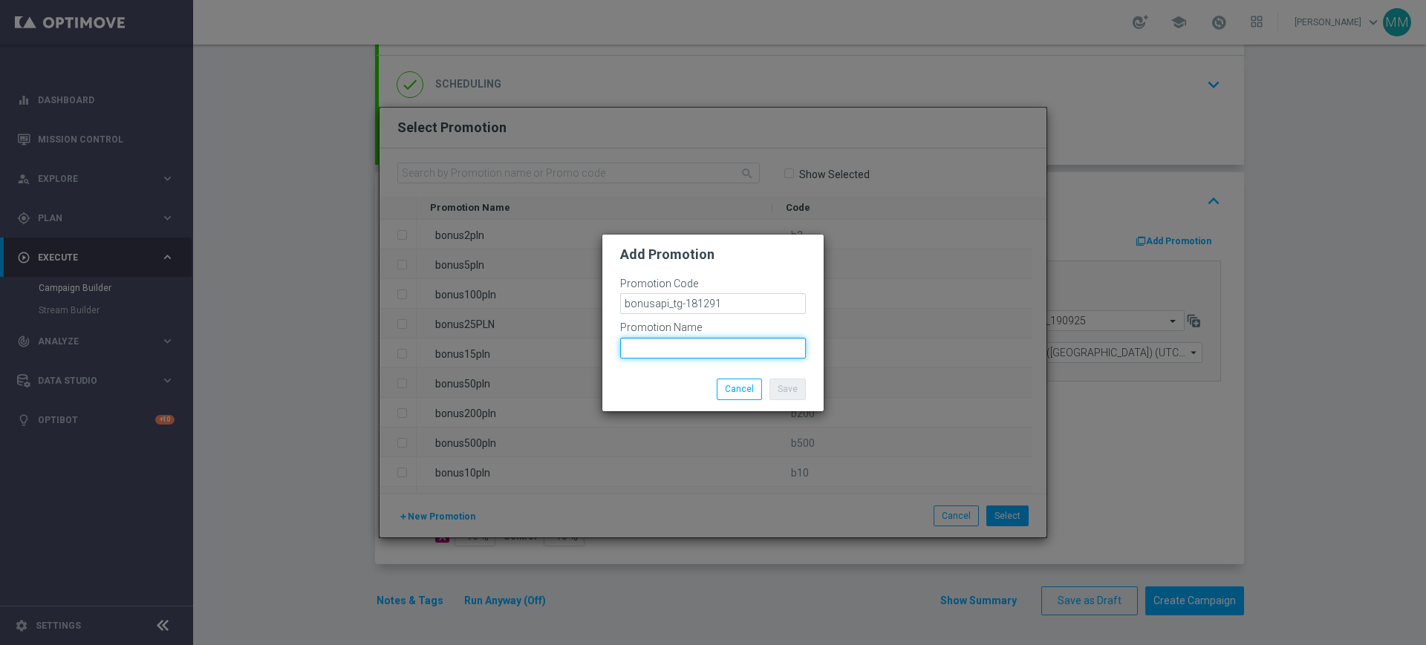
click at [711, 351] on input "text" at bounding box center [713, 348] width 186 height 21
paste input "bonusapi_tg-181291"
type input "bonusapi_tg-181291"
click at [788, 387] on button "Save" at bounding box center [787, 389] width 36 height 21
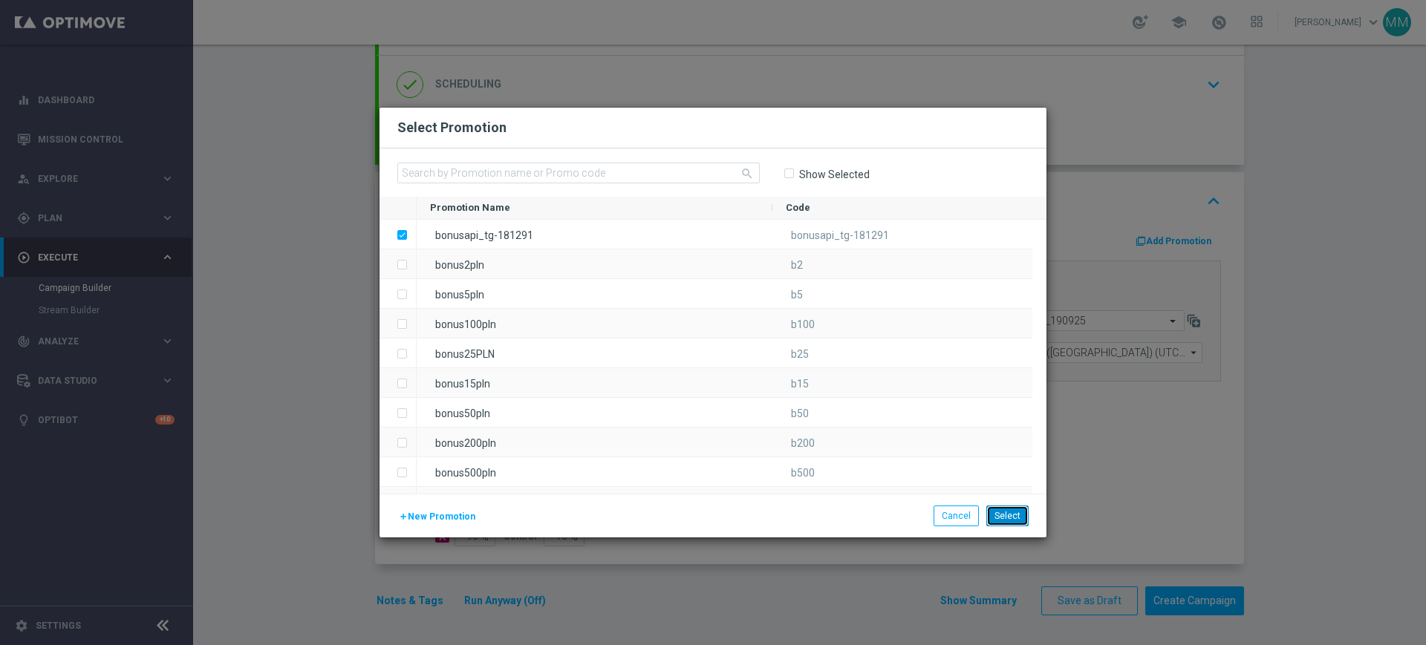
click at [1017, 519] on button "Select" at bounding box center [1007, 516] width 42 height 21
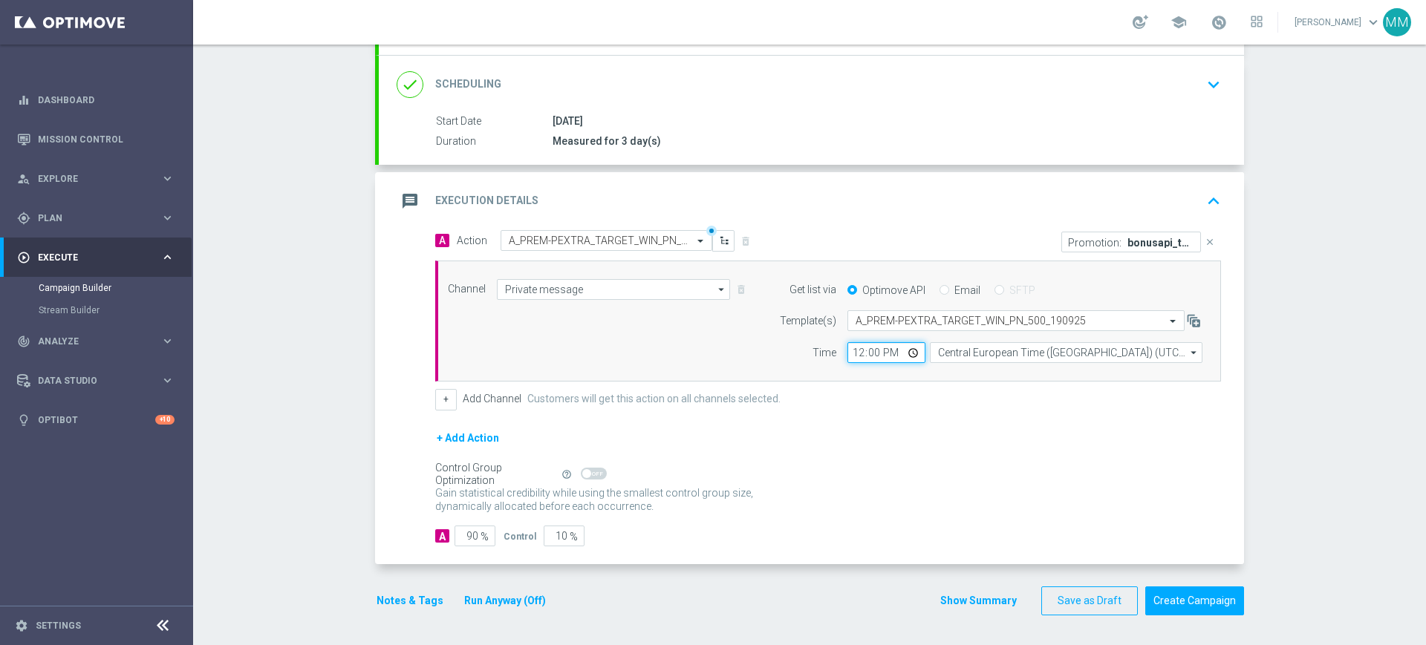
click at [847, 346] on input "12:00" at bounding box center [886, 352] width 78 height 21
type input "15:03"
drag, startPoint x: 486, startPoint y: 536, endPoint x: 533, endPoint y: 532, distance: 47.0
click at [524, 535] on div "A 90 % Control 10 %" at bounding box center [828, 536] width 786 height 21
type input "9"
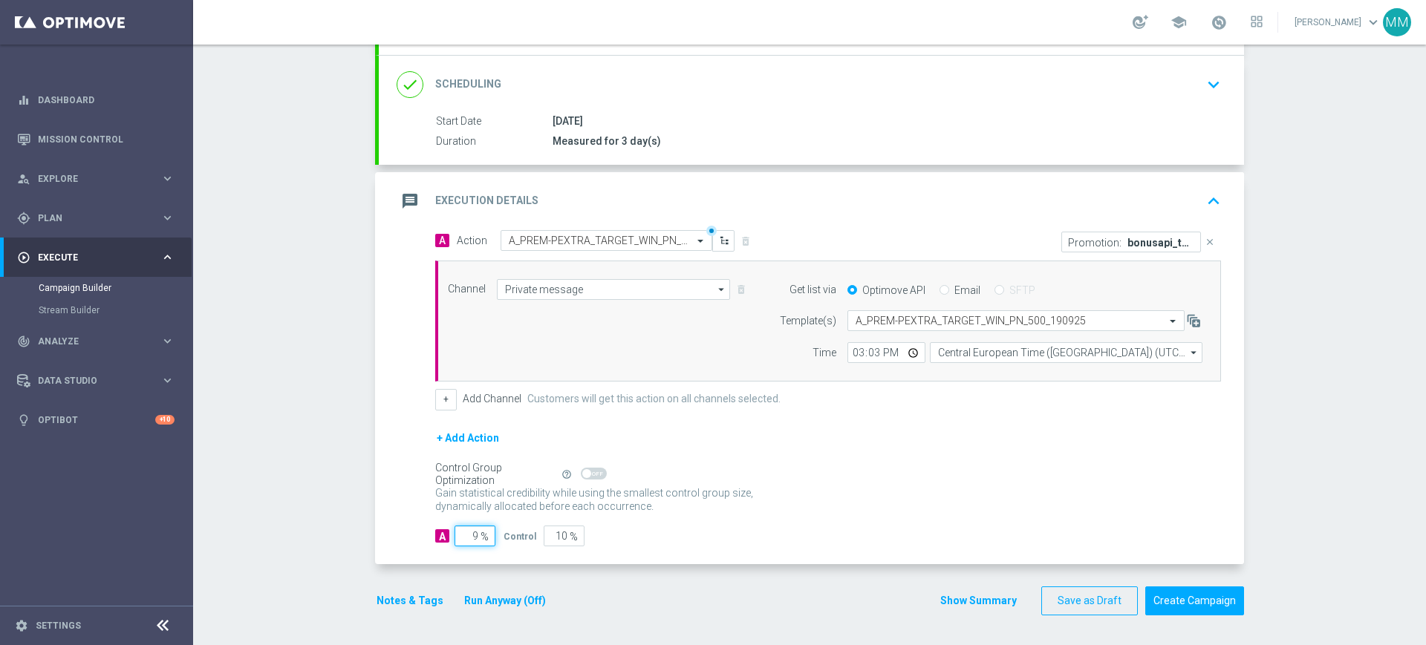
type input "91"
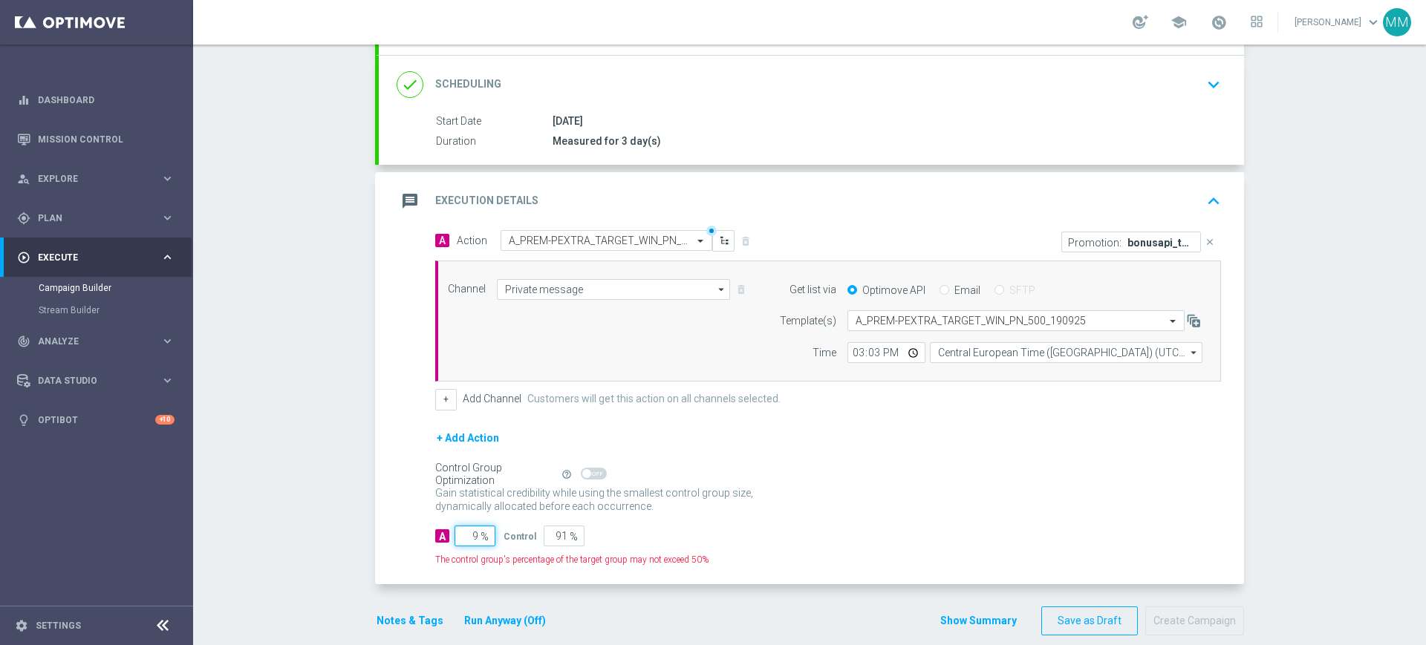
type input "90"
type input "10"
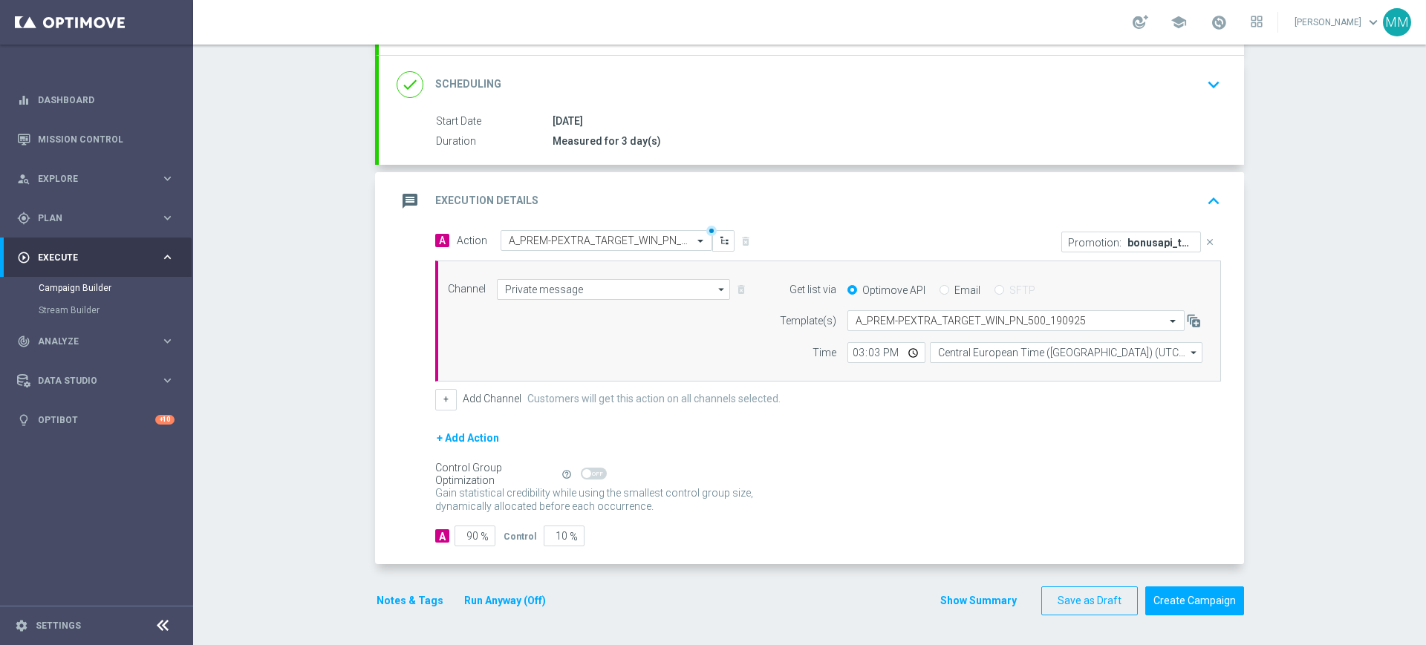
click at [405, 608] on button "Notes & Tags" at bounding box center [410, 601] width 70 height 19
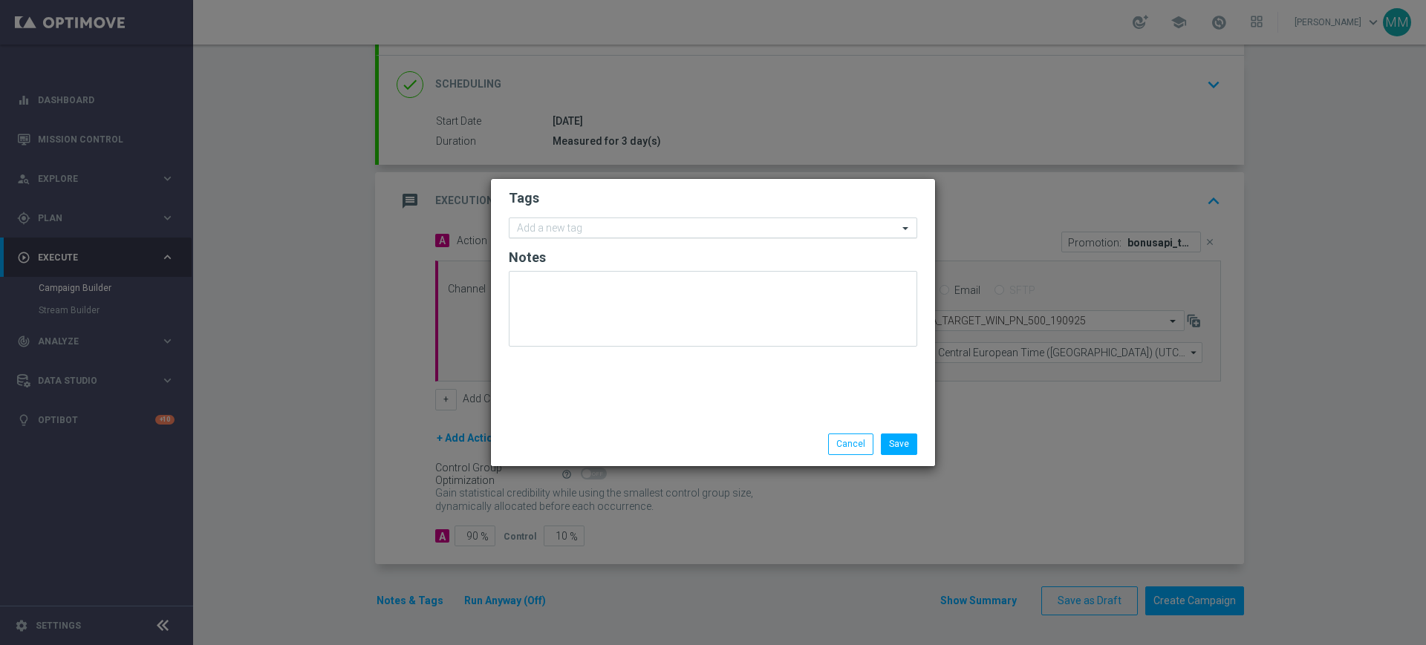
click at [618, 226] on input "text" at bounding box center [707, 229] width 381 height 13
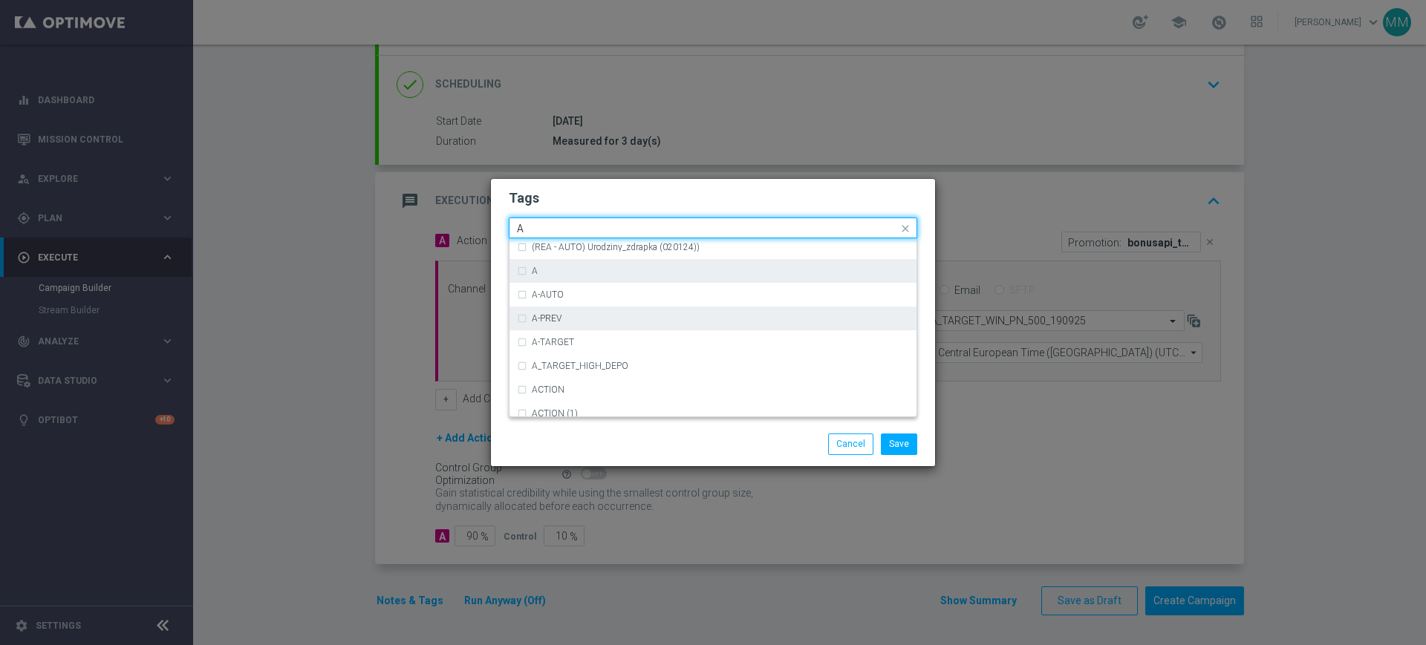
scroll to position [1764, 0]
click at [570, 316] on div "A" at bounding box center [720, 316] width 377 height 9
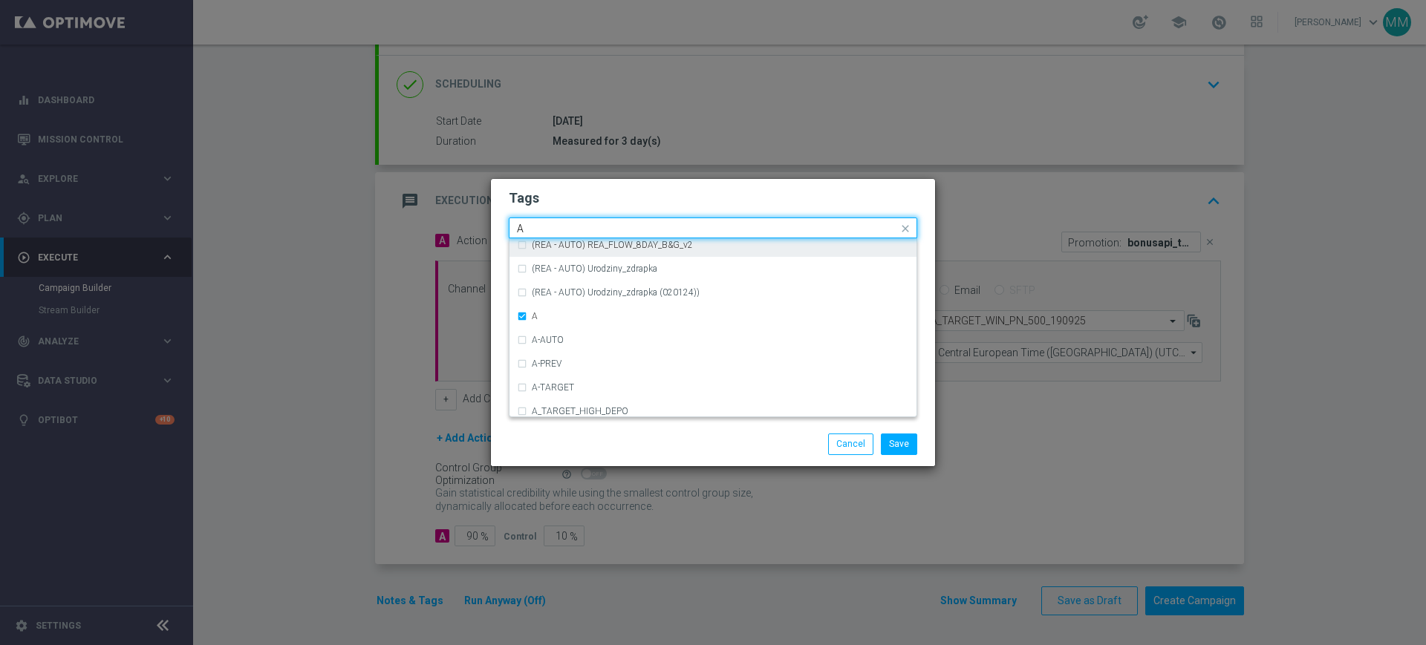
click at [553, 225] on input "A" at bounding box center [707, 229] width 381 height 13
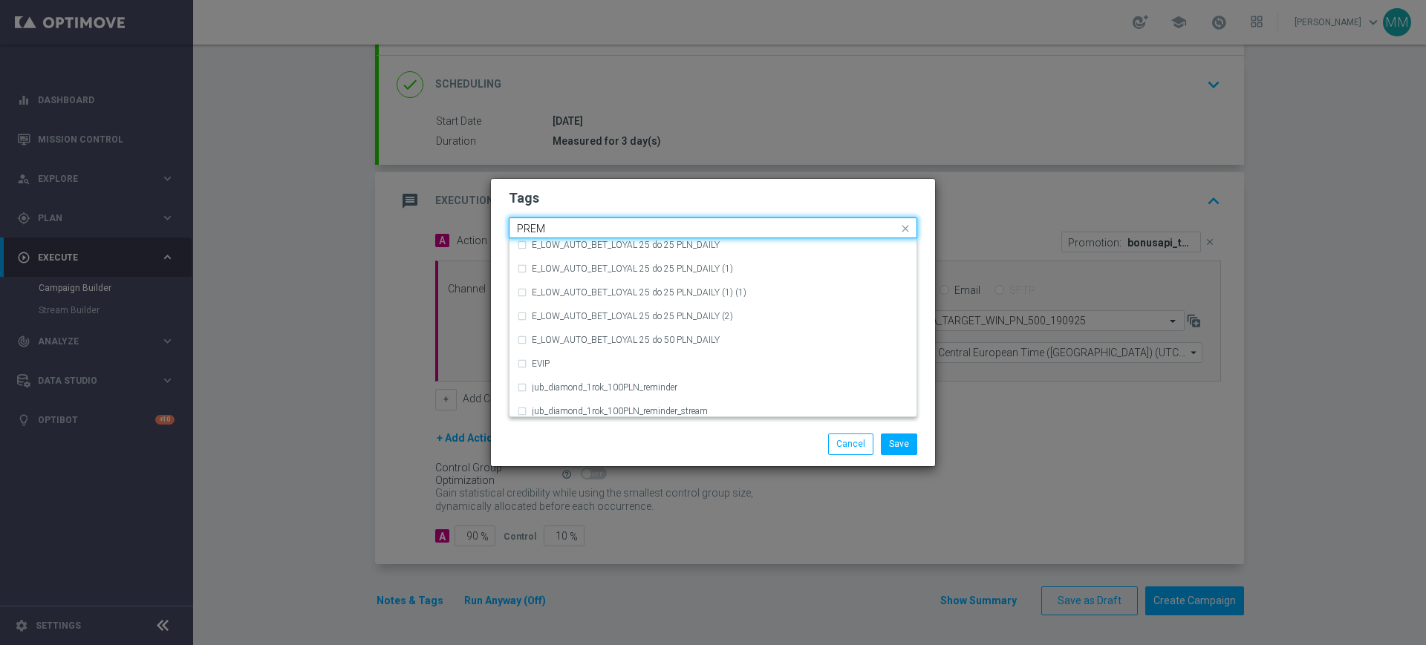
scroll to position [0, 0]
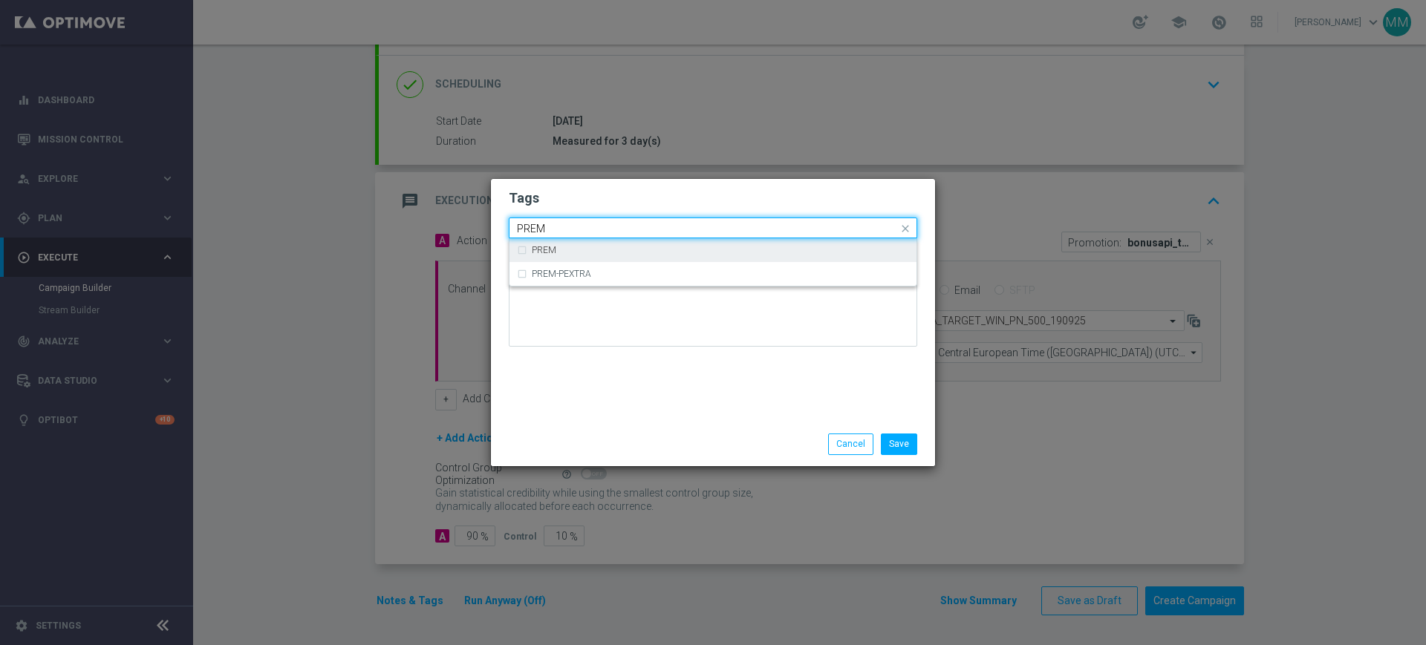
click at [563, 244] on div "PREM" at bounding box center [713, 250] width 392 height 24
click at [558, 224] on input "PREM" at bounding box center [707, 229] width 381 height 13
click at [558, 244] on div "PEXTRA" at bounding box center [713, 250] width 392 height 24
click at [565, 227] on input "PEXTRA" at bounding box center [707, 229] width 381 height 13
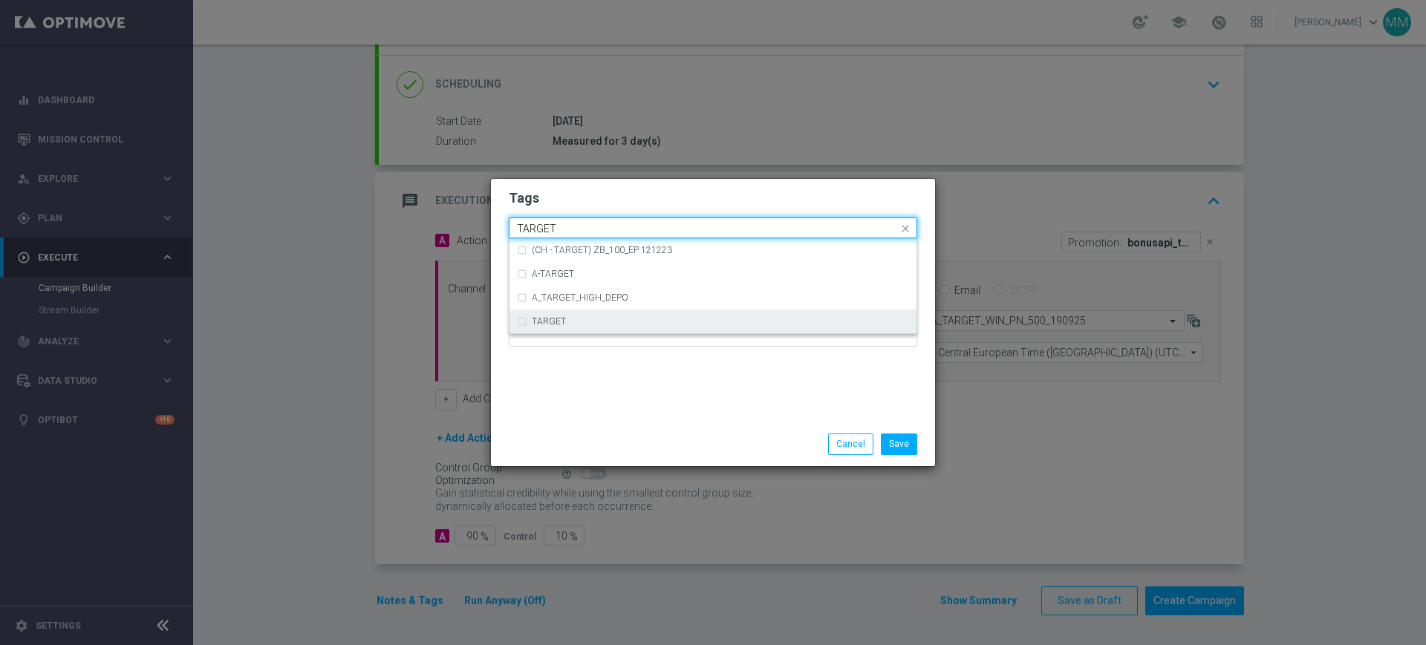
click at [553, 319] on label "TARGET" at bounding box center [549, 321] width 34 height 9
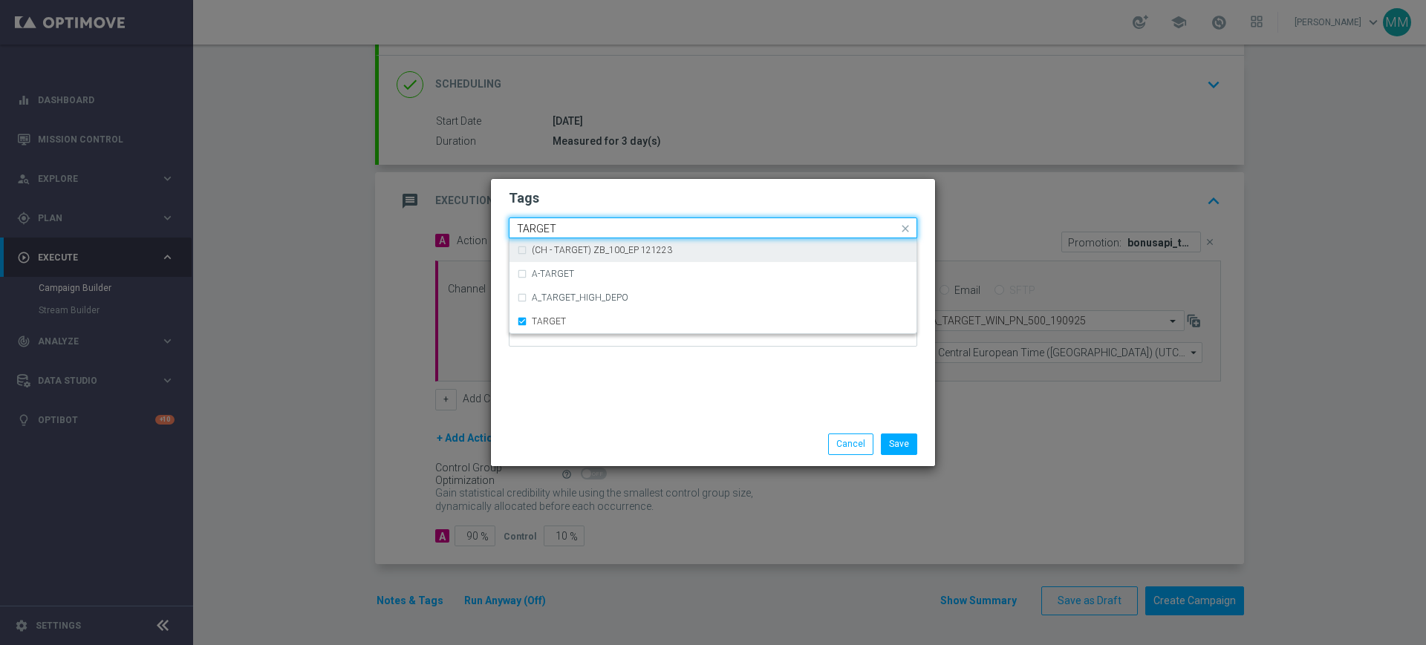
click at [550, 219] on div "Quick find × A × PREM × PEXTRA × TARGET TARGET" at bounding box center [703, 228] width 388 height 19
click at [568, 224] on input "TARGET" at bounding box center [707, 229] width 381 height 13
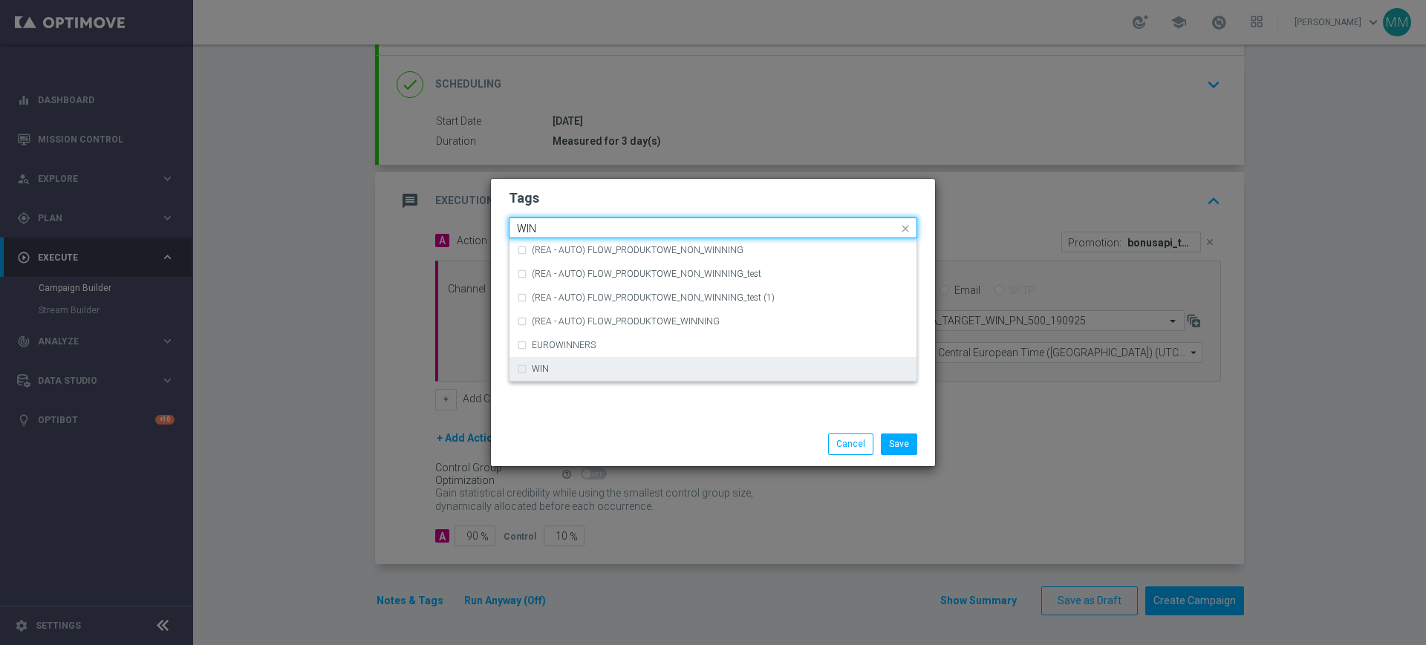
click at [550, 365] on div "WIN" at bounding box center [720, 369] width 377 height 9
type input "WIN"
click at [565, 405] on div "Tags Quick find × A × PREM × PEXTRA × TARGET (REA - AUTO) FLOW_PRODUKTOWE_NON_W…" at bounding box center [713, 301] width 444 height 244
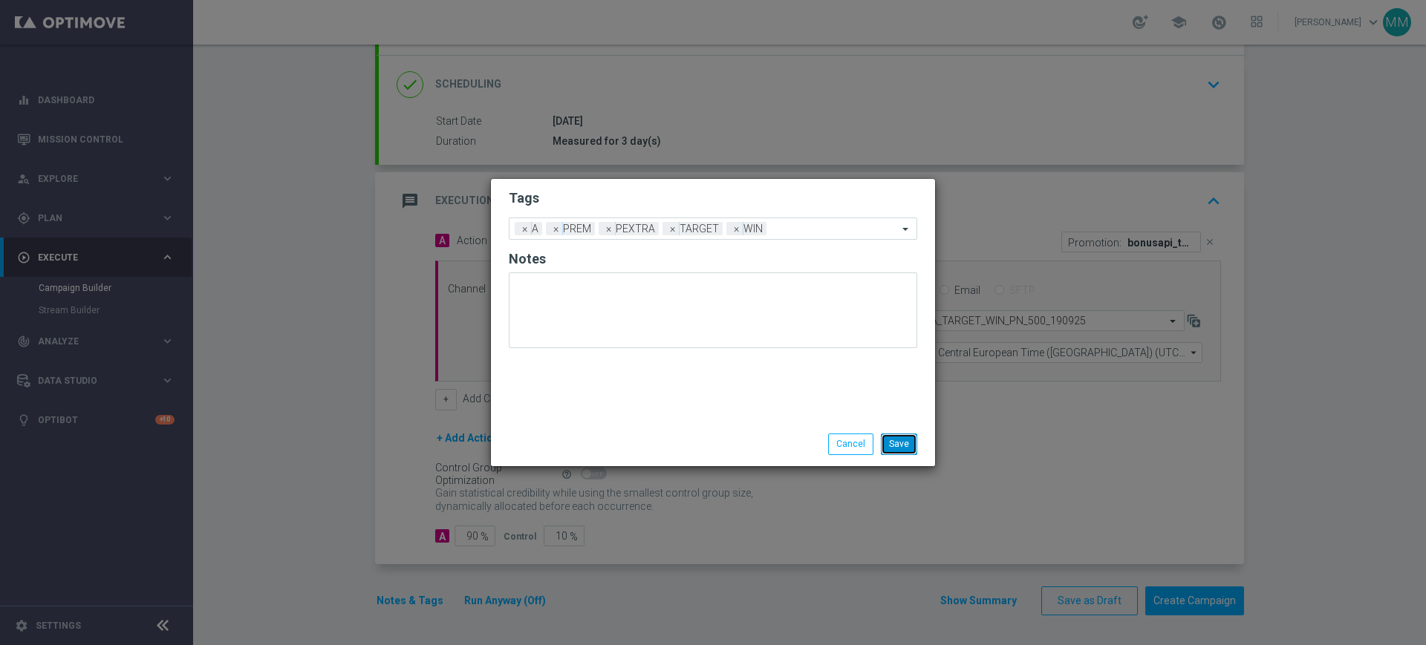
click at [914, 451] on button "Save" at bounding box center [899, 444] width 36 height 21
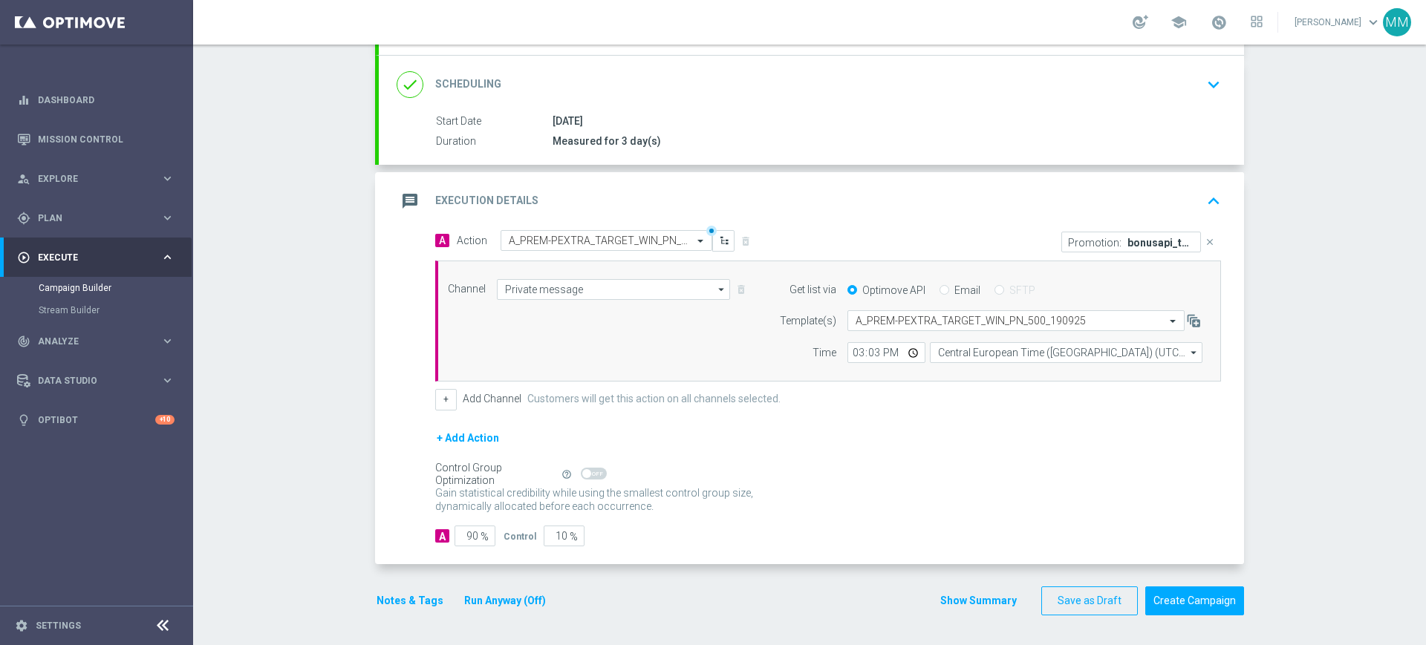
click at [400, 596] on button "Notes & Tags" at bounding box center [410, 601] width 70 height 19
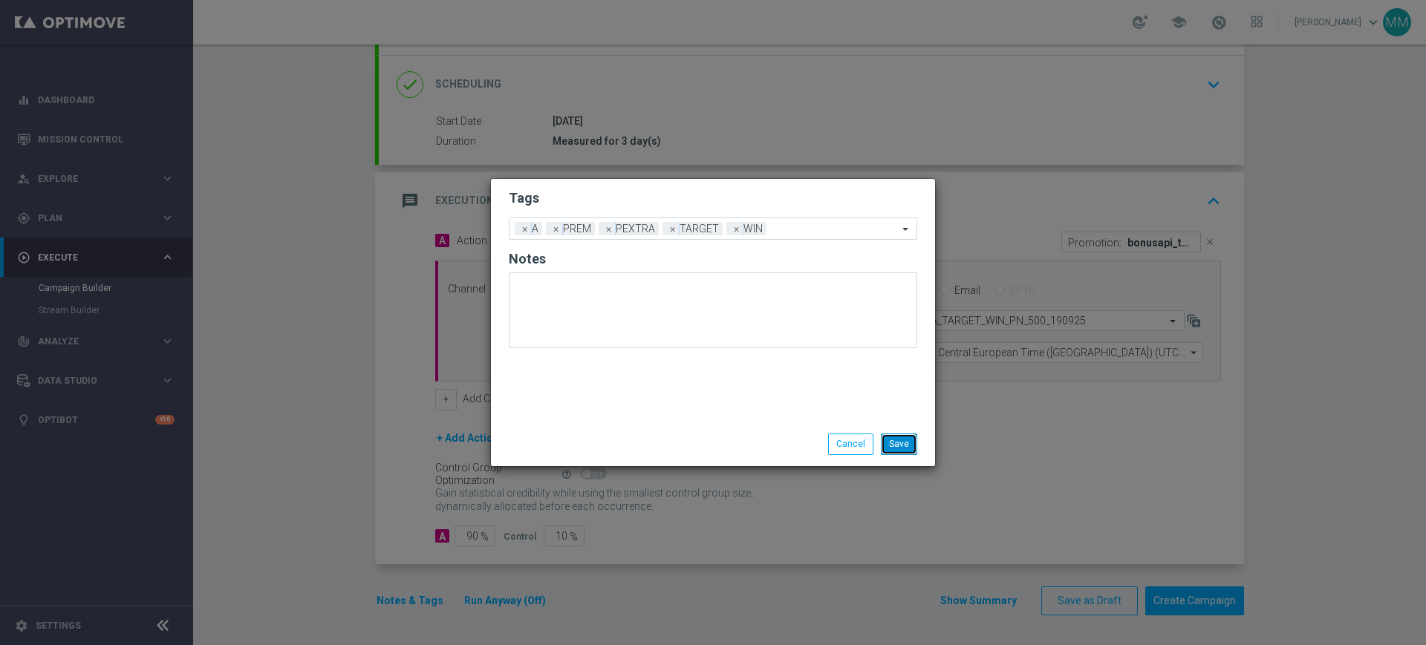
click at [891, 444] on button "Save" at bounding box center [899, 444] width 36 height 21
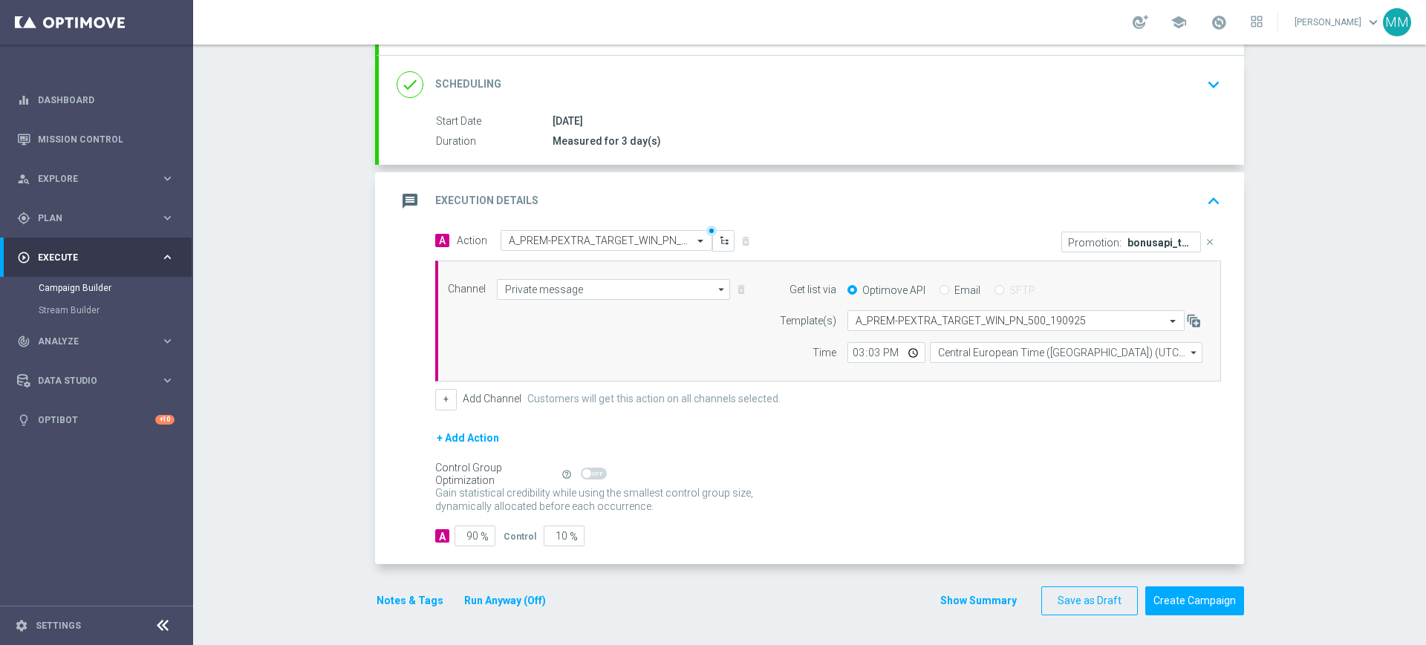
click at [567, 209] on div "message Execution Details keyboard_arrow_up" at bounding box center [812, 201] width 830 height 28
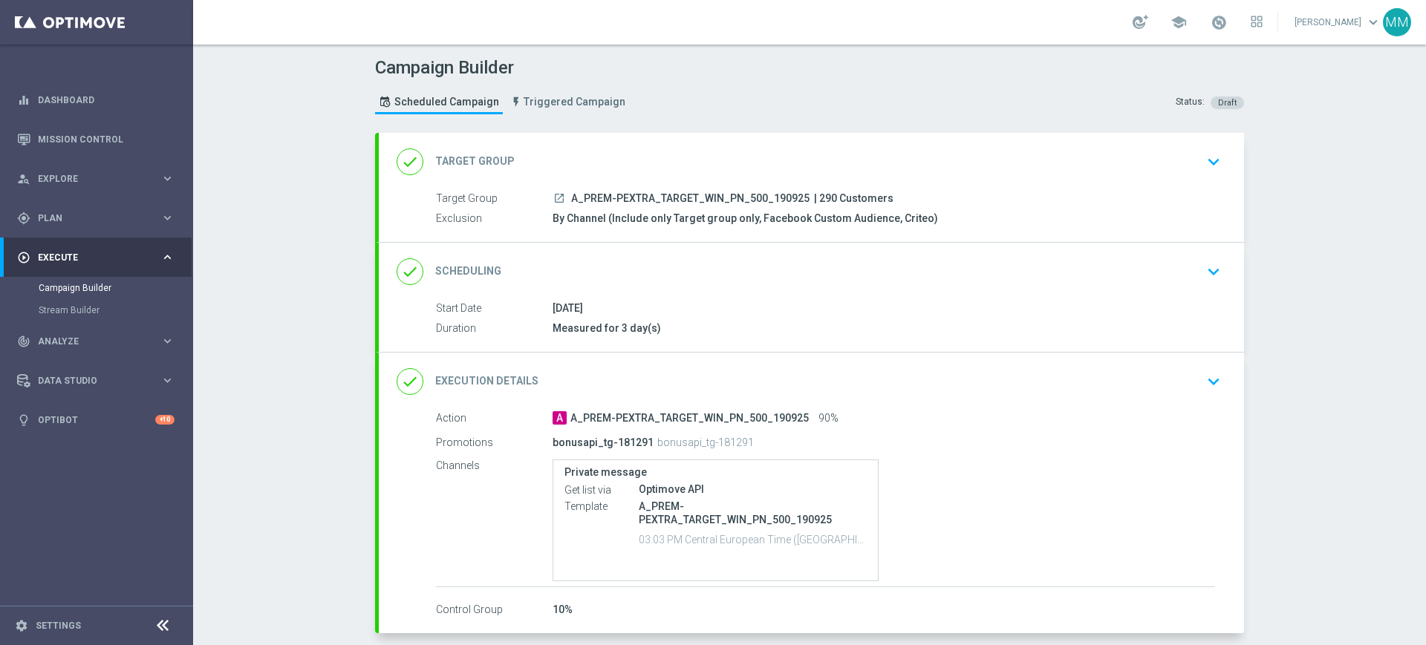
click at [629, 146] on div "done Target Group keyboard_arrow_down" at bounding box center [811, 162] width 865 height 58
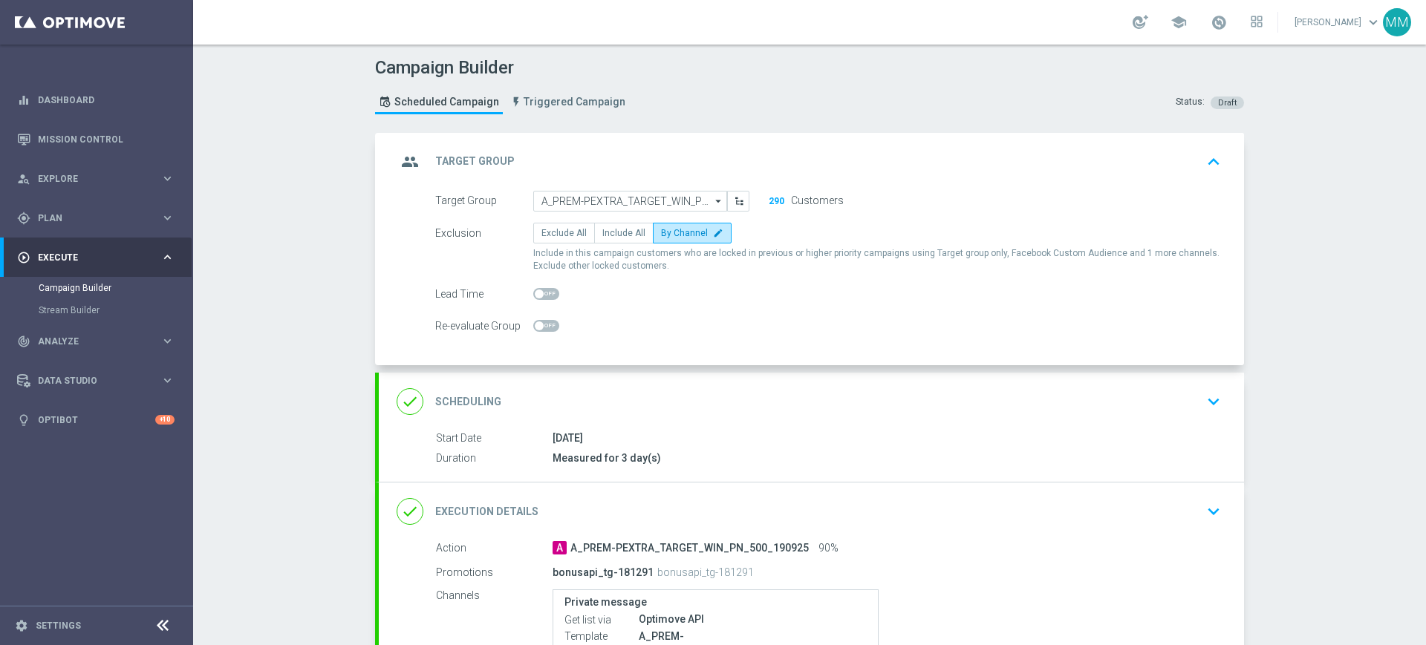
click at [682, 157] on div "group Target Group keyboard_arrow_up" at bounding box center [812, 162] width 830 height 28
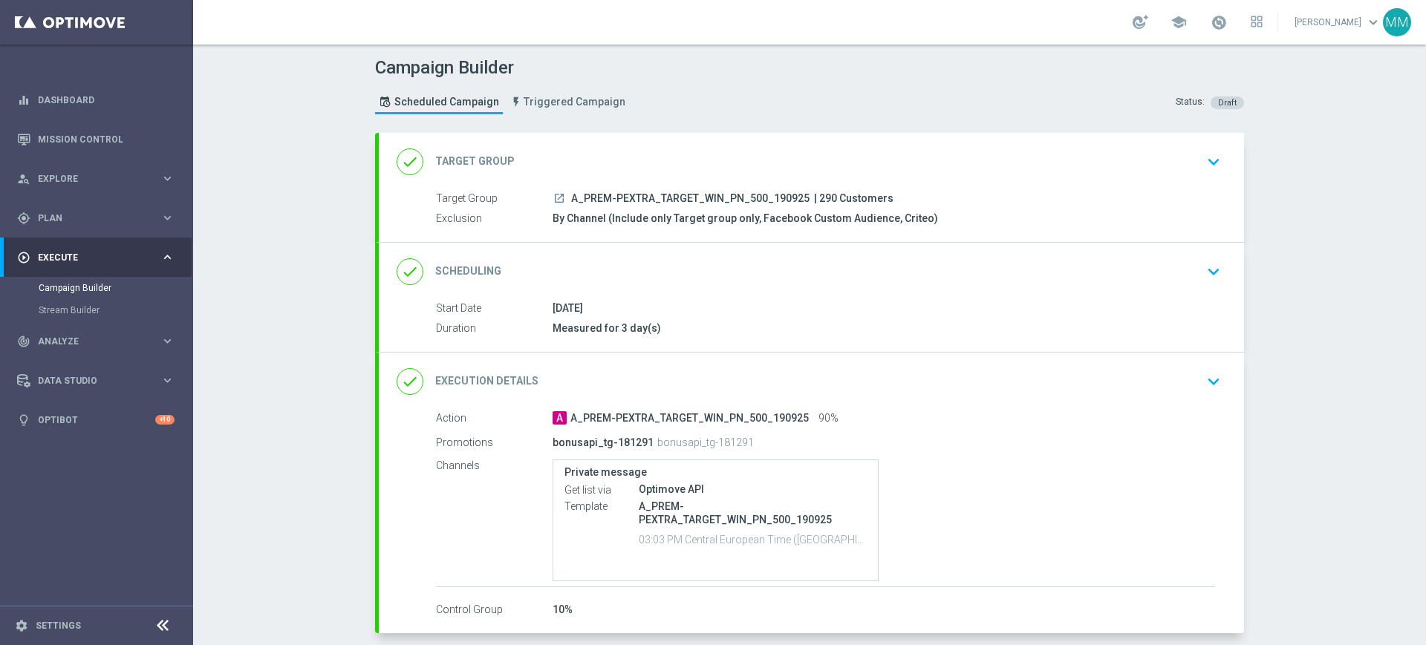
click at [699, 278] on div "done Scheduling keyboard_arrow_down" at bounding box center [812, 272] width 830 height 28
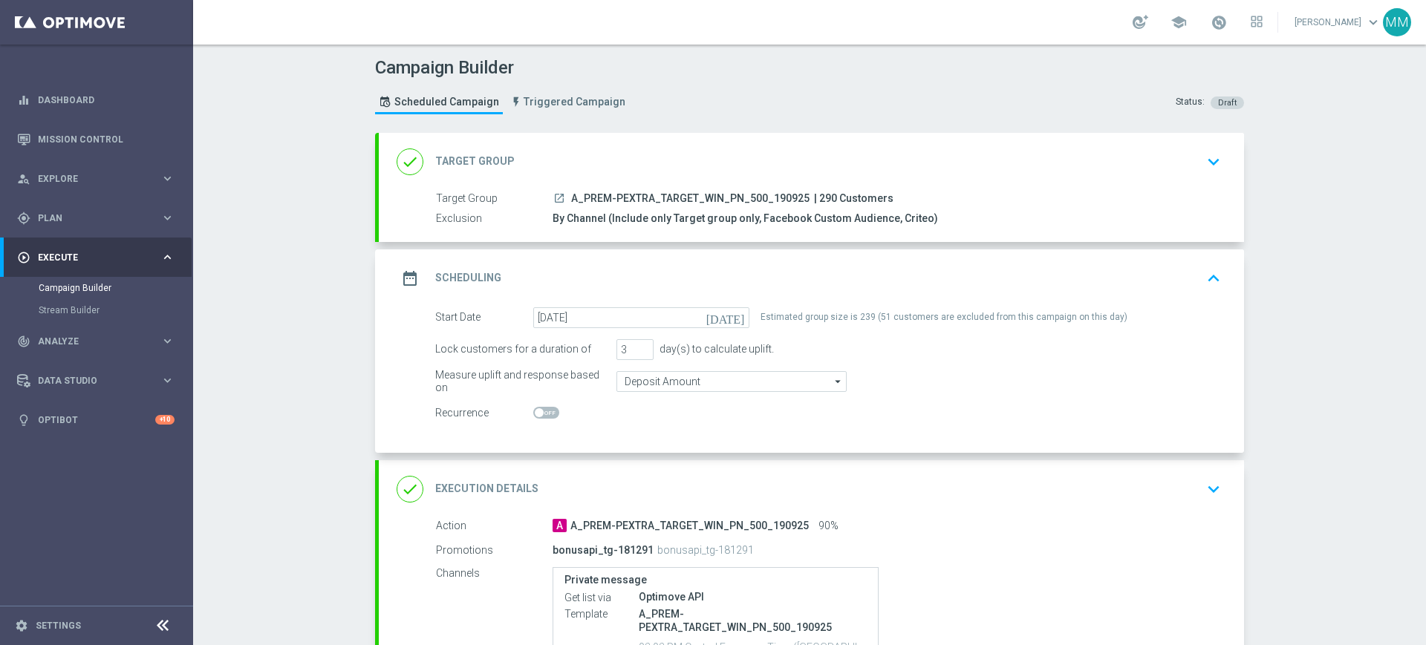
click at [694, 154] on div "done Target Group keyboard_arrow_down" at bounding box center [812, 162] width 830 height 28
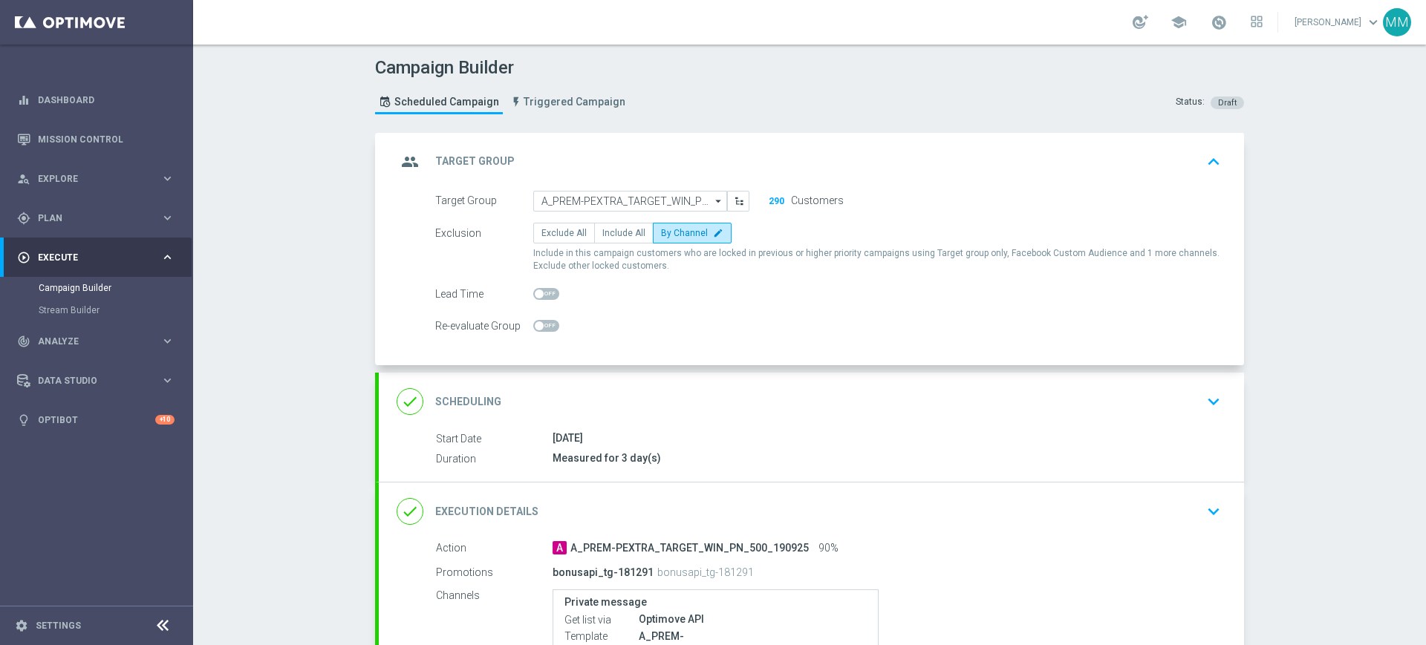
click at [658, 149] on div "group Target Group keyboard_arrow_up" at bounding box center [812, 162] width 830 height 28
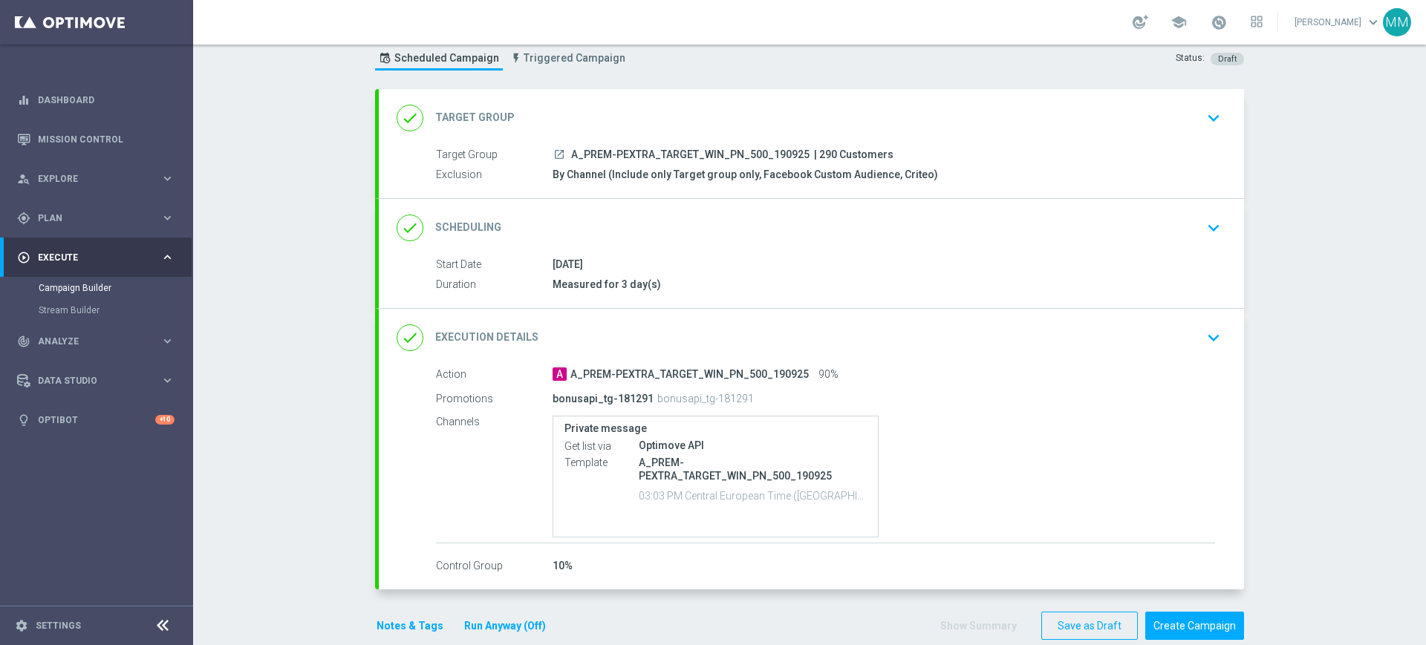
scroll to position [68, 0]
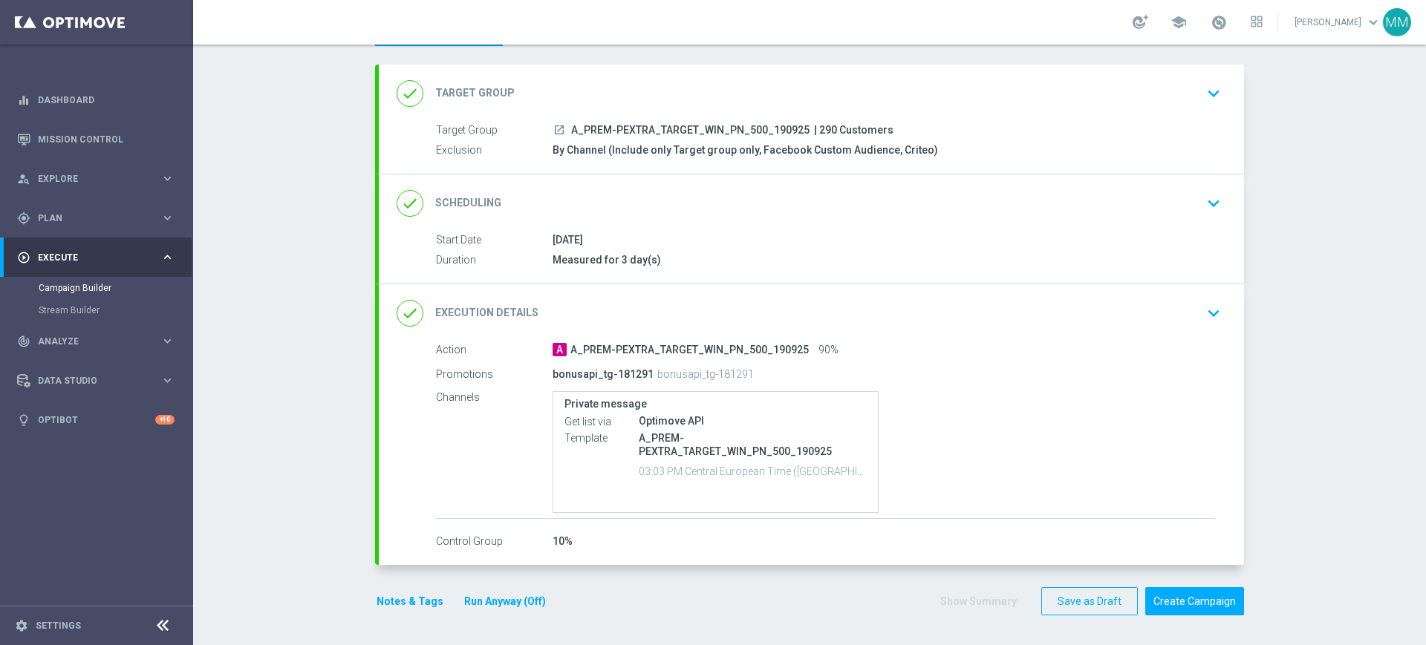
click at [395, 595] on button "Notes & Tags" at bounding box center [410, 602] width 70 height 19
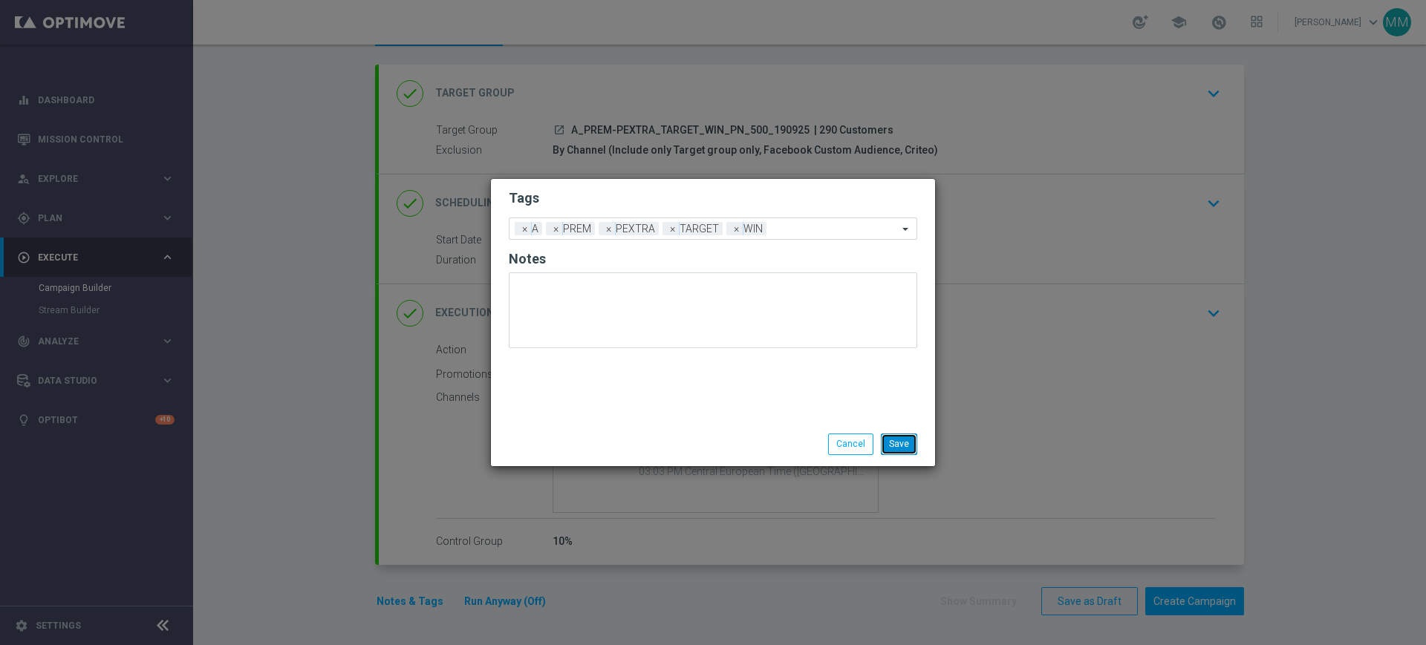
click at [906, 434] on button "Save" at bounding box center [899, 444] width 36 height 21
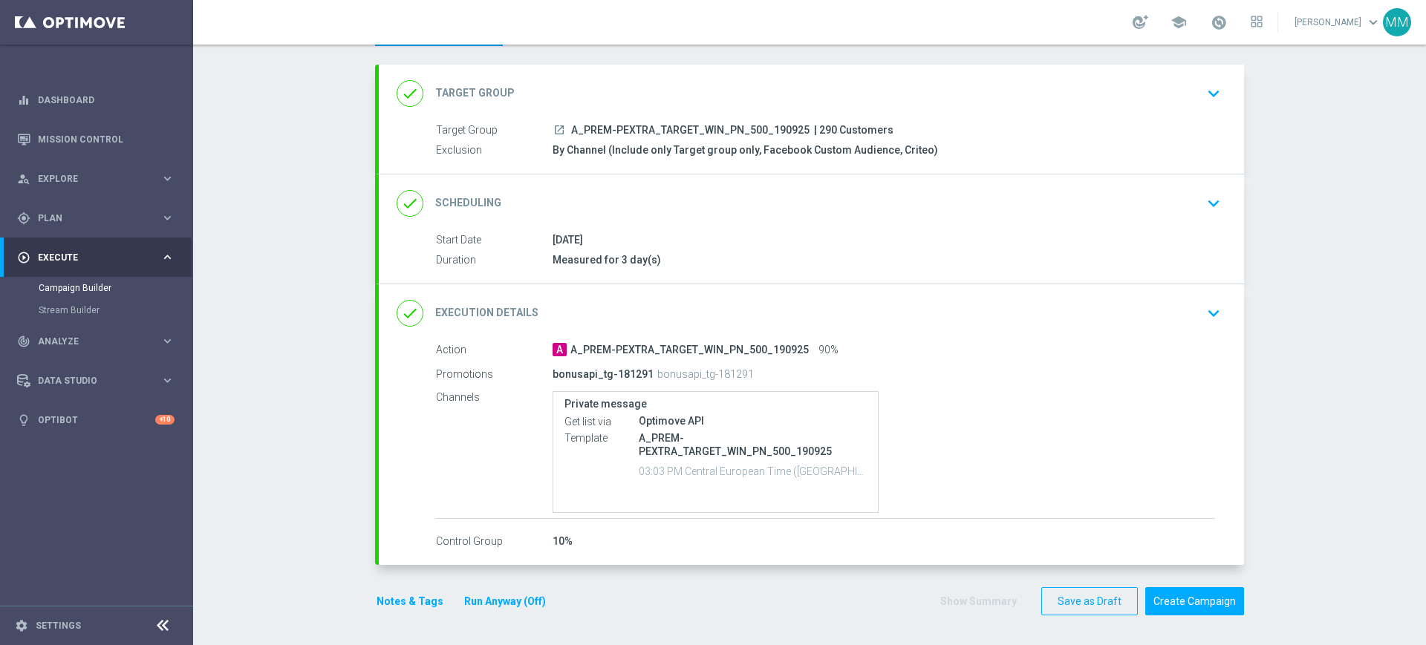
click at [645, 239] on div "19 Sep 2025" at bounding box center [884, 239] width 662 height 15
click at [654, 222] on div "done Scheduling keyboard_arrow_down" at bounding box center [811, 204] width 865 height 58
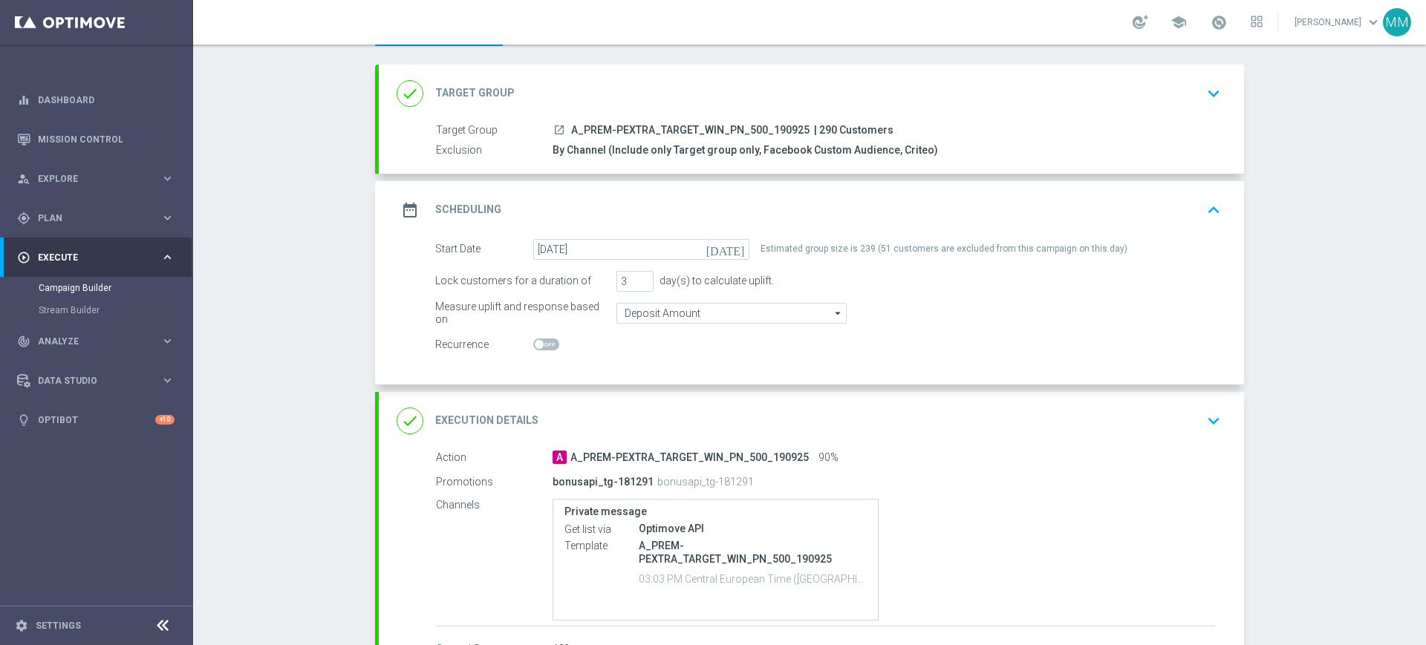
click at [794, 201] on div "date_range Scheduling keyboard_arrow_up" at bounding box center [812, 210] width 830 height 28
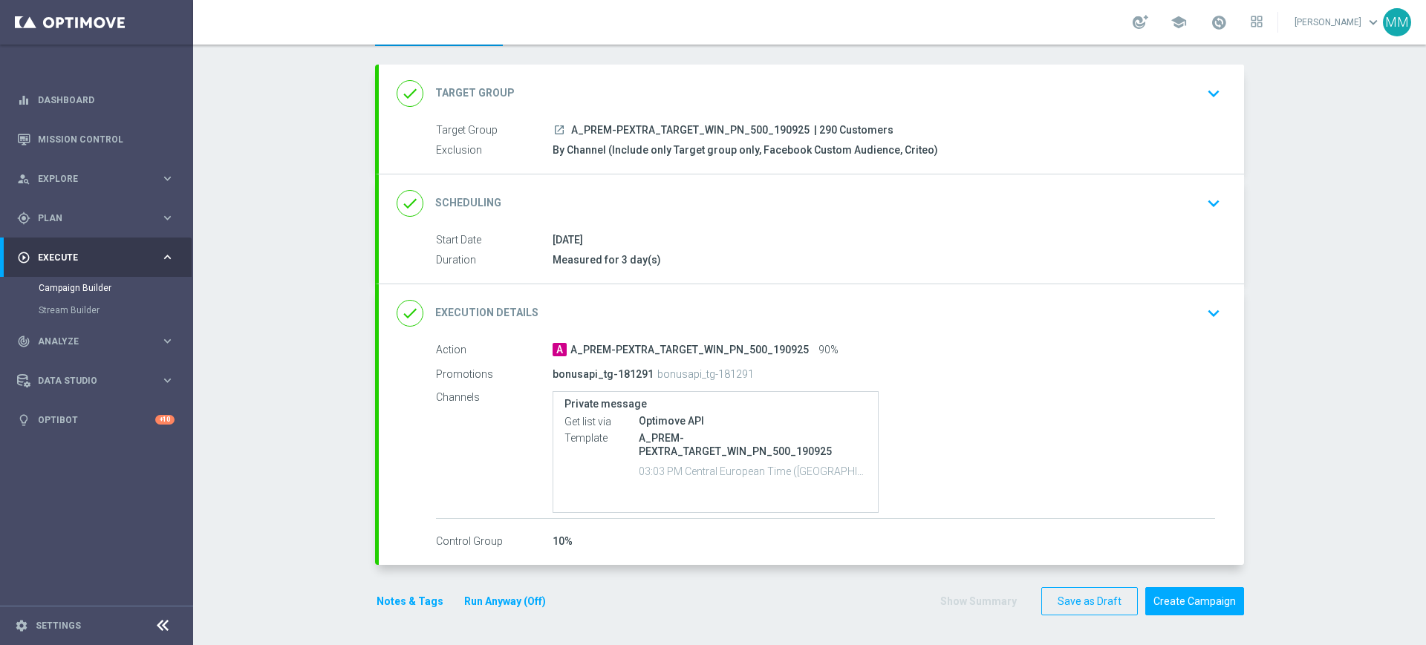
click at [800, 222] on div "done Scheduling keyboard_arrow_down" at bounding box center [811, 204] width 865 height 58
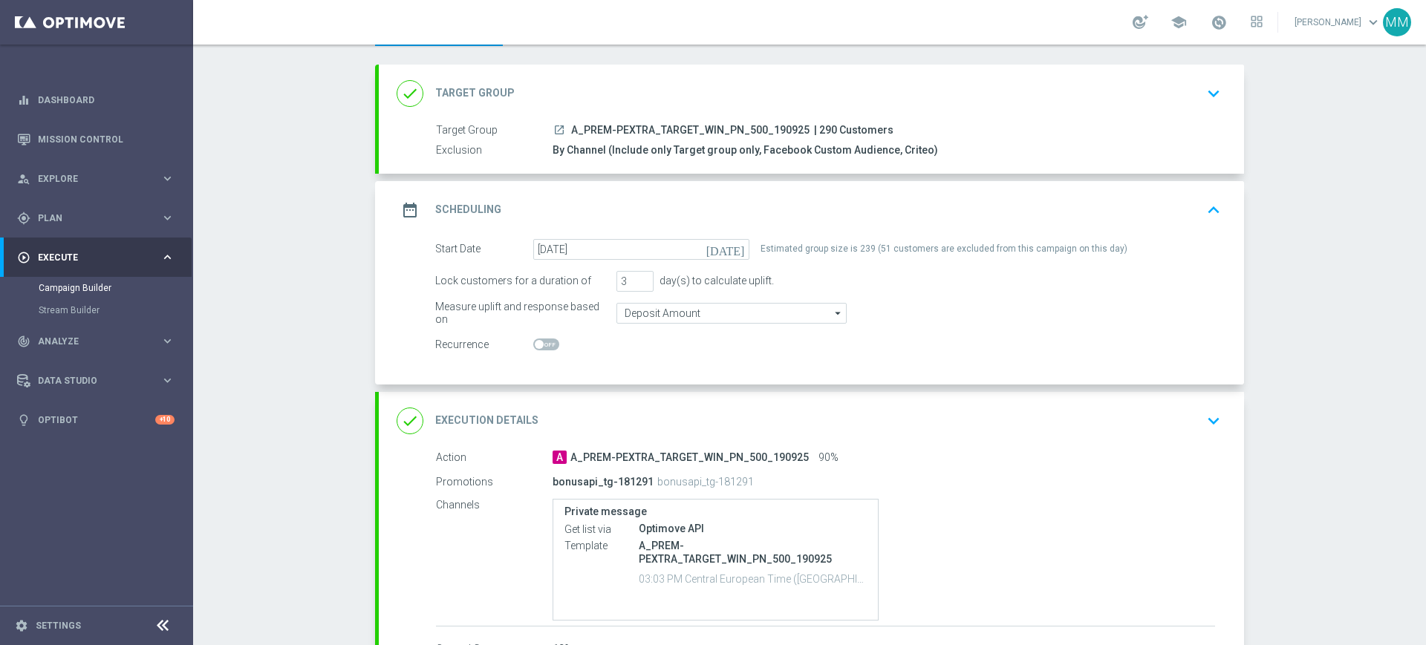
click at [788, 224] on div "date_range Scheduling keyboard_arrow_up" at bounding box center [811, 210] width 865 height 58
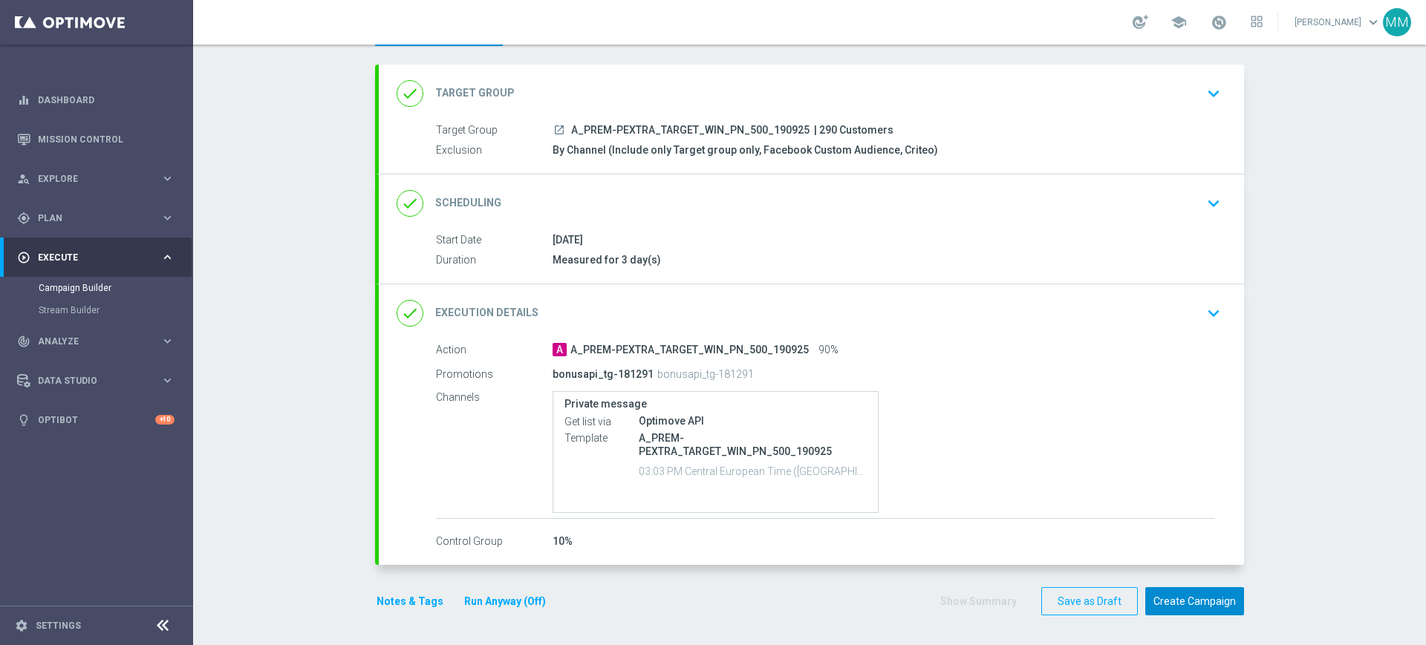
click at [1199, 607] on button "Create Campaign" at bounding box center [1194, 601] width 99 height 29
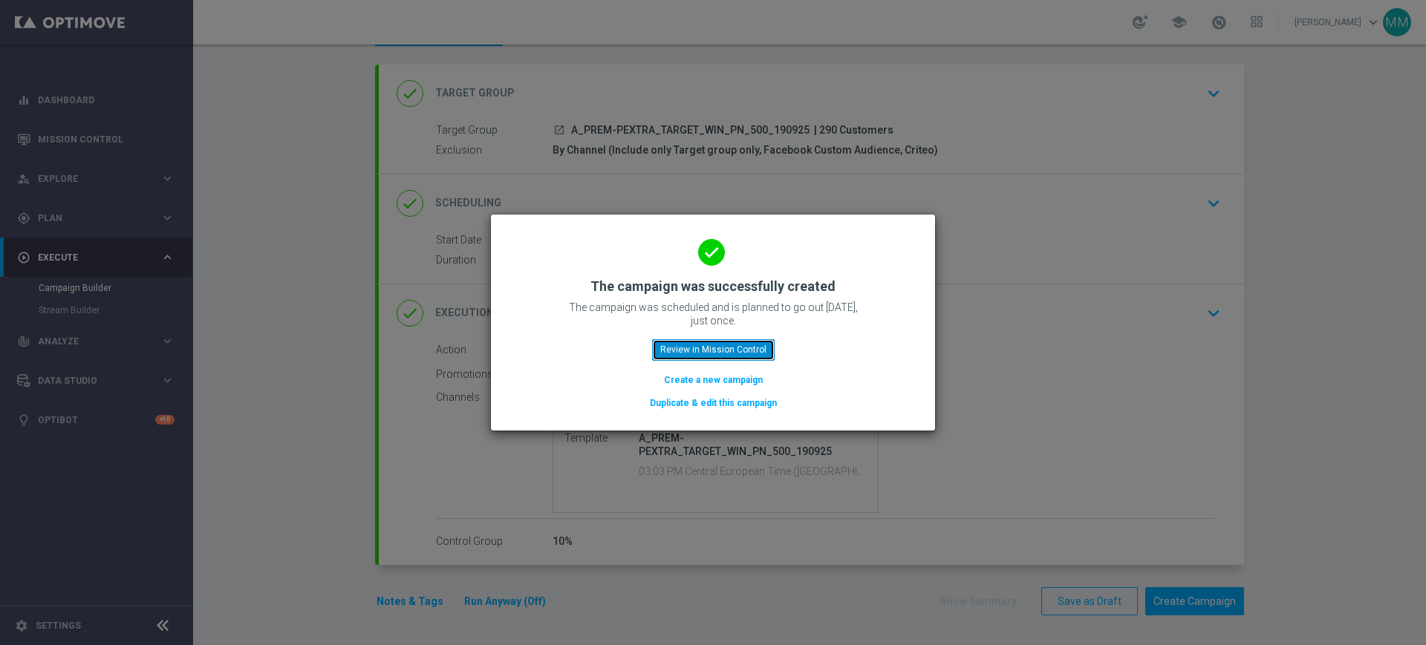
click at [720, 354] on button "Review in Mission Control" at bounding box center [713, 349] width 123 height 21
